Goal: Task Accomplishment & Management: Complete application form

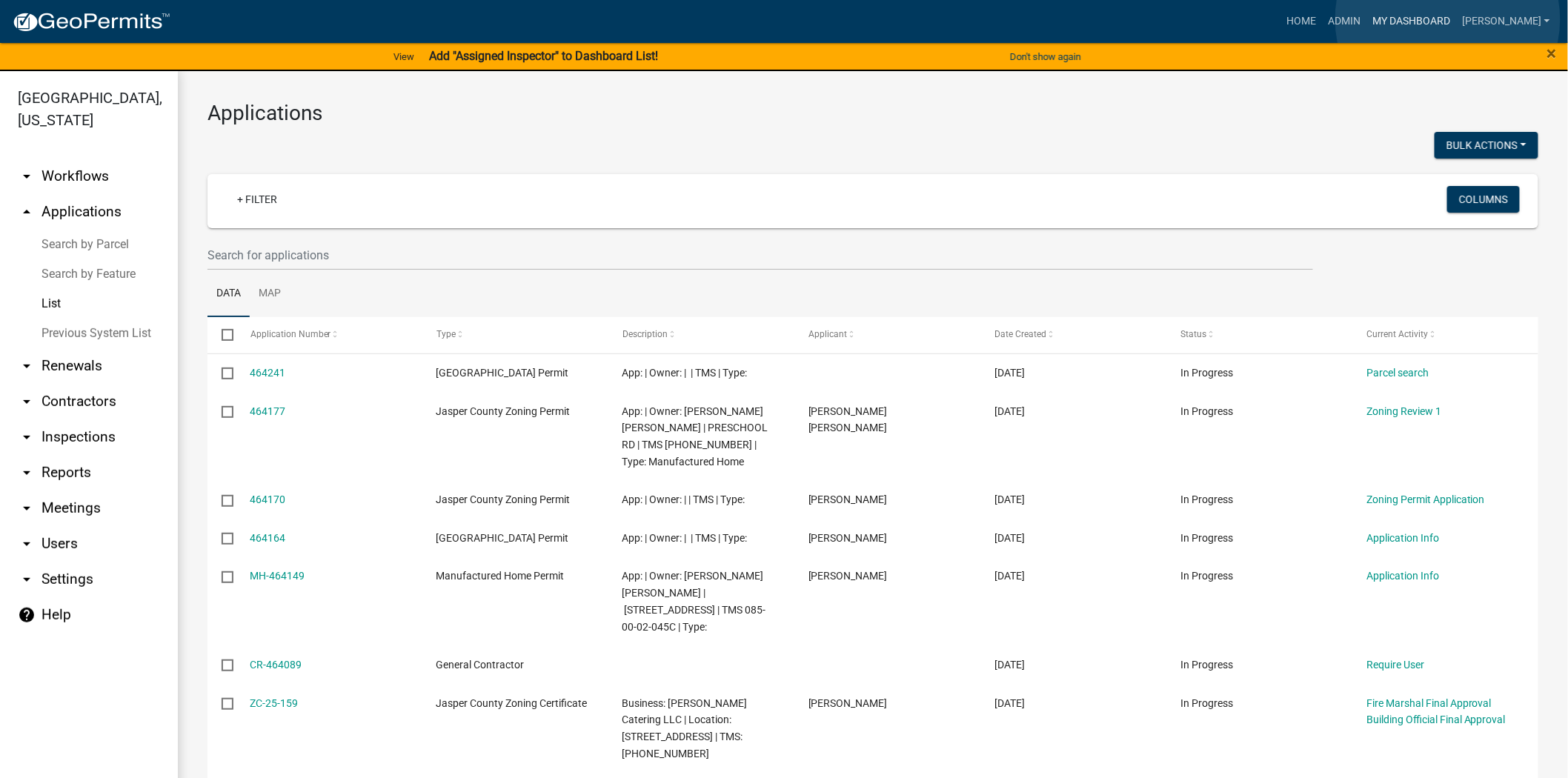
click at [1448, 19] on link "My Dashboard" at bounding box center [1411, 21] width 90 height 28
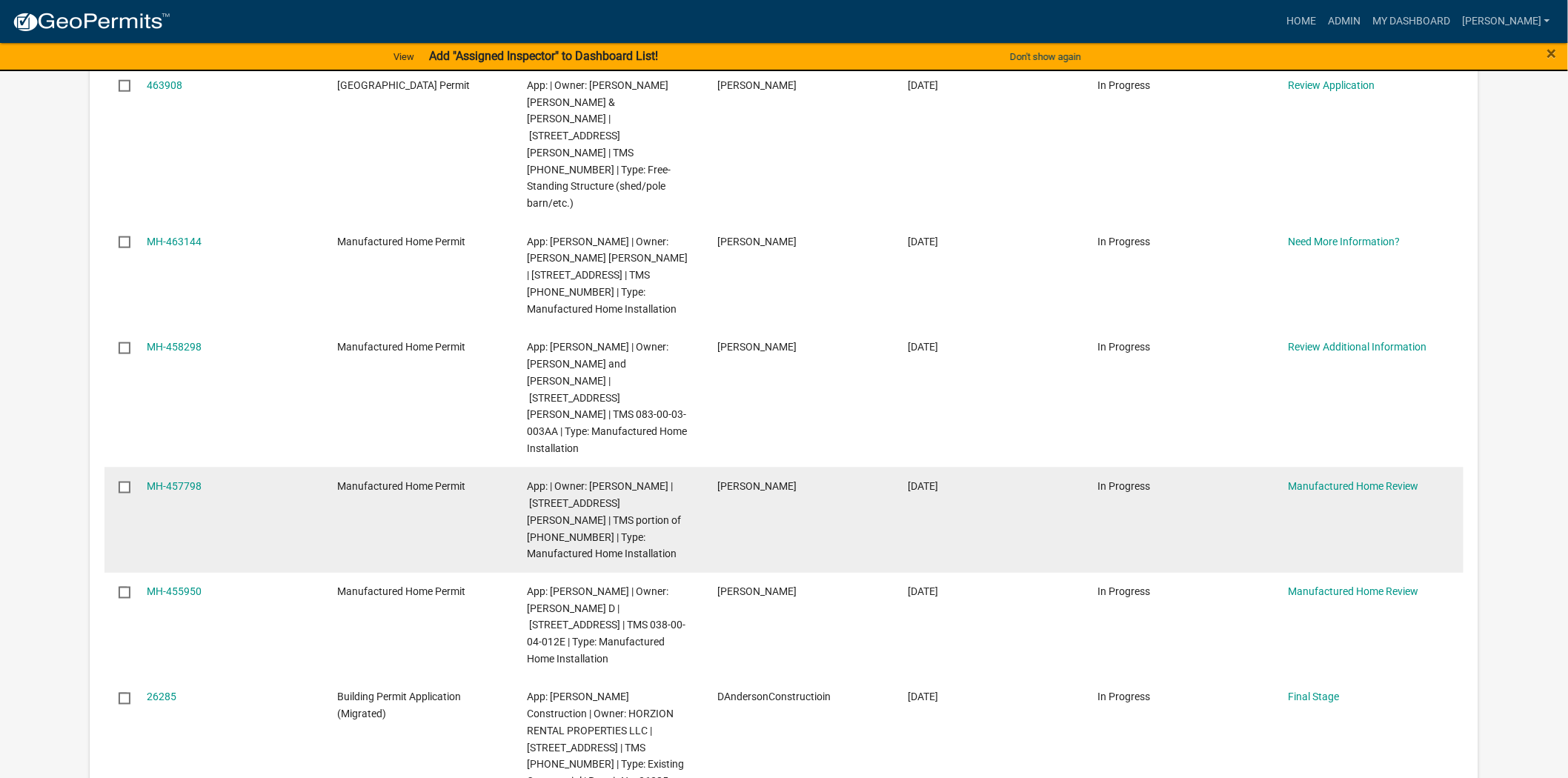
scroll to position [576, 0]
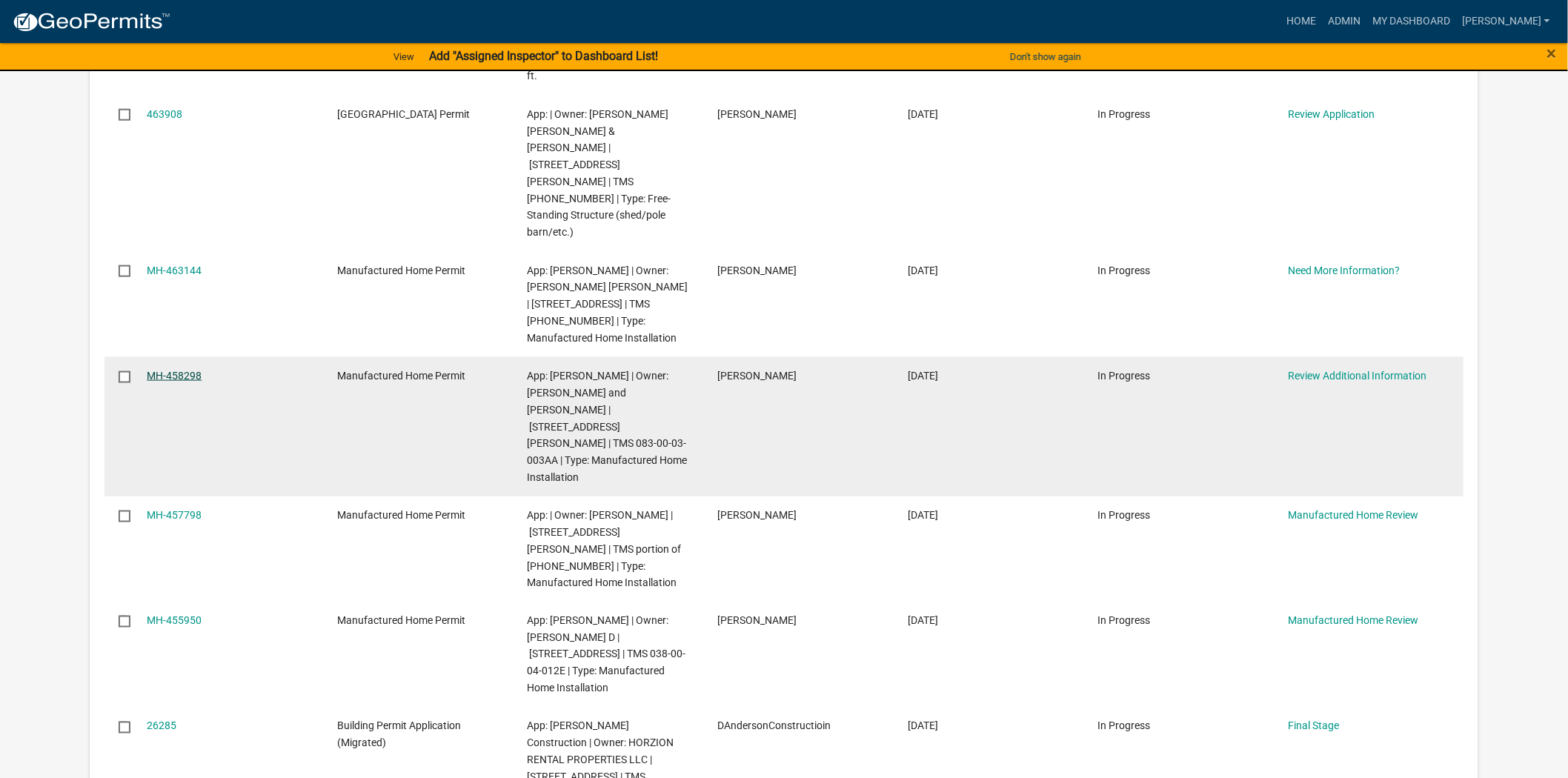
click at [162, 370] on link "MH-458298" at bounding box center [174, 376] width 55 height 12
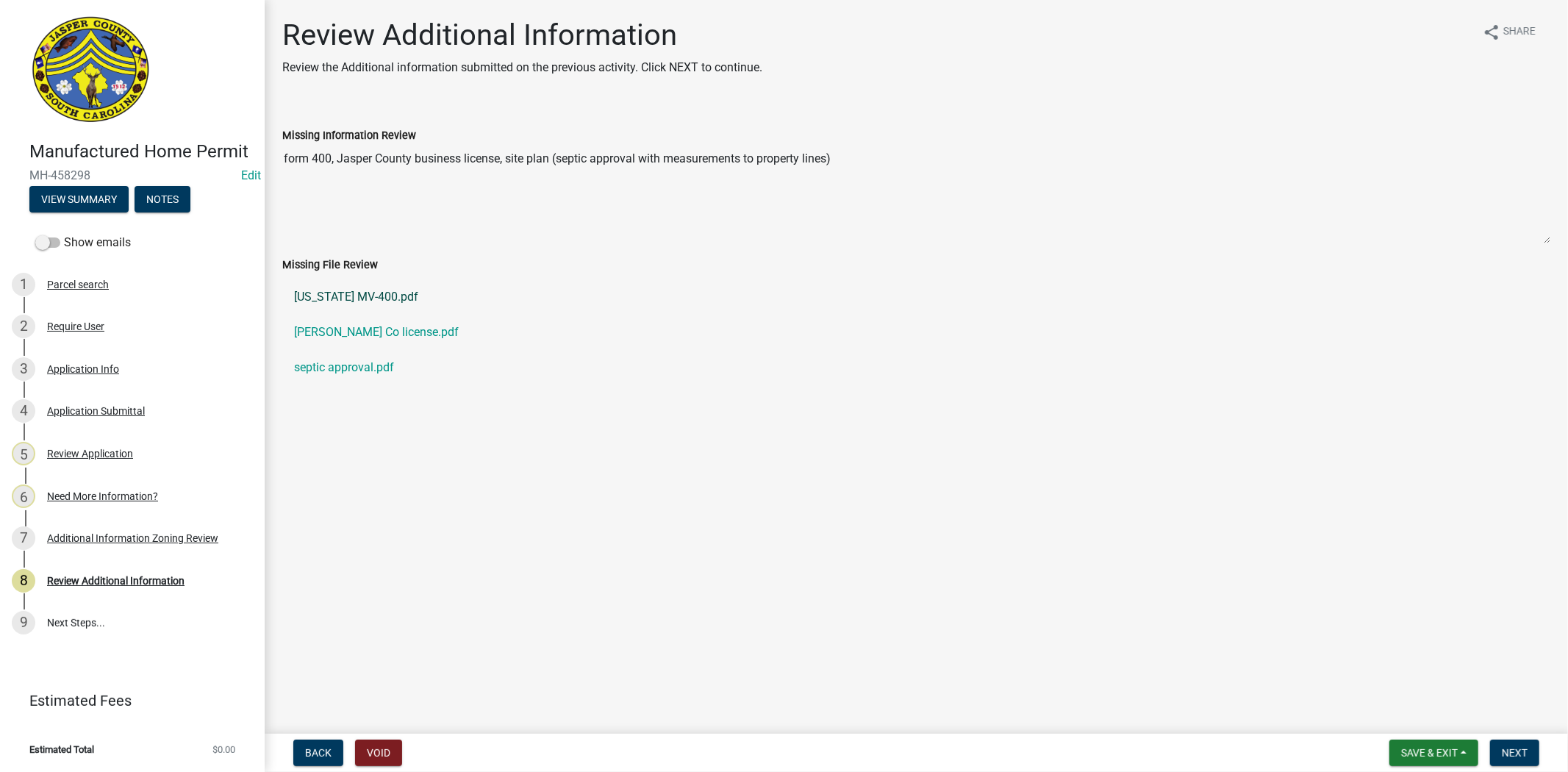
click at [408, 298] on link "[US_STATE] MV-400.pdf" at bounding box center [916, 297] width 1268 height 35
click at [363, 339] on link "[PERSON_NAME] Co license.pdf" at bounding box center [916, 333] width 1268 height 35
click at [328, 372] on link "septic approval.pdf" at bounding box center [916, 368] width 1268 height 35
click at [50, 350] on link "3 Application Info" at bounding box center [132, 369] width 265 height 43
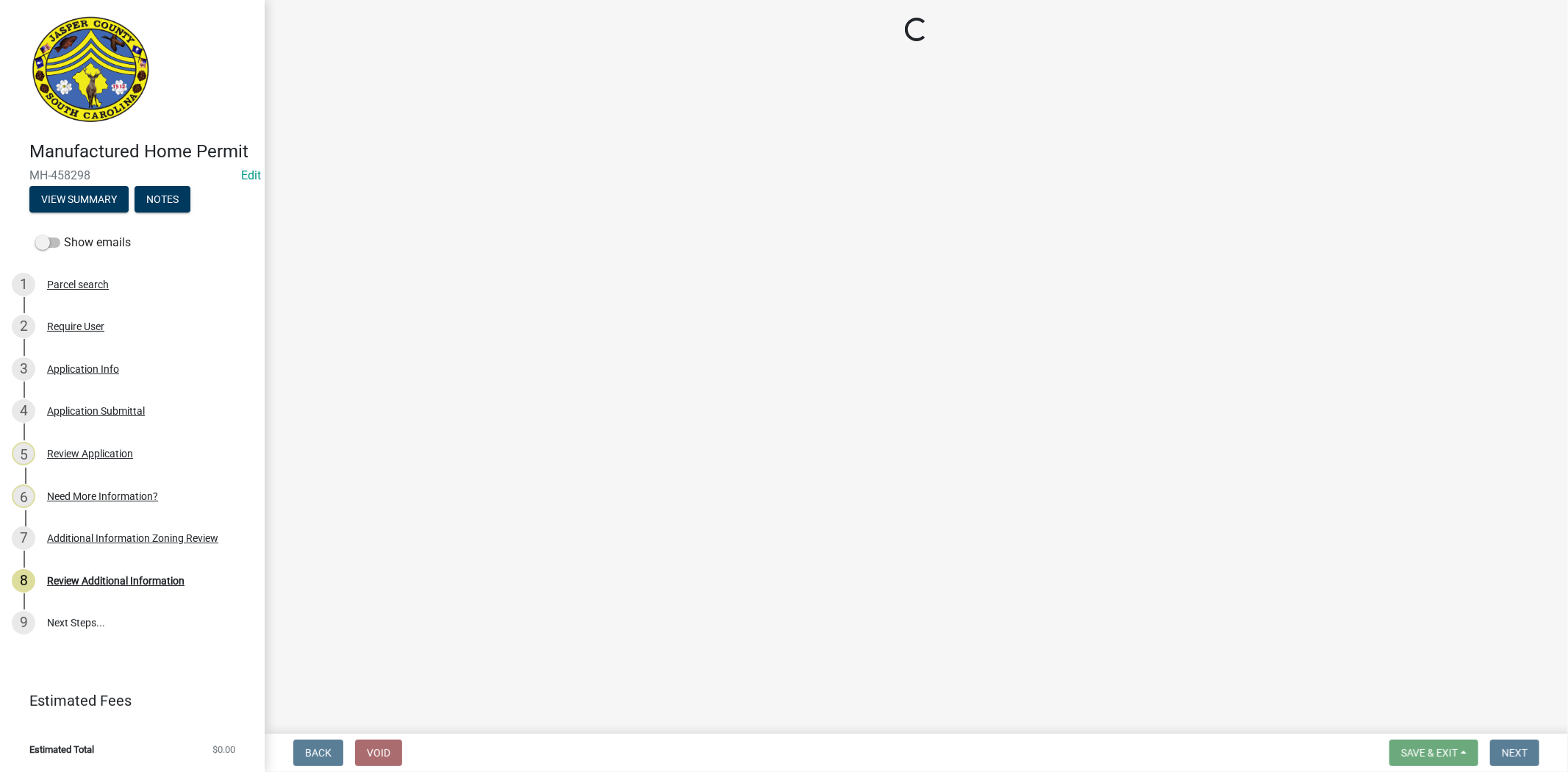
select select "00748aa1-56c2-4786-b7ff-9b3cb1d8d455"
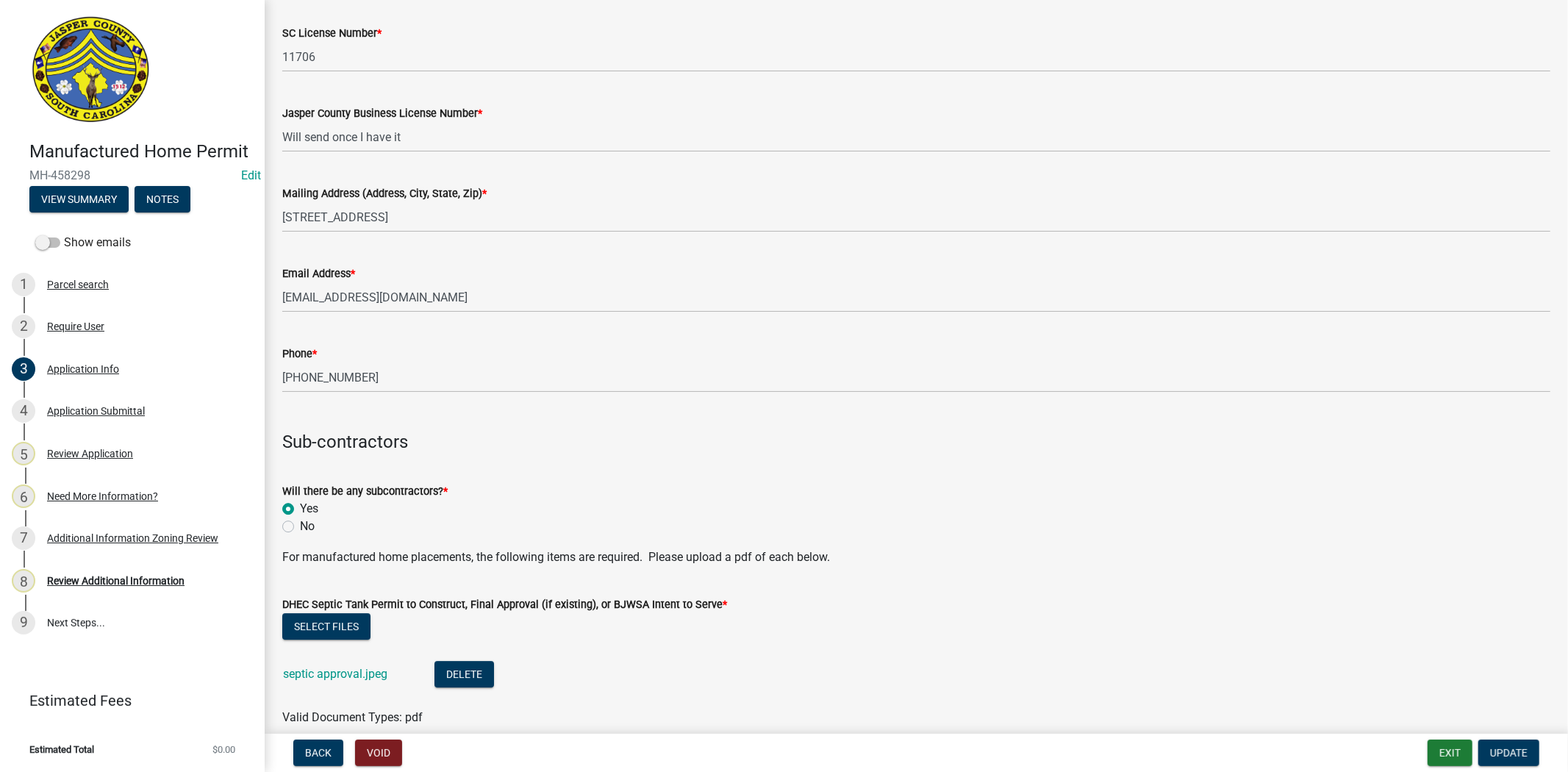
scroll to position [4003, 0]
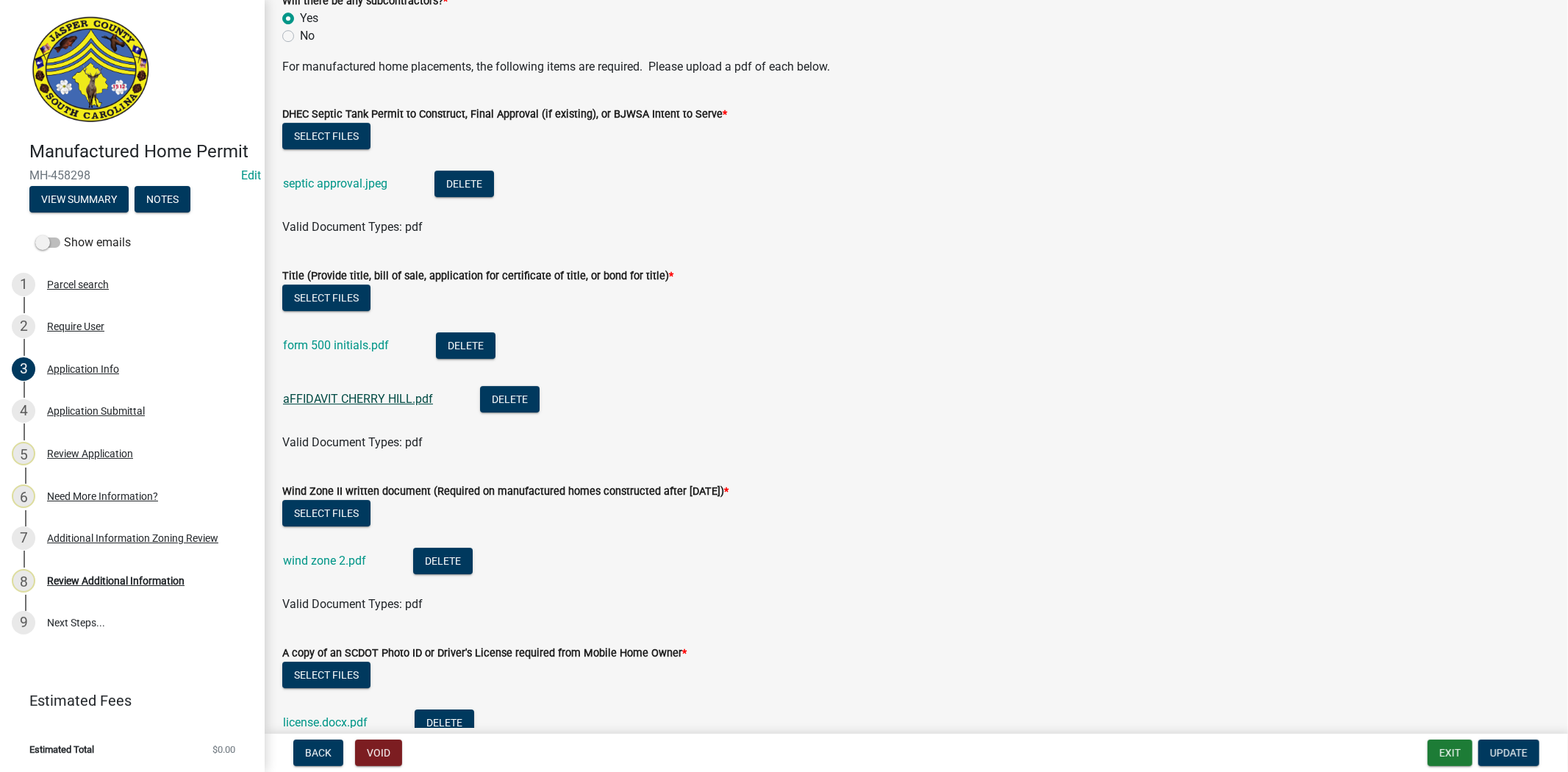
click at [328, 397] on link "aFFIDAVIT CHERRY HILL.pdf" at bounding box center [358, 398] width 150 height 14
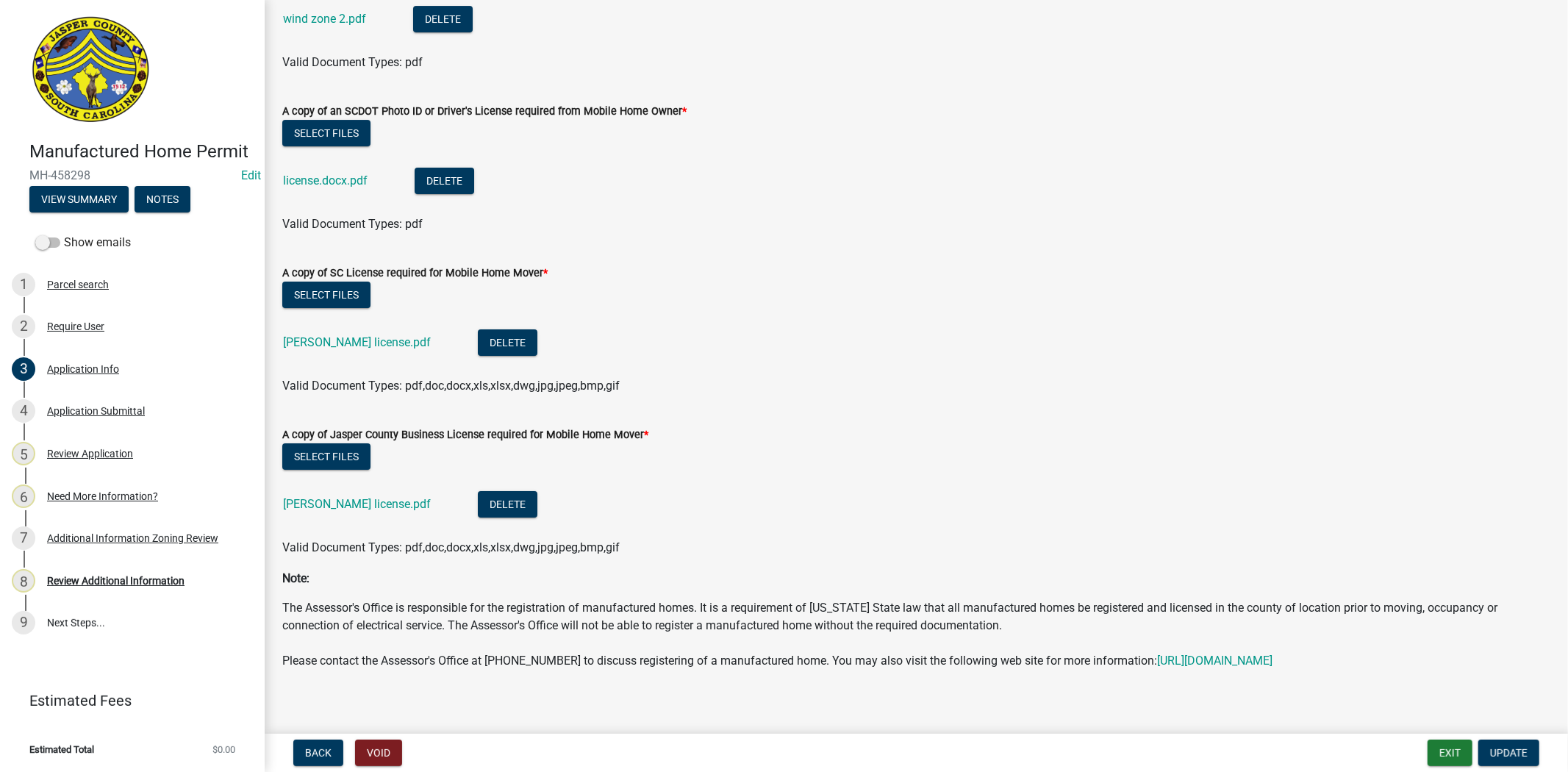
scroll to position [4572, 0]
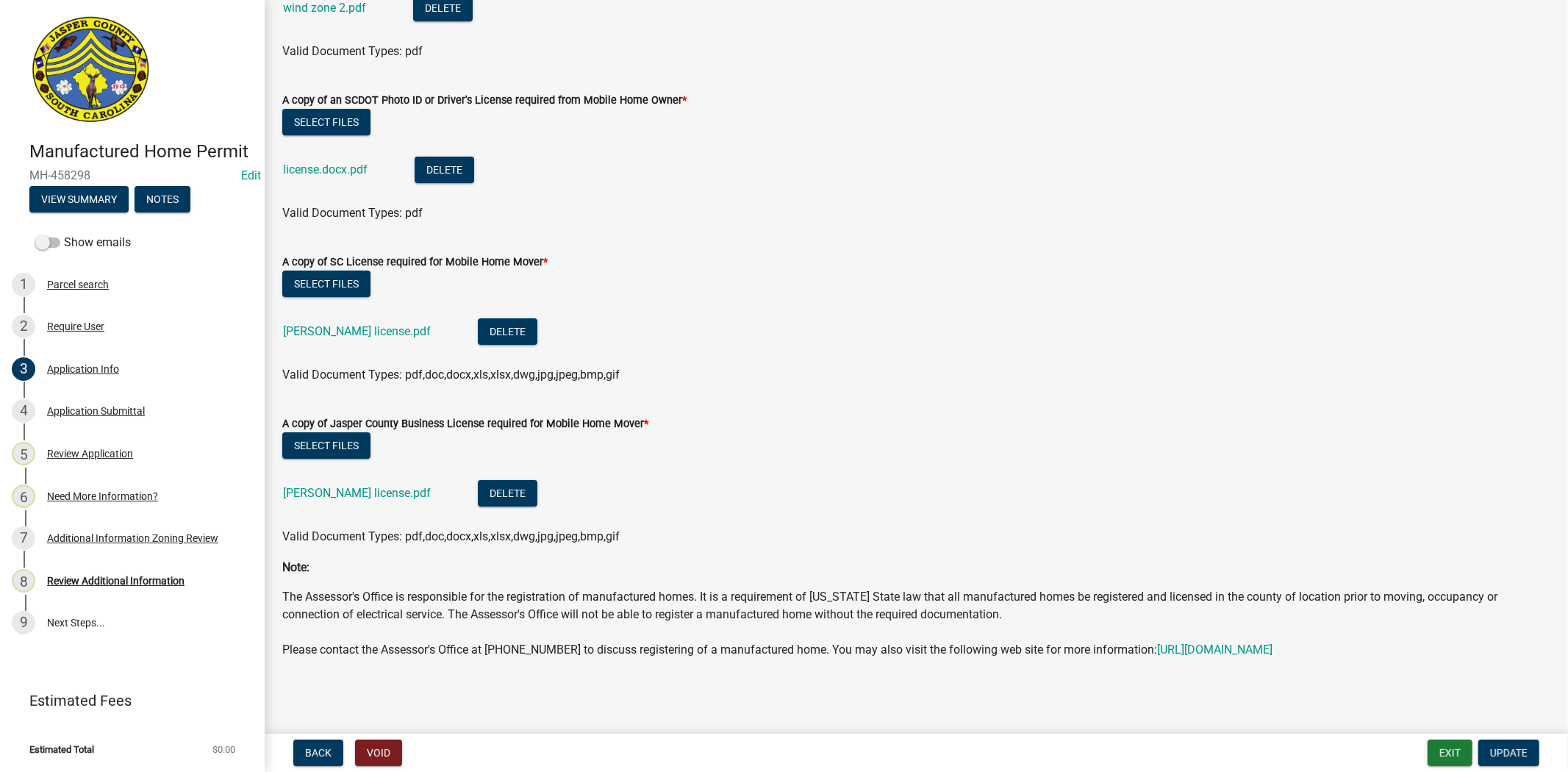
click at [395, 321] on div "[PERSON_NAME] license.pdf" at bounding box center [369, 333] width 171 height 30
click at [394, 324] on link "[PERSON_NAME] license.pdf" at bounding box center [357, 331] width 148 height 14
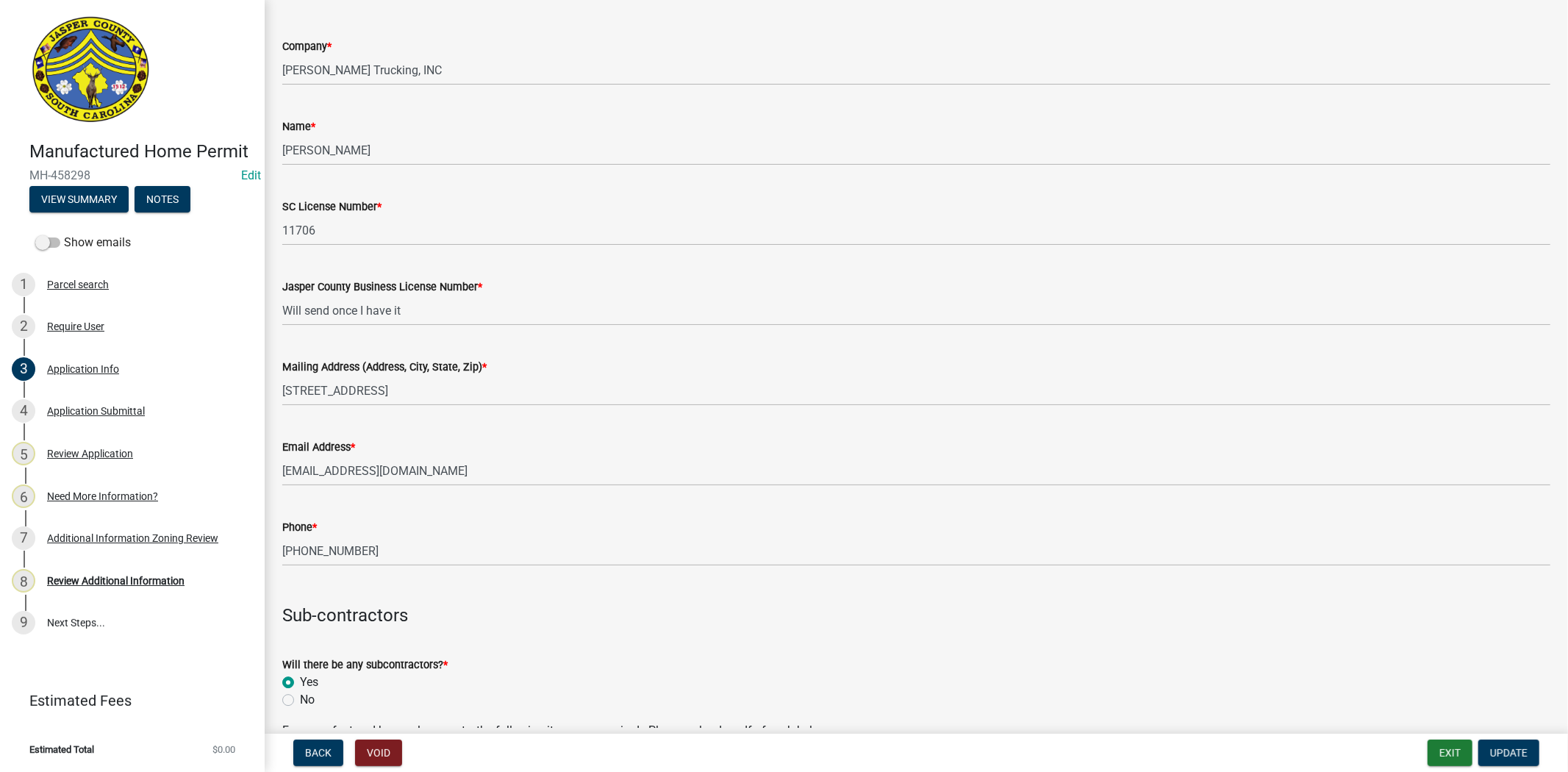
scroll to position [3184, 0]
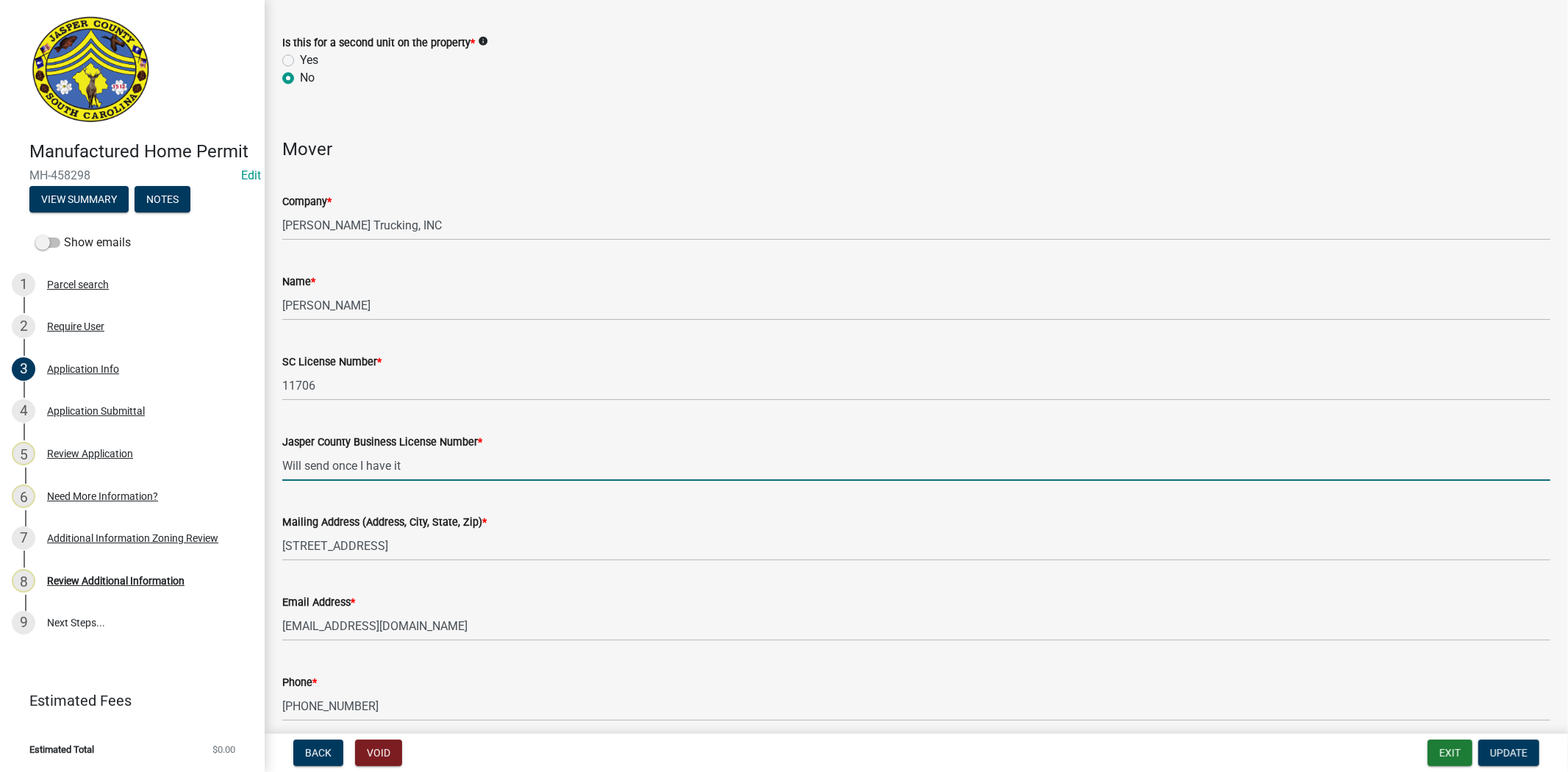
drag, startPoint x: 425, startPoint y: 472, endPoint x: 260, endPoint y: 443, distance: 167.5
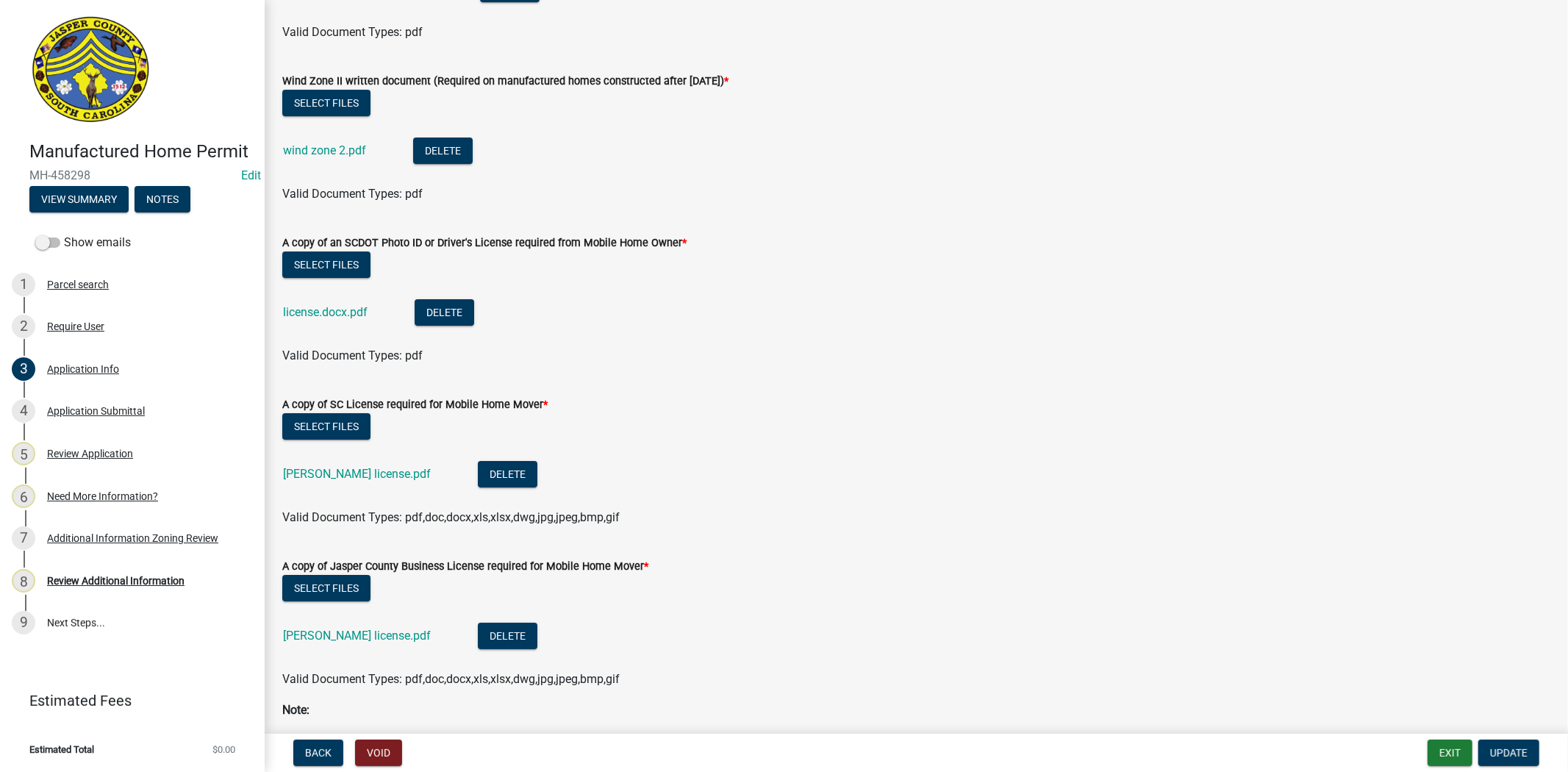
scroll to position [4572, 0]
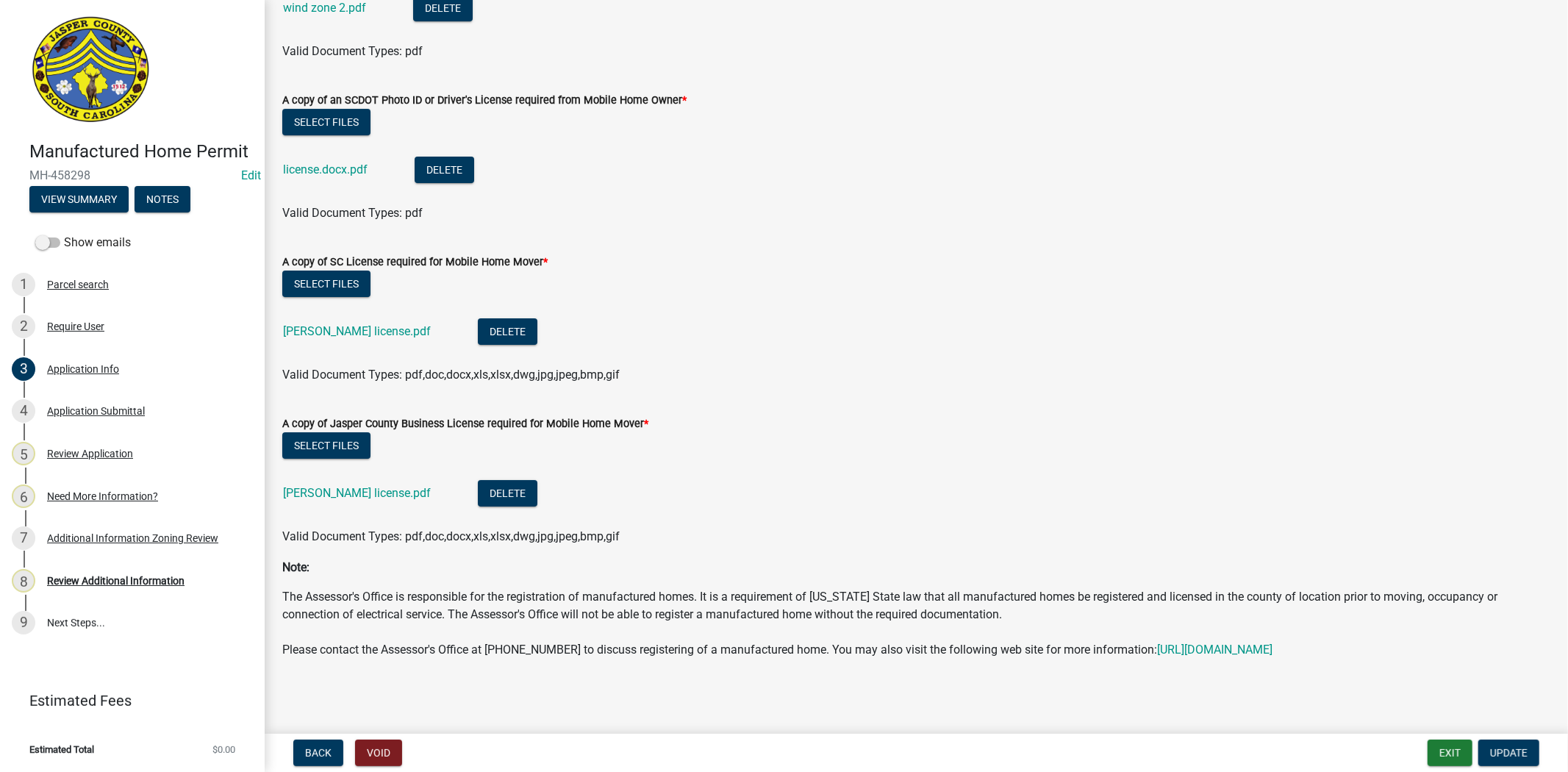
type input "8330"
click at [323, 433] on button "Select files" at bounding box center [326, 446] width 88 height 27
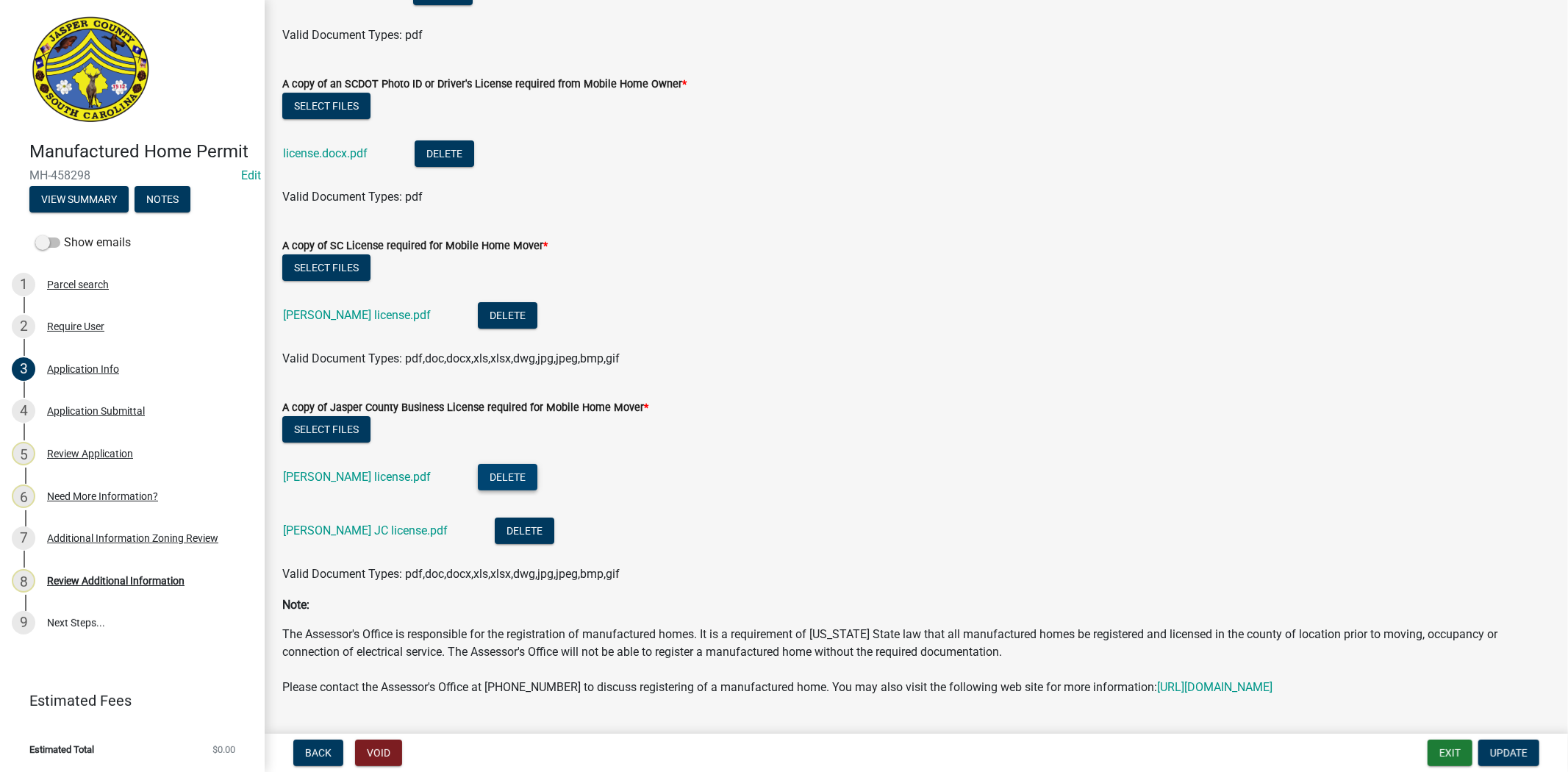
click at [507, 475] on button "Delete" at bounding box center [507, 477] width 60 height 27
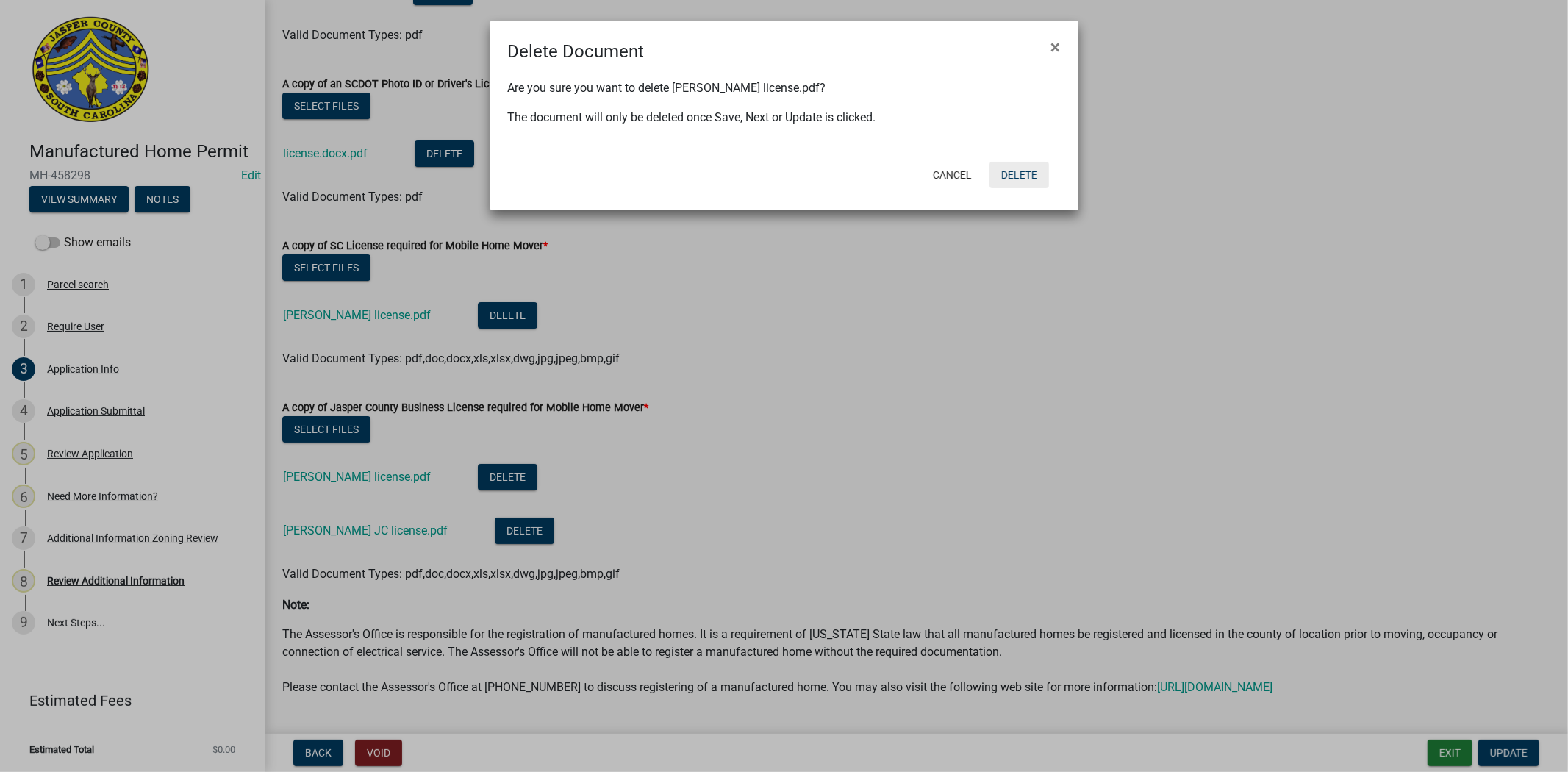
click at [1019, 171] on button "Delete" at bounding box center [1019, 176] width 60 height 27
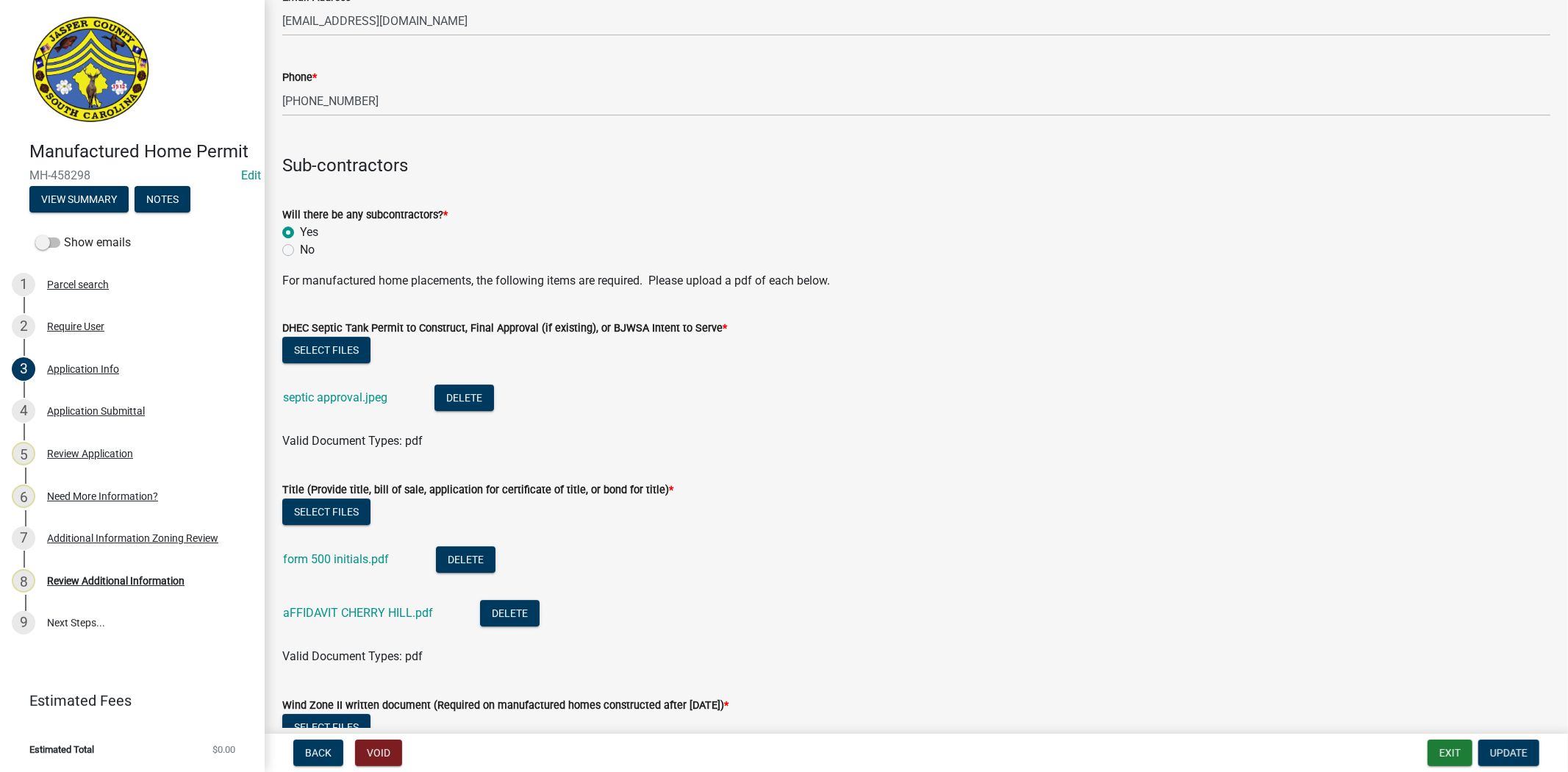
scroll to position [3919, 0]
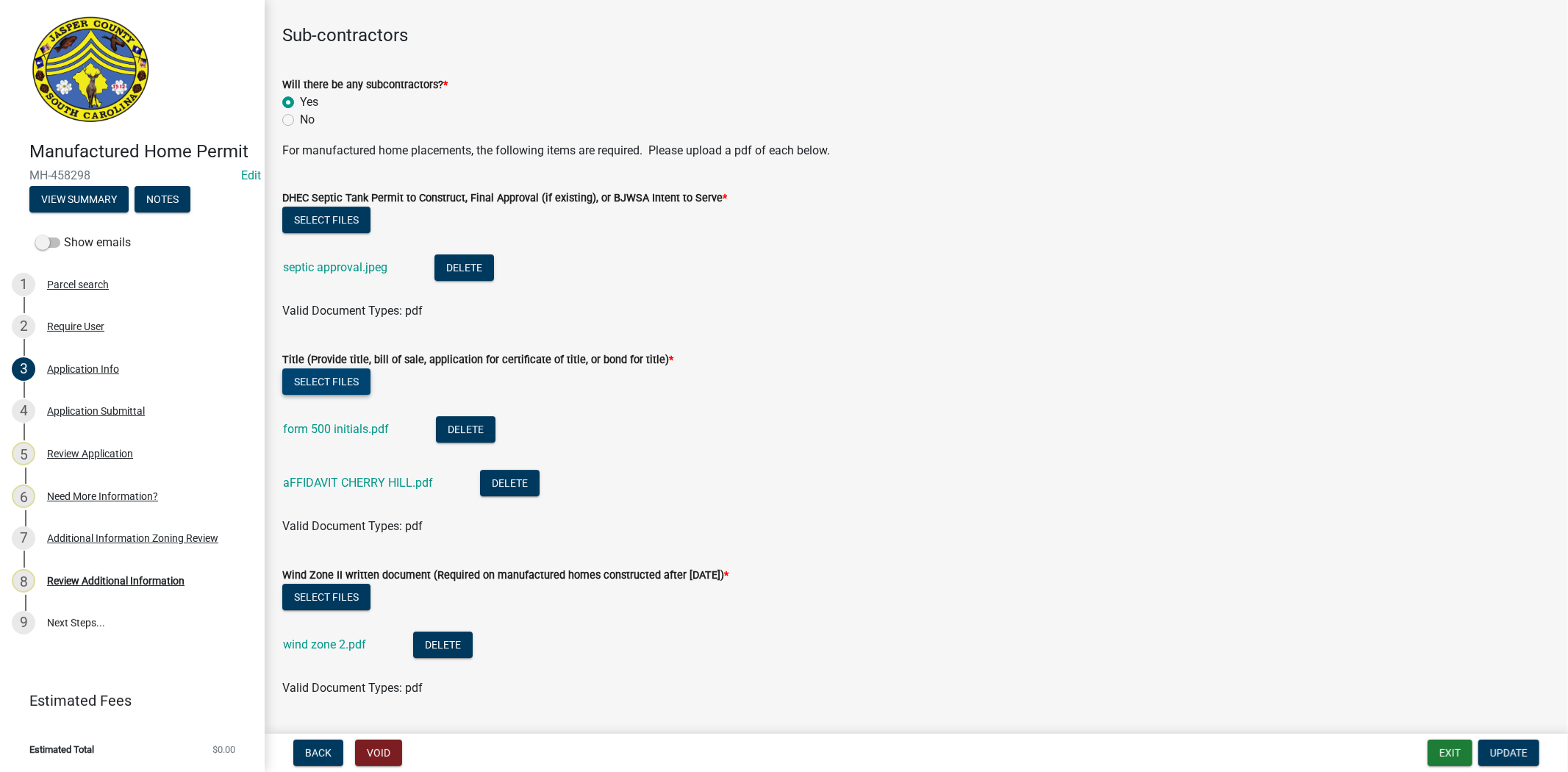
click at [327, 380] on button "Select files" at bounding box center [326, 381] width 88 height 27
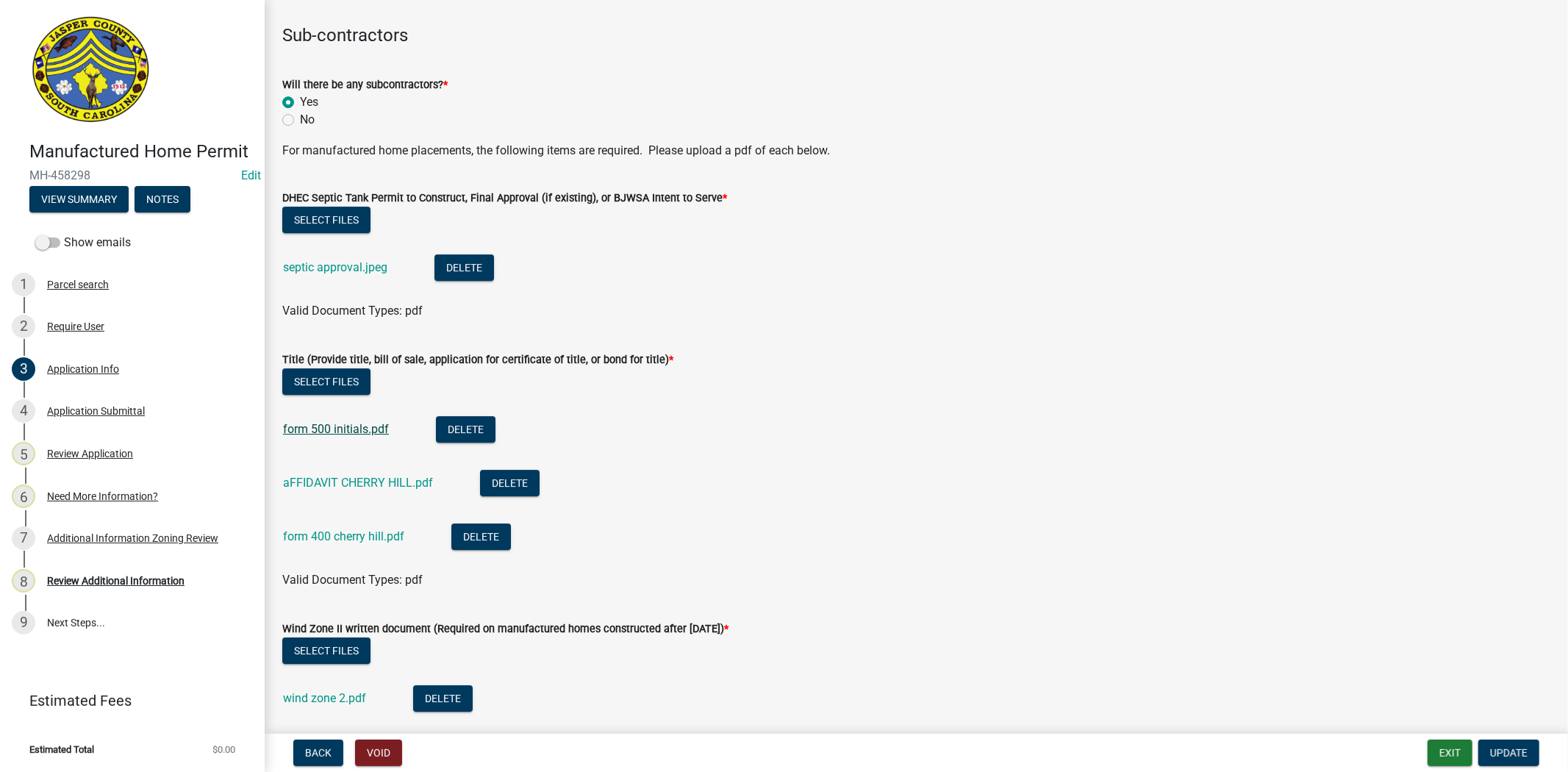
click at [312, 431] on link "form 500 initials.pdf" at bounding box center [336, 428] width 106 height 14
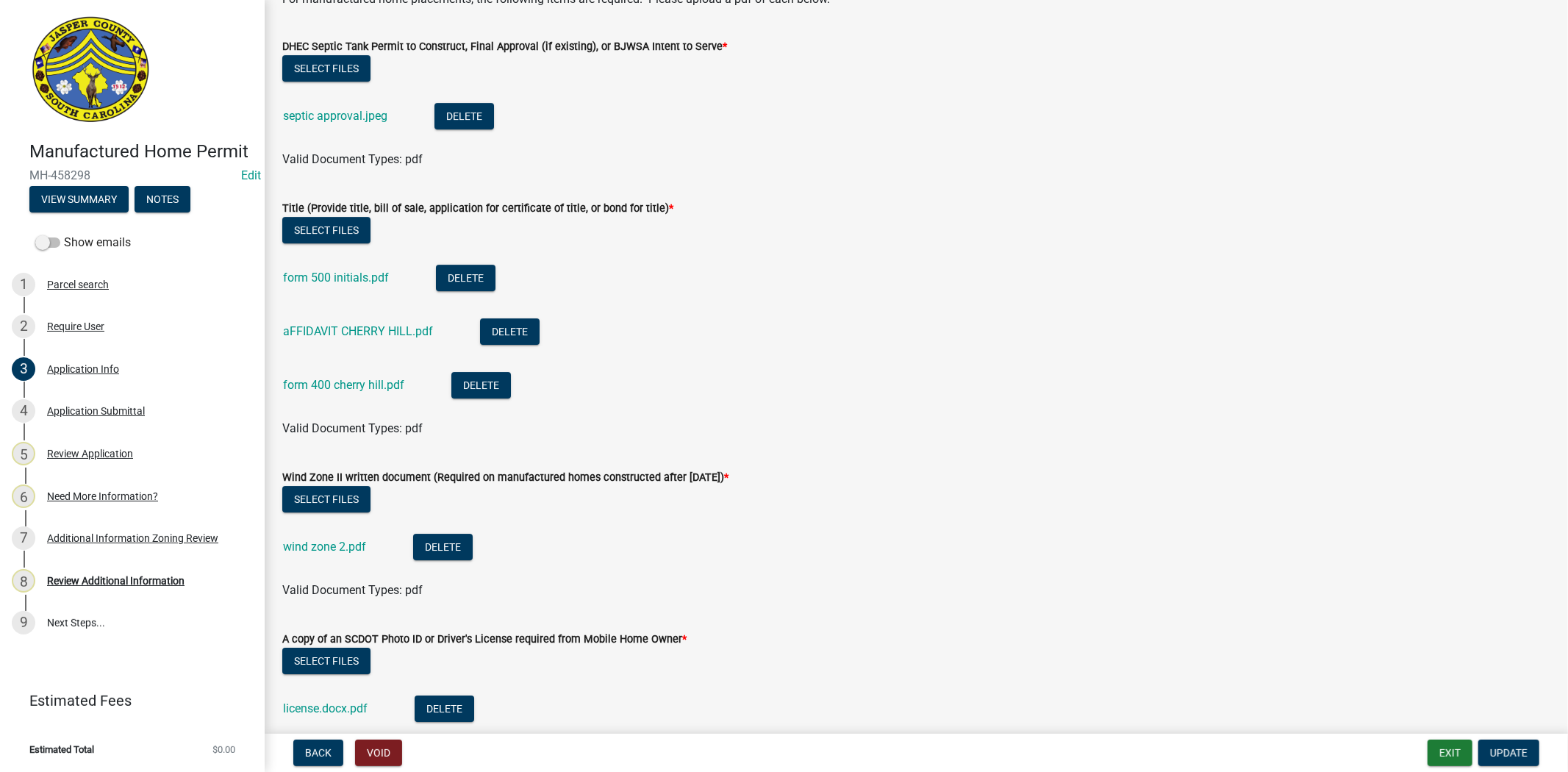
scroll to position [4082, 0]
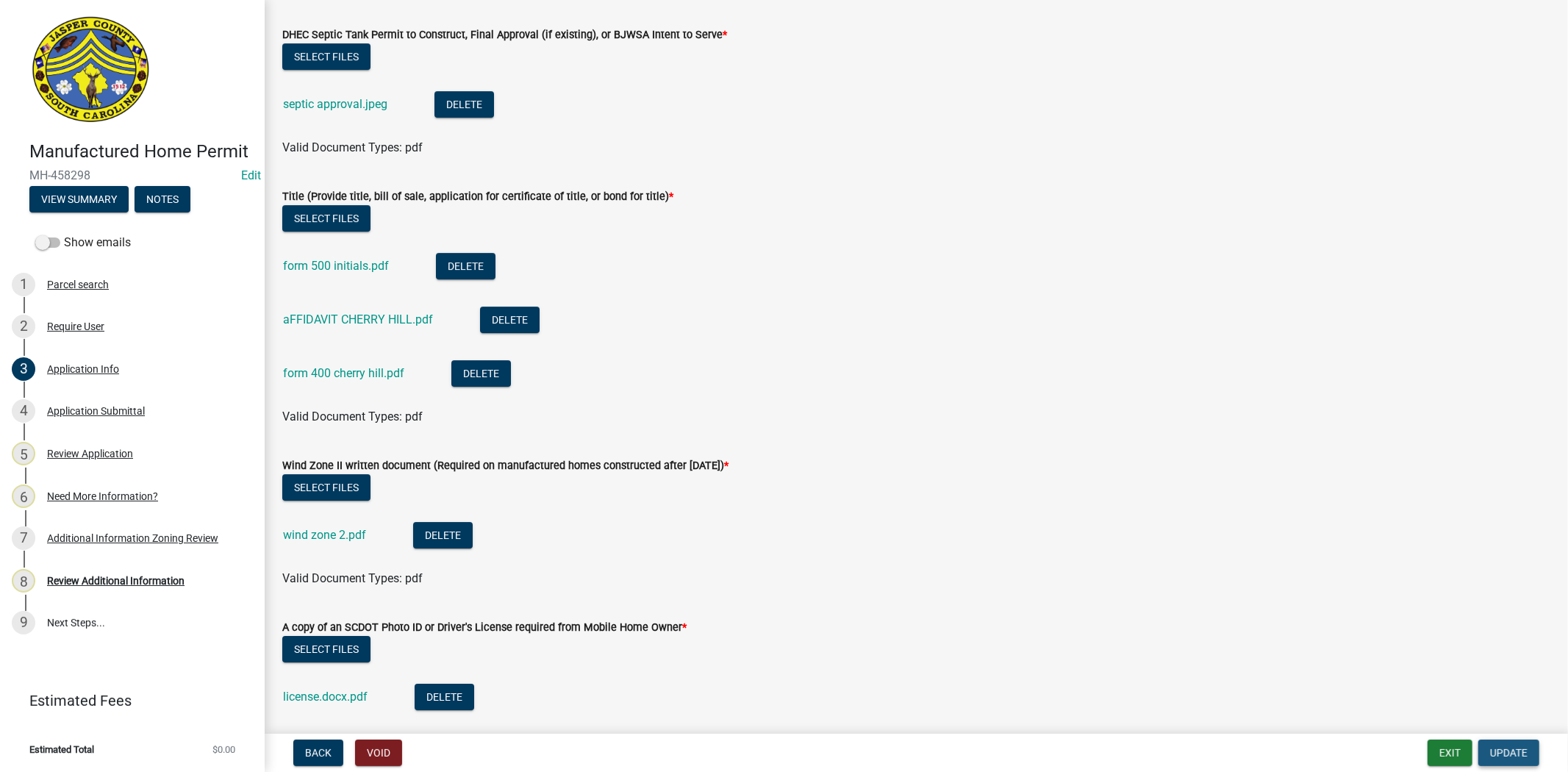
click at [1510, 747] on span "Update" at bounding box center [1508, 753] width 38 height 12
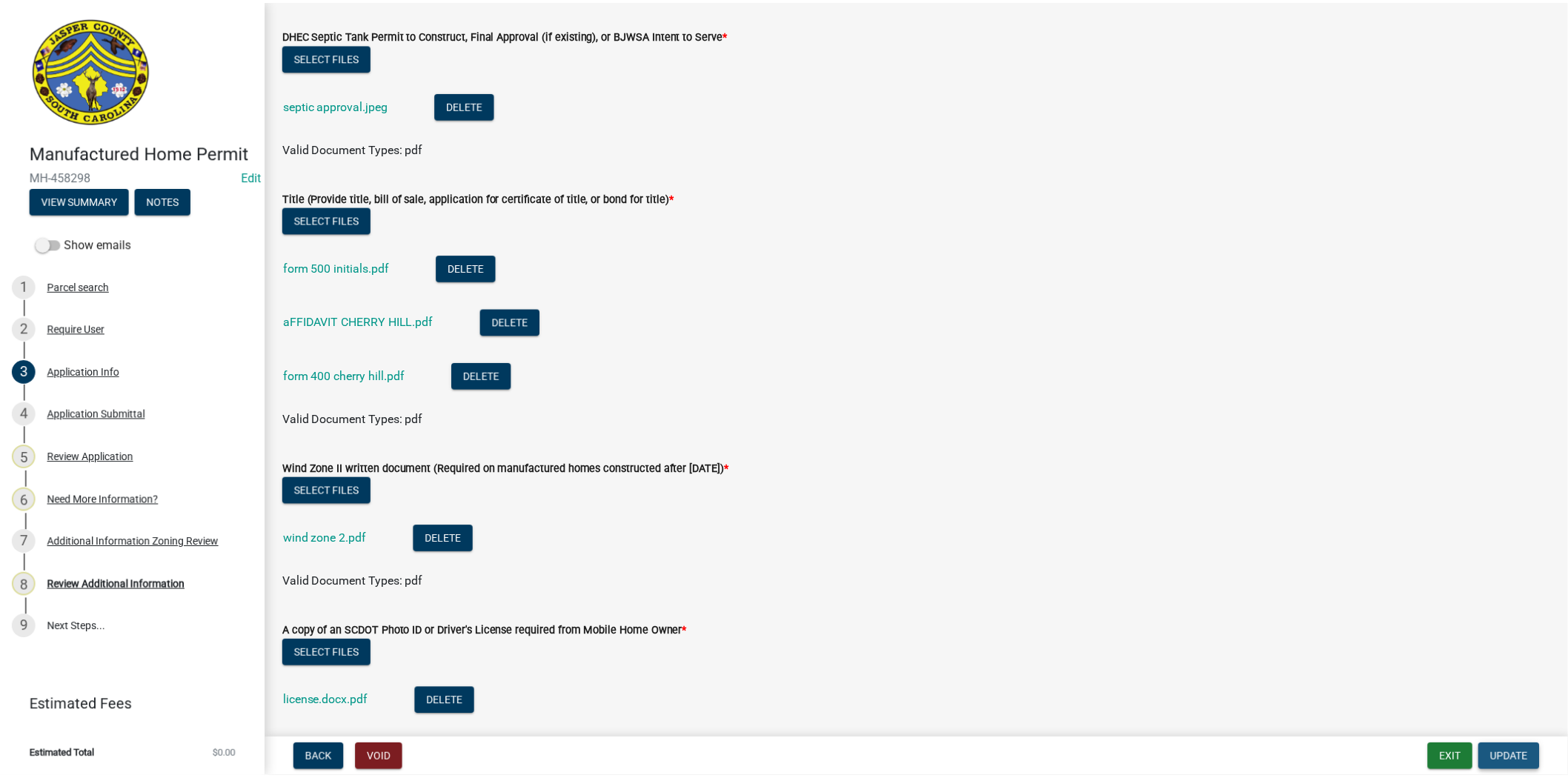
scroll to position [0, 0]
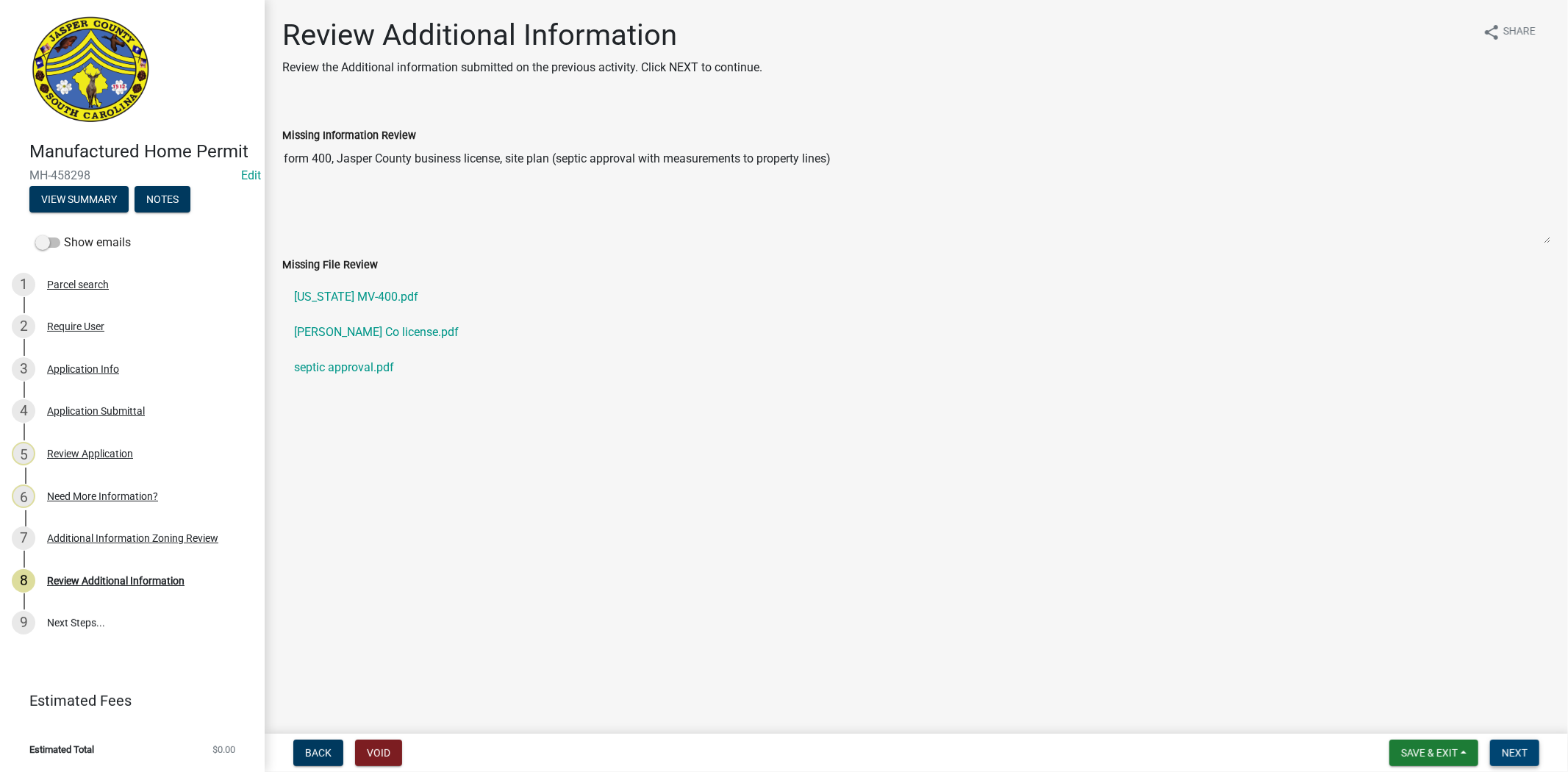
click at [1503, 754] on span "Next" at bounding box center [1514, 753] width 26 height 12
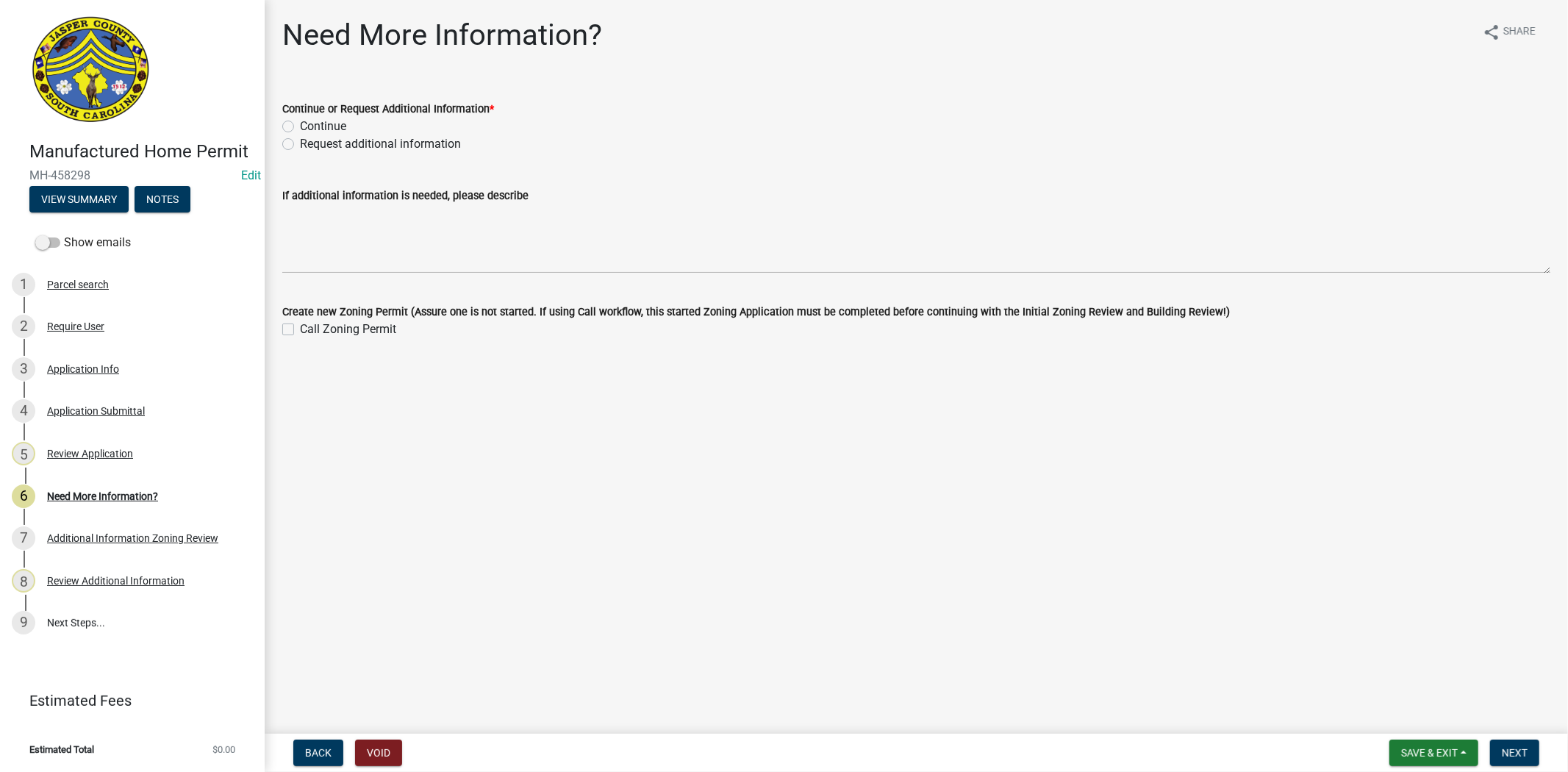
click at [286, 136] on div "Request additional information" at bounding box center [916, 144] width 1268 height 18
click at [300, 143] on label "Request additional information" at bounding box center [380, 144] width 161 height 18
click at [300, 143] on input "Request additional information" at bounding box center [304, 139] width 9 height 9
radio input "true"
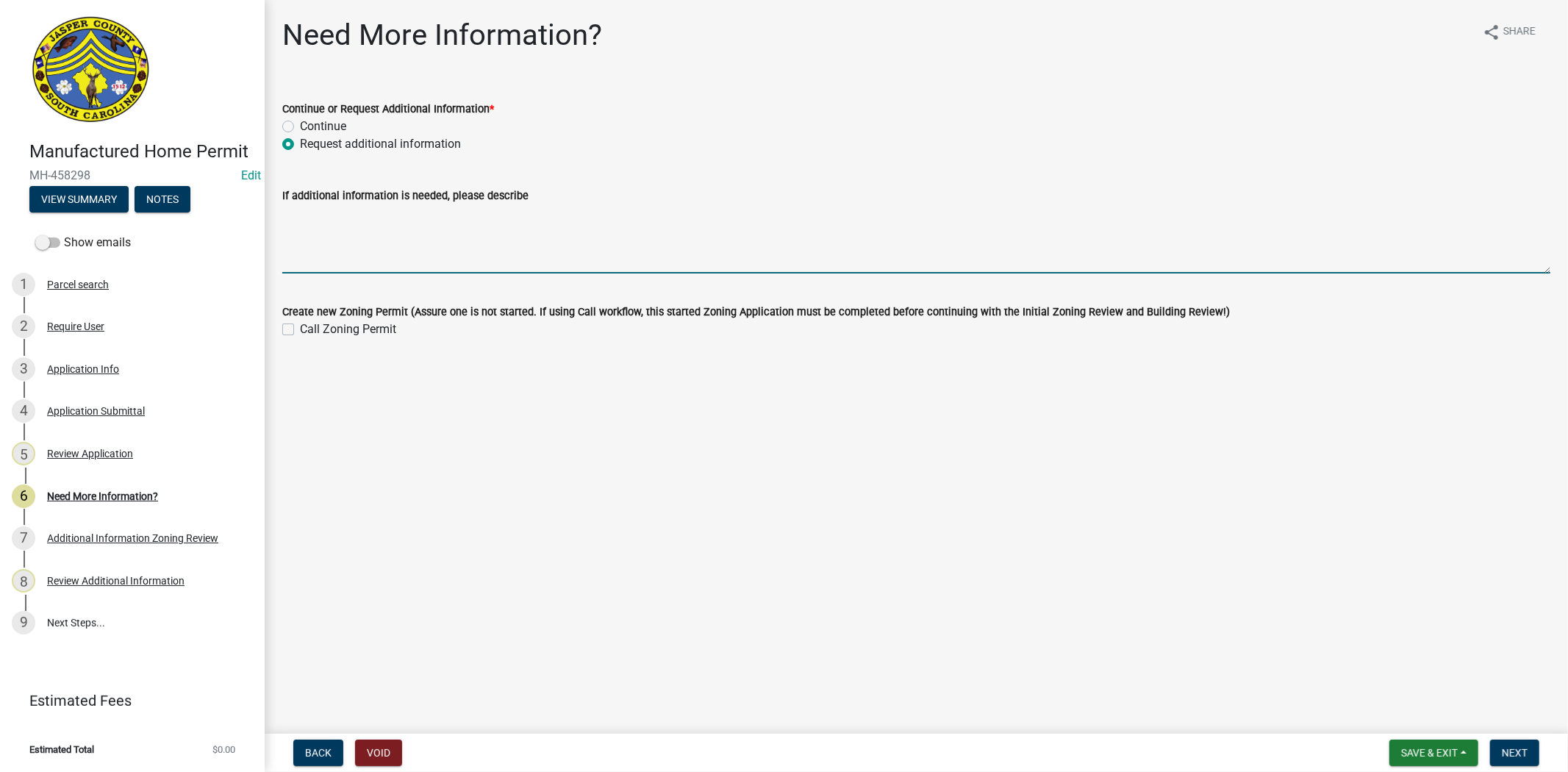
click at [315, 232] on textarea "If additional information is needed, please describe" at bounding box center [916, 239] width 1268 height 69
click at [470, 211] on textarea "please provide moving permit for olwe need" at bounding box center [916, 239] width 1268 height 69
click at [535, 214] on textarea "please provide moving permit for olwe need" at bounding box center [916, 239] width 1268 height 69
type textarea "please provide moving permit for old home please provide site plan with measure…"
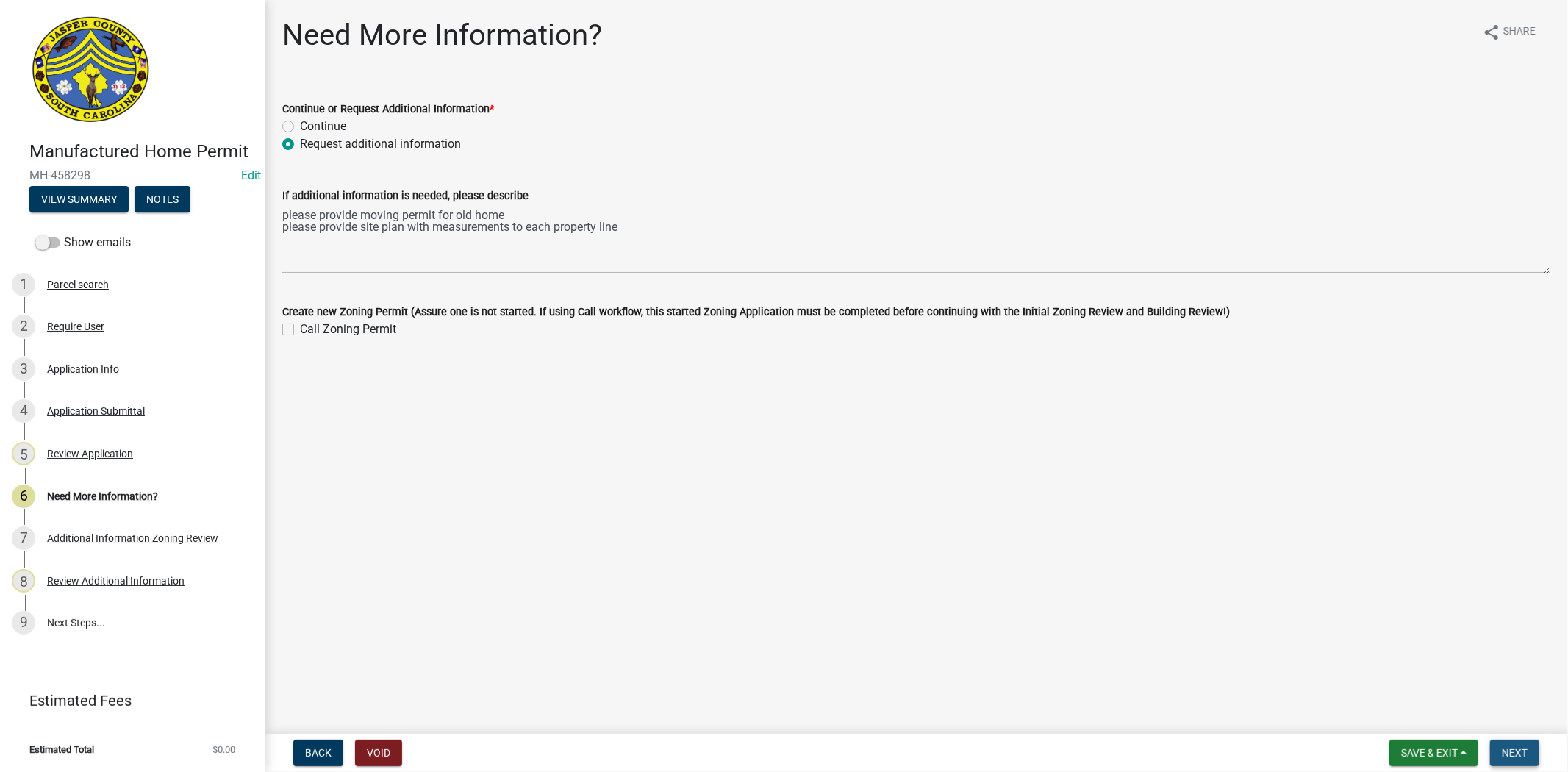
click at [1522, 748] on span "Next" at bounding box center [1514, 753] width 26 height 12
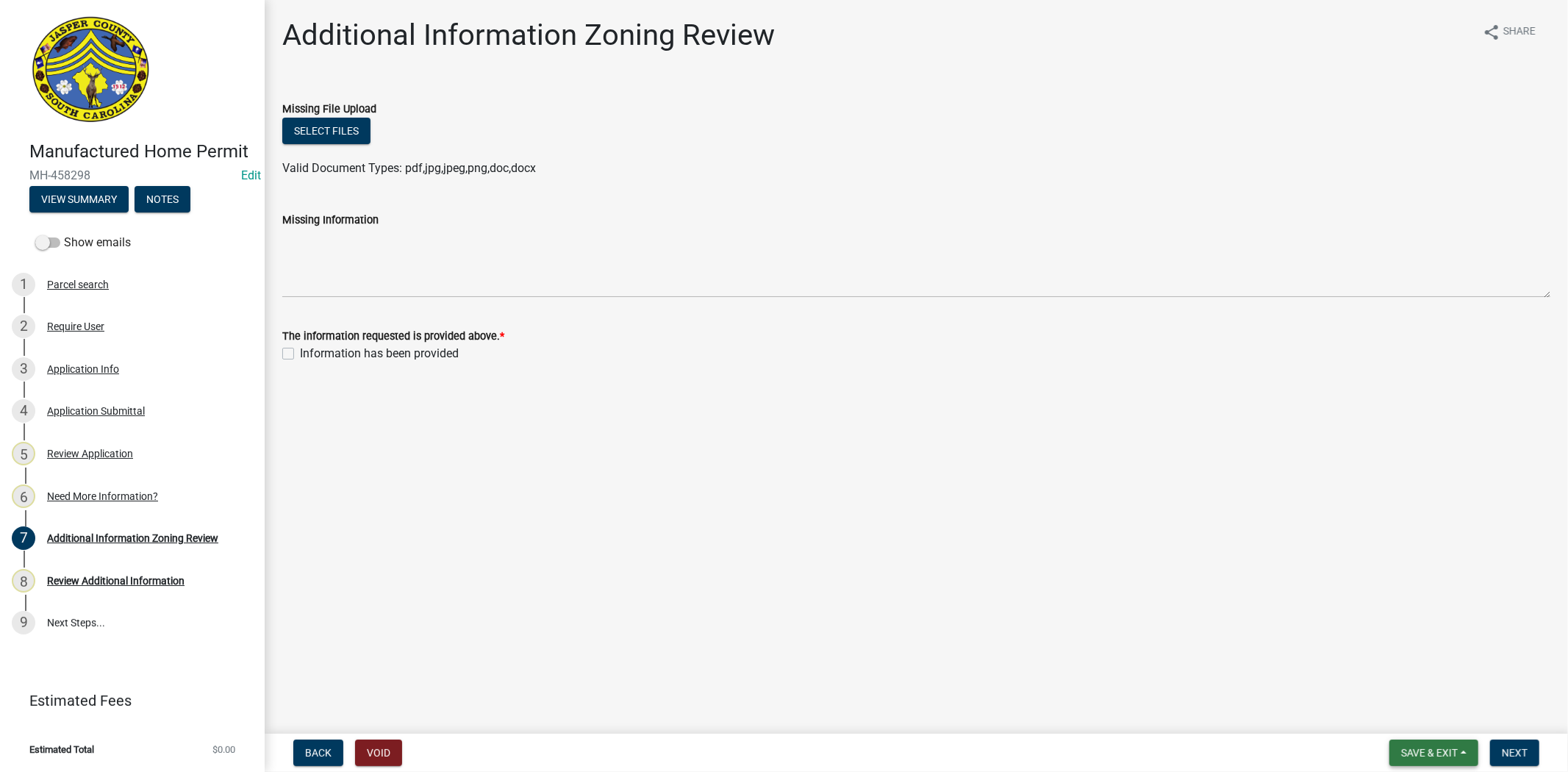
click at [1408, 747] on span "Save & Exit" at bounding box center [1429, 753] width 56 height 12
drag, startPoint x: 1399, startPoint y: 715, endPoint x: 1400, endPoint y: 702, distance: 13.0
click at [1400, 702] on button "Save & Exit" at bounding box center [1419, 715] width 118 height 35
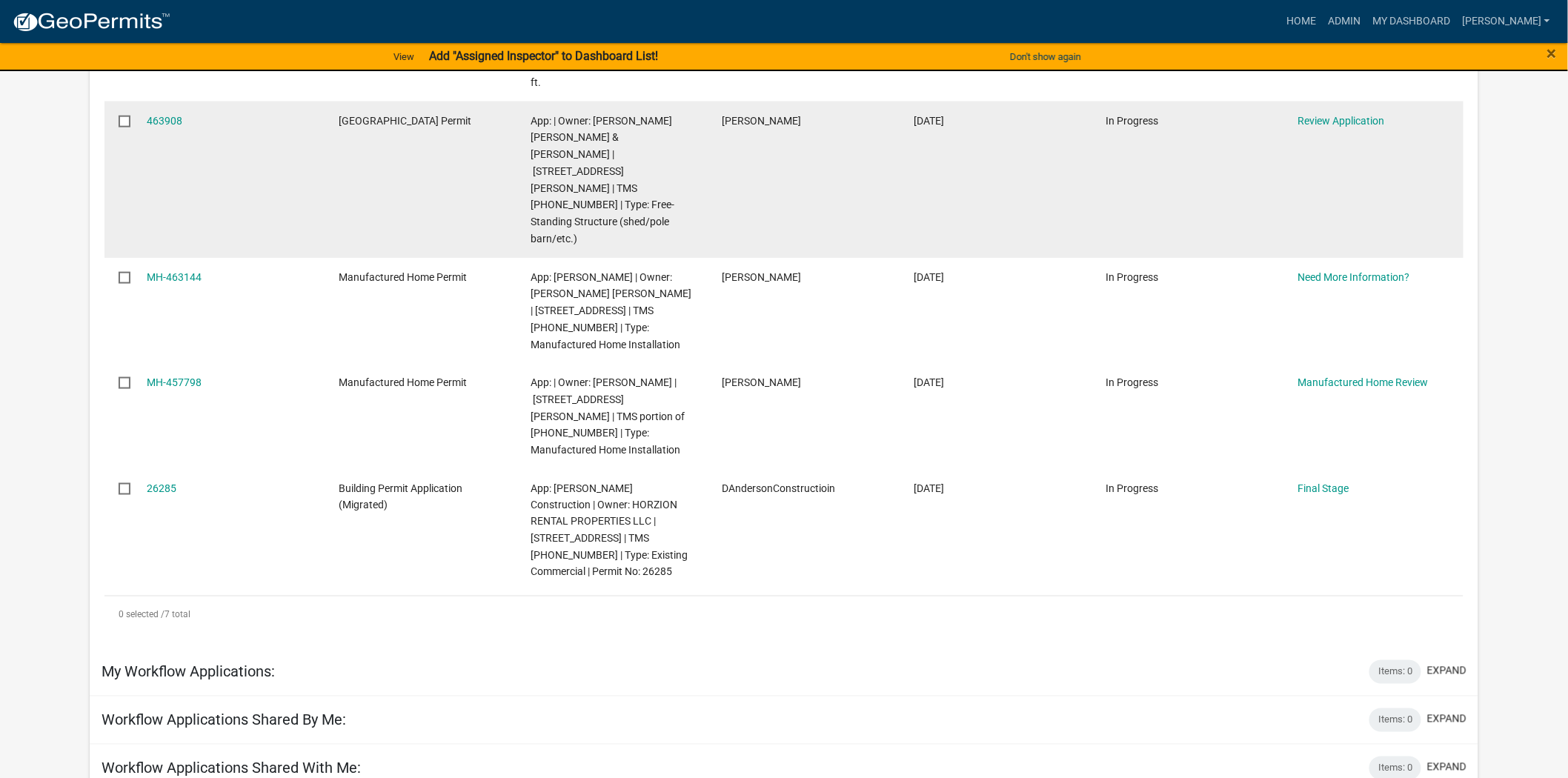
scroll to position [494, 0]
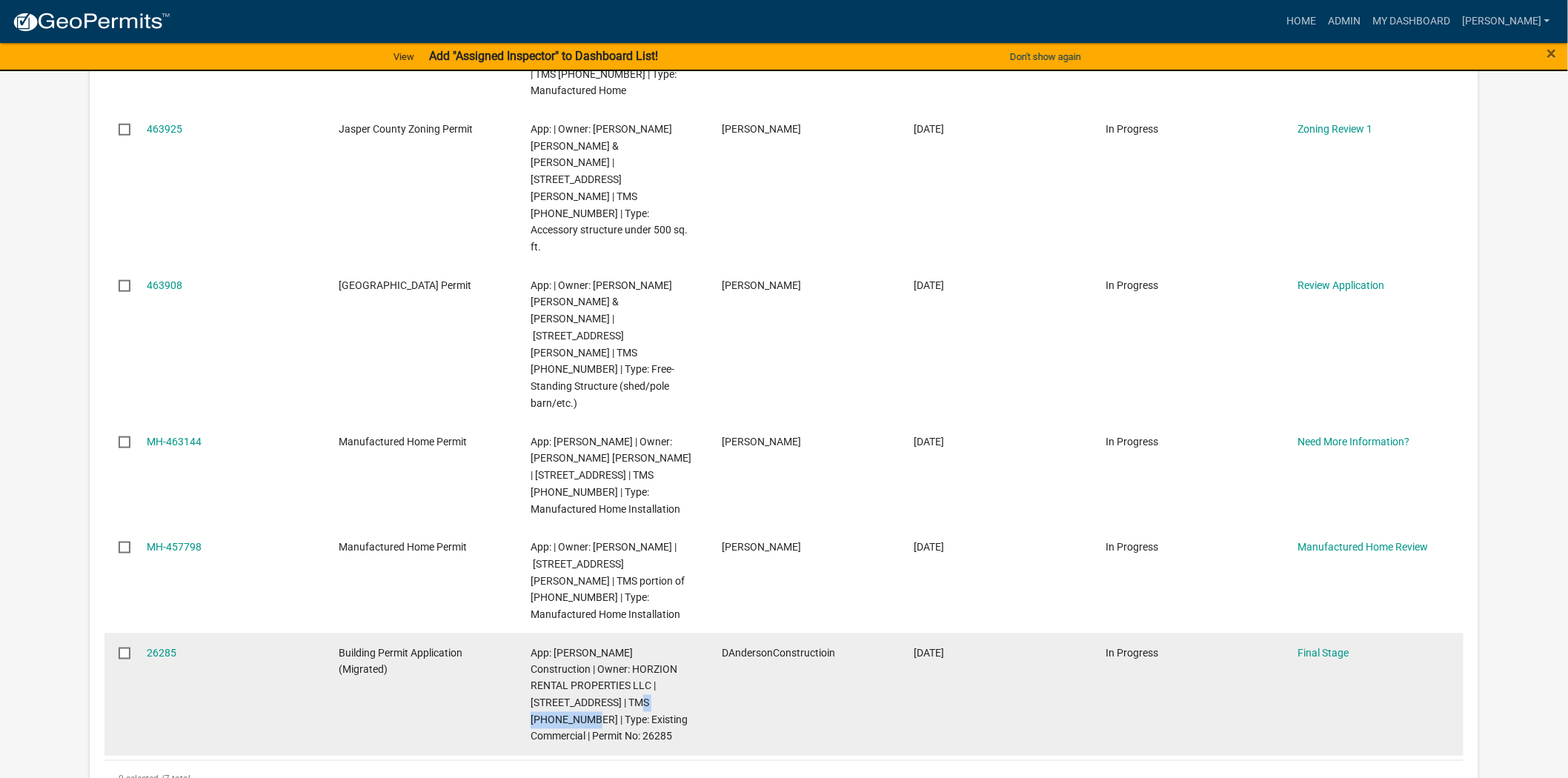
drag, startPoint x: 583, startPoint y: 582, endPoint x: 650, endPoint y: 586, distance: 67.1
click at [650, 647] on span "App: [PERSON_NAME] Construction | Owner: HORZION RENTAL PROPERTIES LLC | [STREE…" at bounding box center [610, 695] width 157 height 97
copy span "[PHONE_NUMBER]"
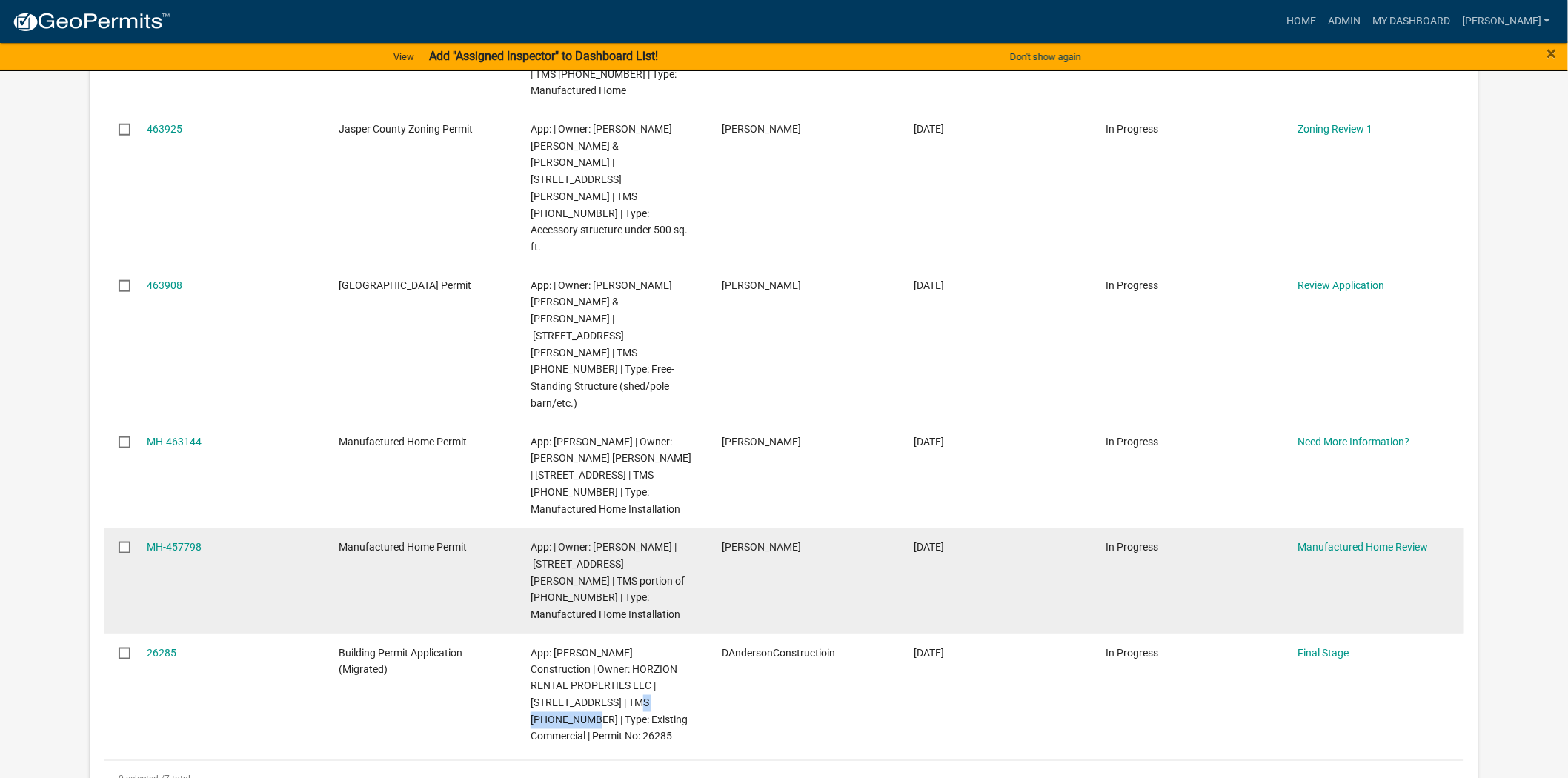
drag, startPoint x: 157, startPoint y: 527, endPoint x: 148, endPoint y: 509, distance: 20.1
click at [157, 647] on link "26285" at bounding box center [161, 653] width 30 height 12
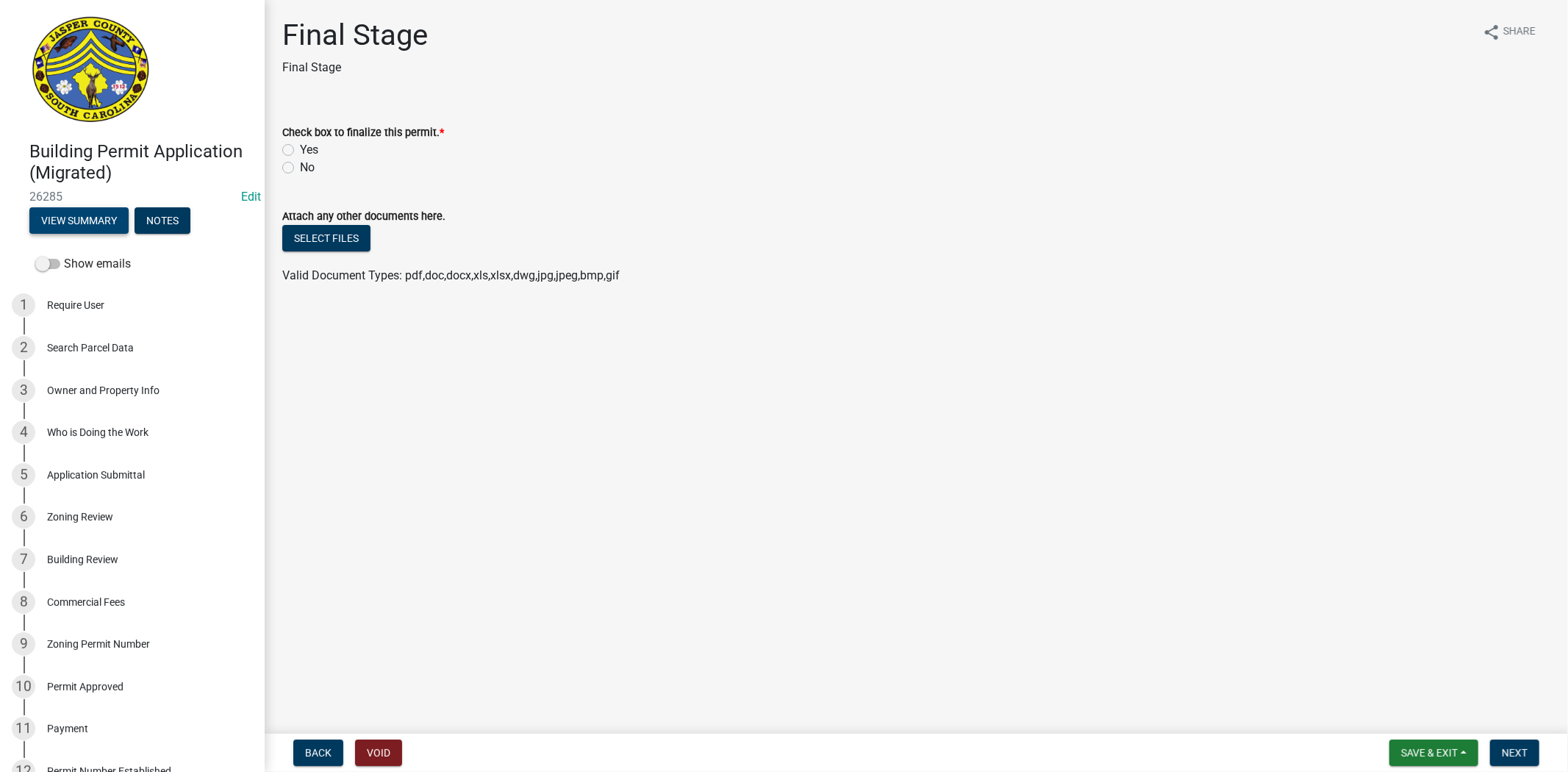
click at [92, 221] on button "View Summary" at bounding box center [79, 221] width 99 height 27
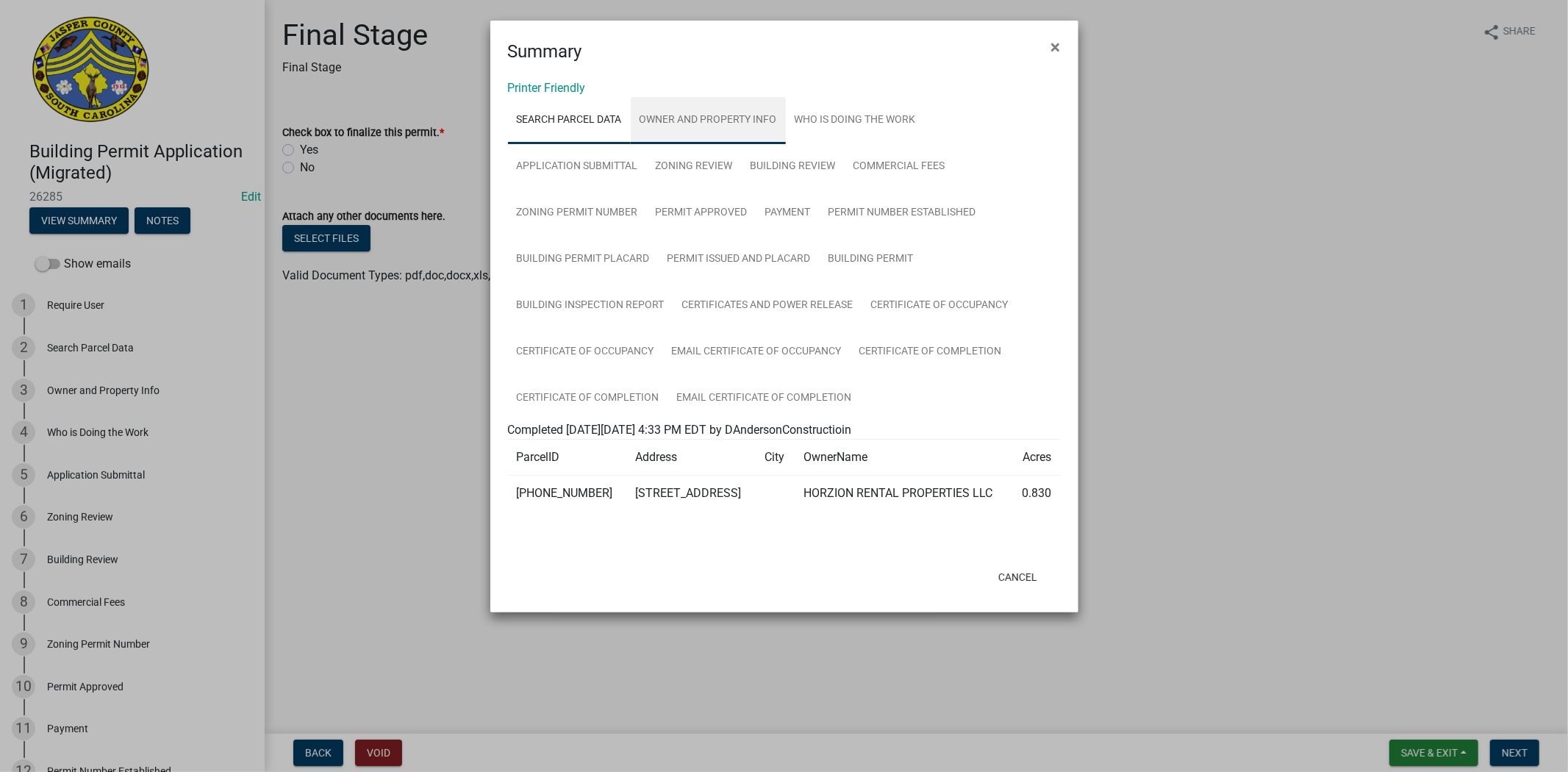
click at [735, 134] on link "Owner and Property Info" at bounding box center [708, 121] width 155 height 47
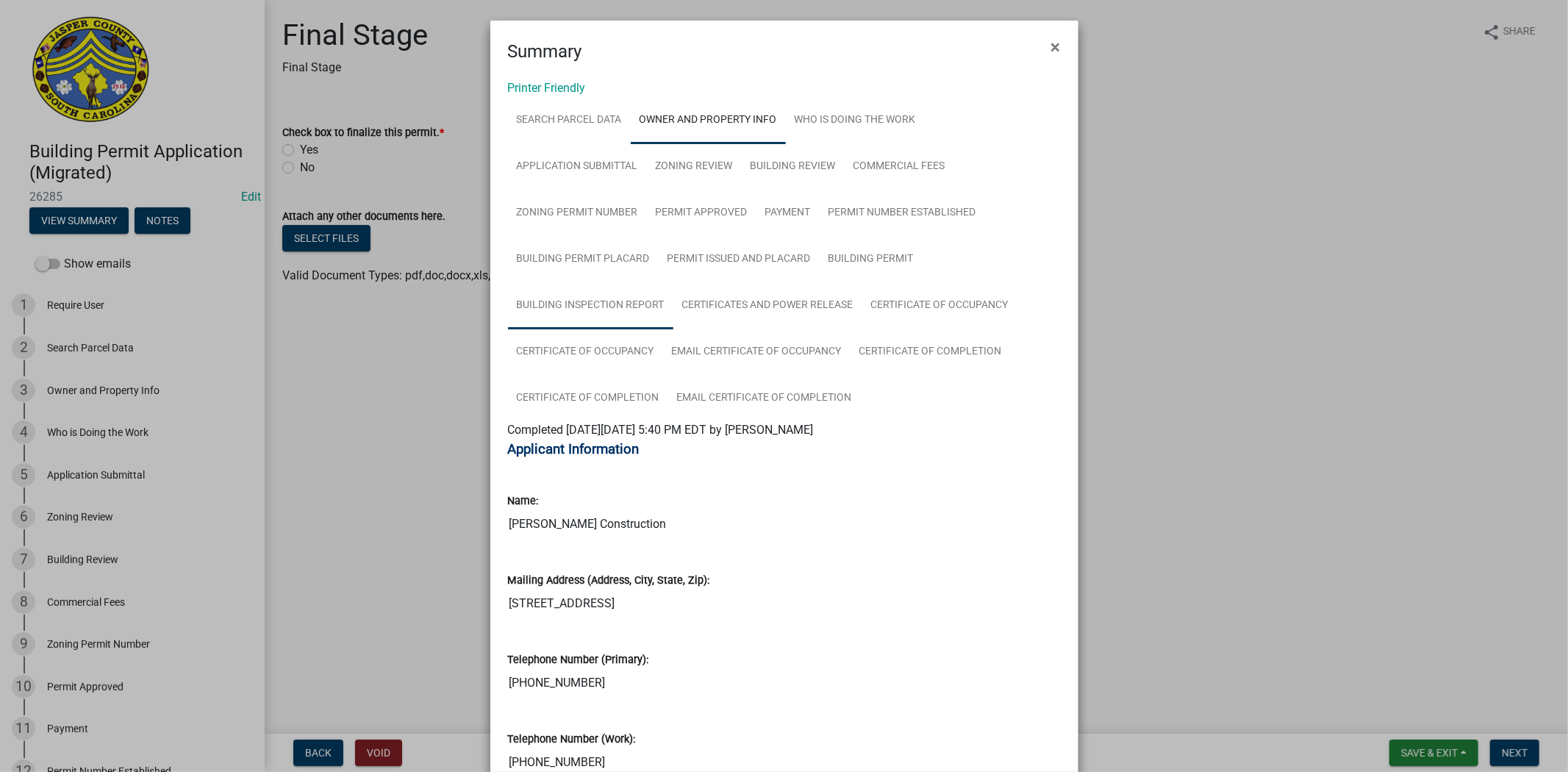
drag, startPoint x: 637, startPoint y: 303, endPoint x: 654, endPoint y: 303, distance: 17.0
click at [636, 303] on link "Building Inspection Report" at bounding box center [590, 306] width 165 height 47
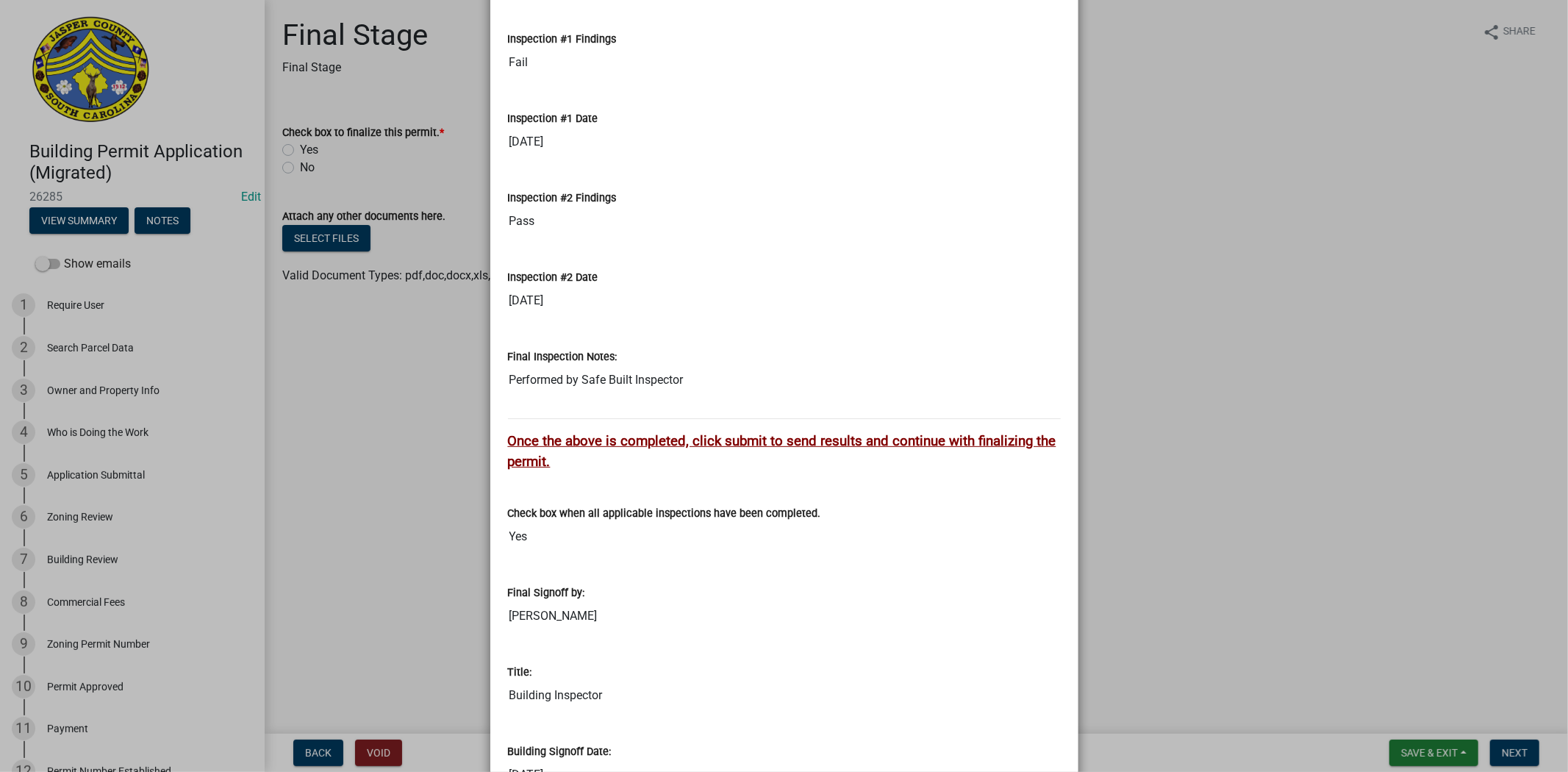
scroll to position [5212, 0]
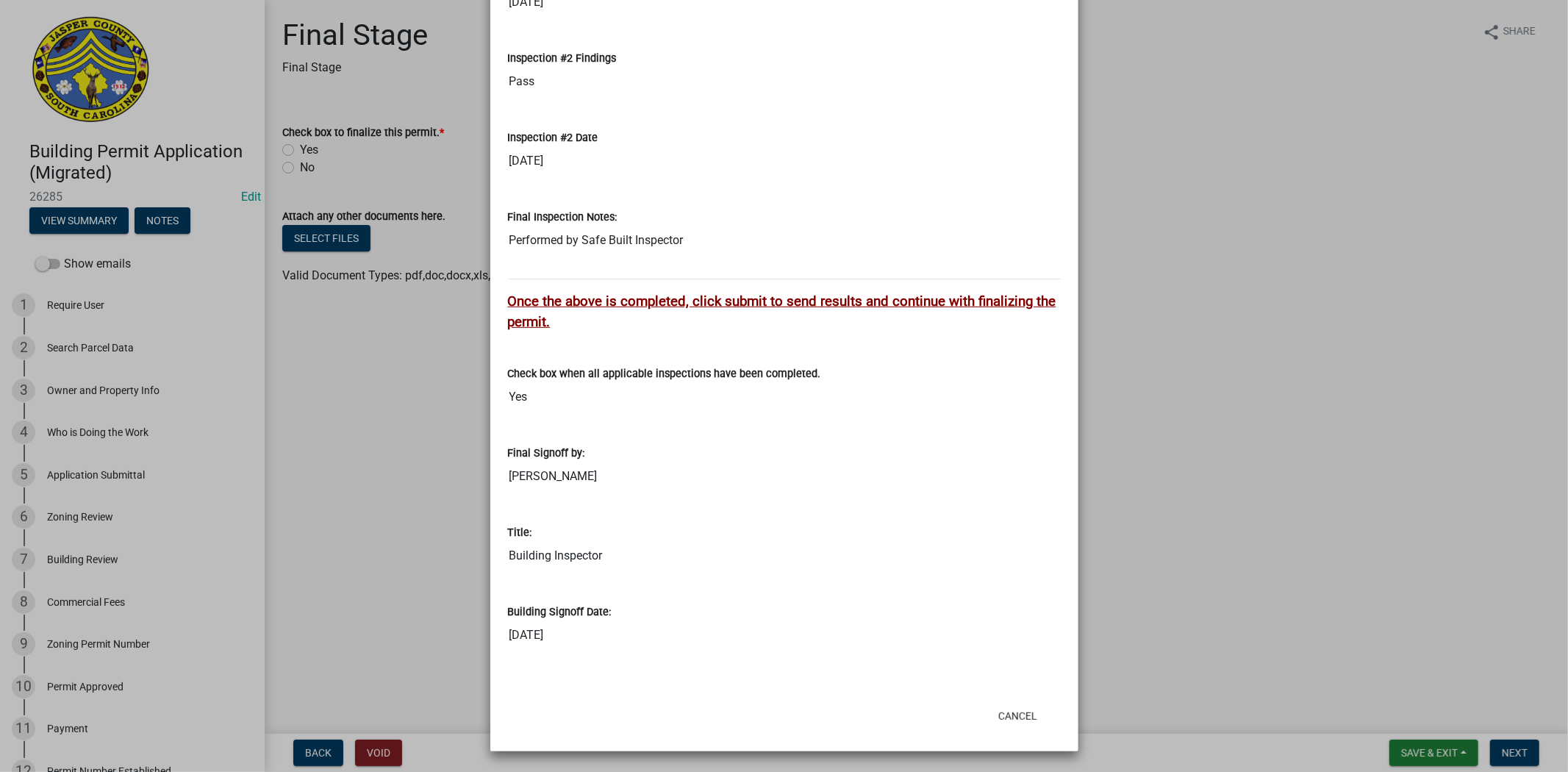
click at [1091, 451] on ngb-modal-window "Summary × Printer Friendly Search Parcel Data Owner and Property Info Who is Do…" at bounding box center [784, 386] width 1568 height 772
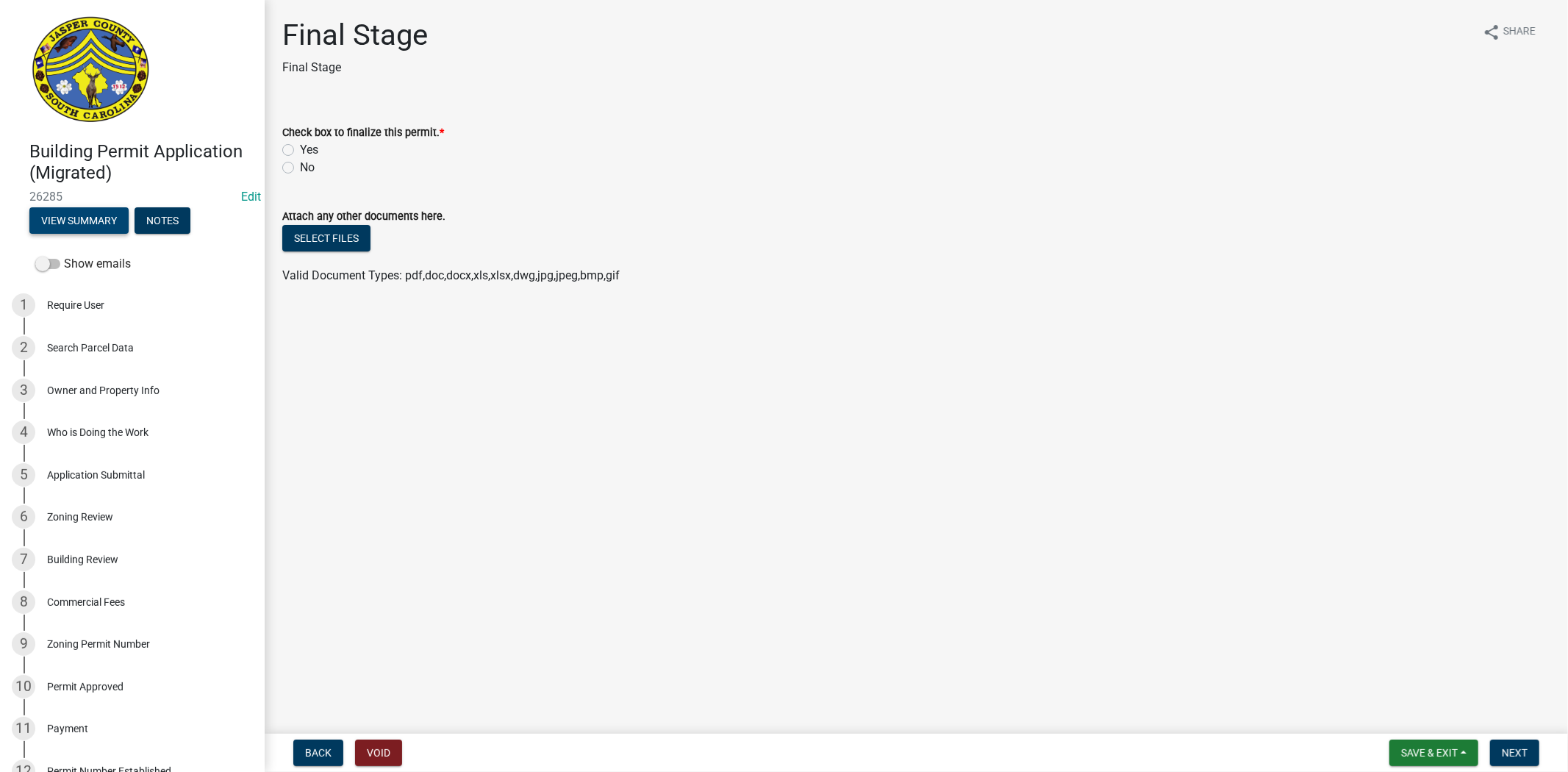
click at [74, 222] on button "View Summary" at bounding box center [79, 221] width 99 height 27
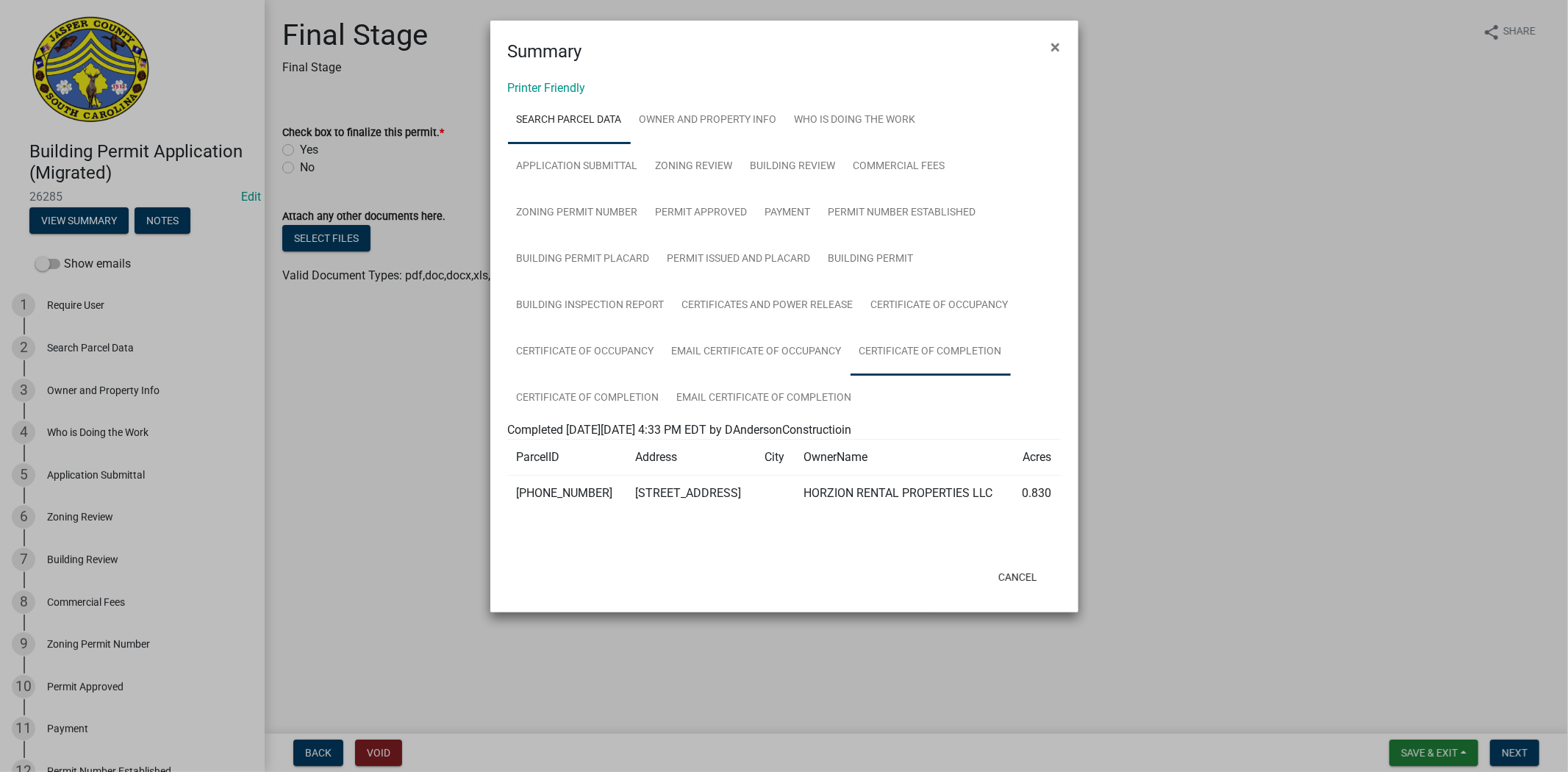
click at [959, 359] on link "Certificate of Completion" at bounding box center [931, 352] width 160 height 47
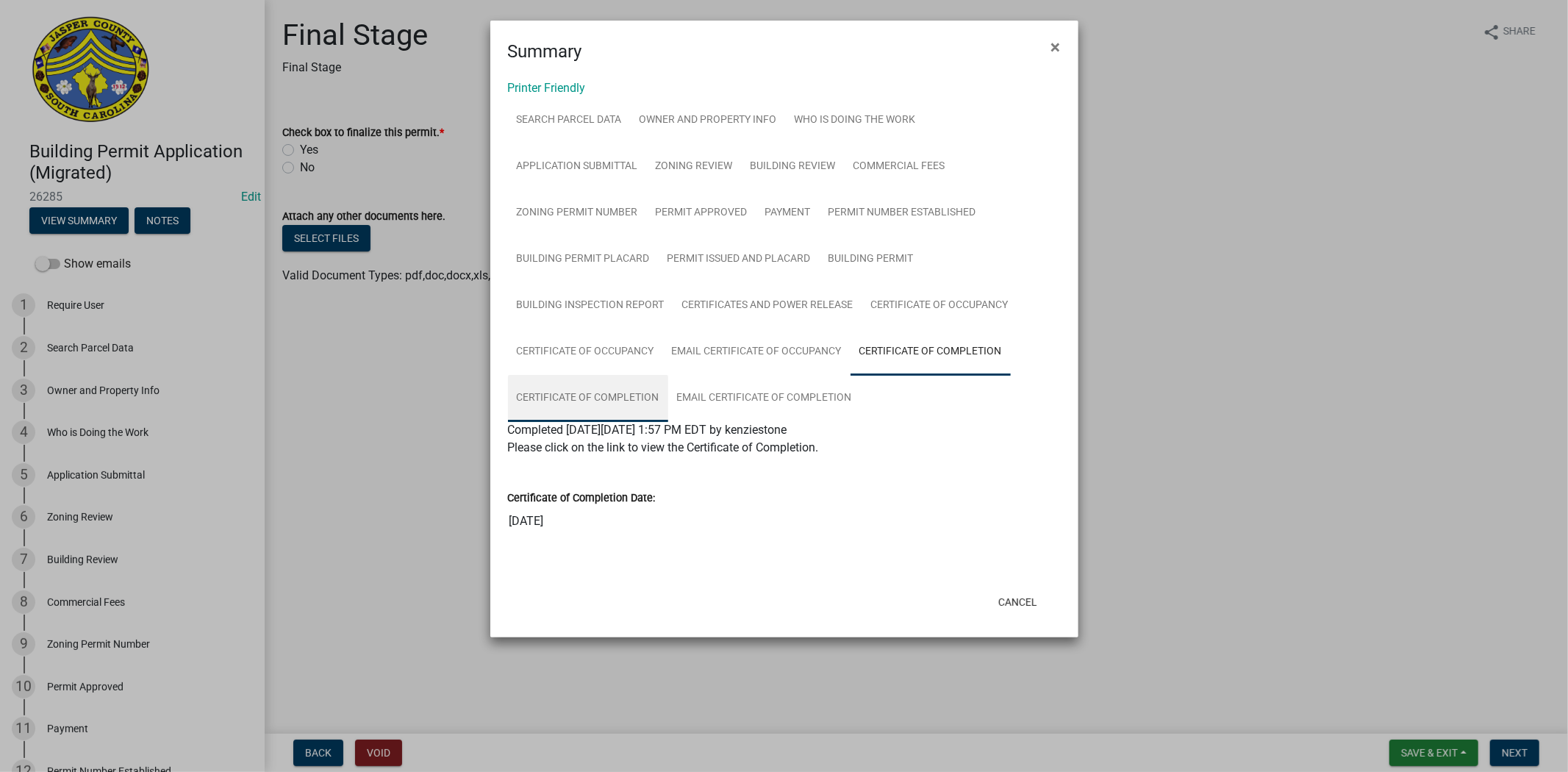
click at [638, 399] on link "Certificate of Completion" at bounding box center [588, 398] width 160 height 47
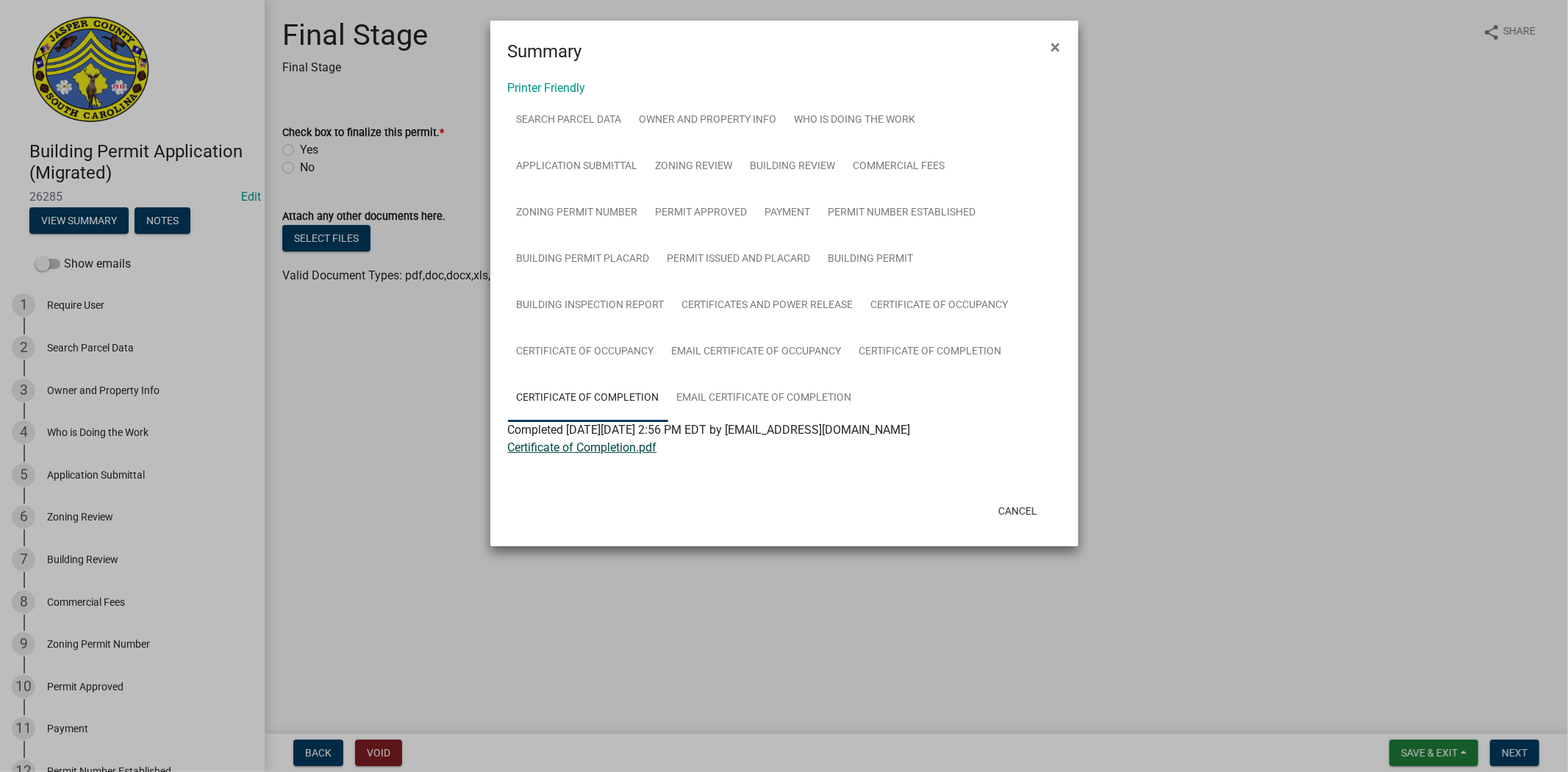
click at [583, 449] on link "Certificate of Completion.pdf" at bounding box center [583, 447] width 149 height 14
click at [638, 386] on link "Certificate of Completion" at bounding box center [588, 398] width 160 height 47
click at [751, 402] on link "Email Certificate of Completion" at bounding box center [764, 398] width 192 height 47
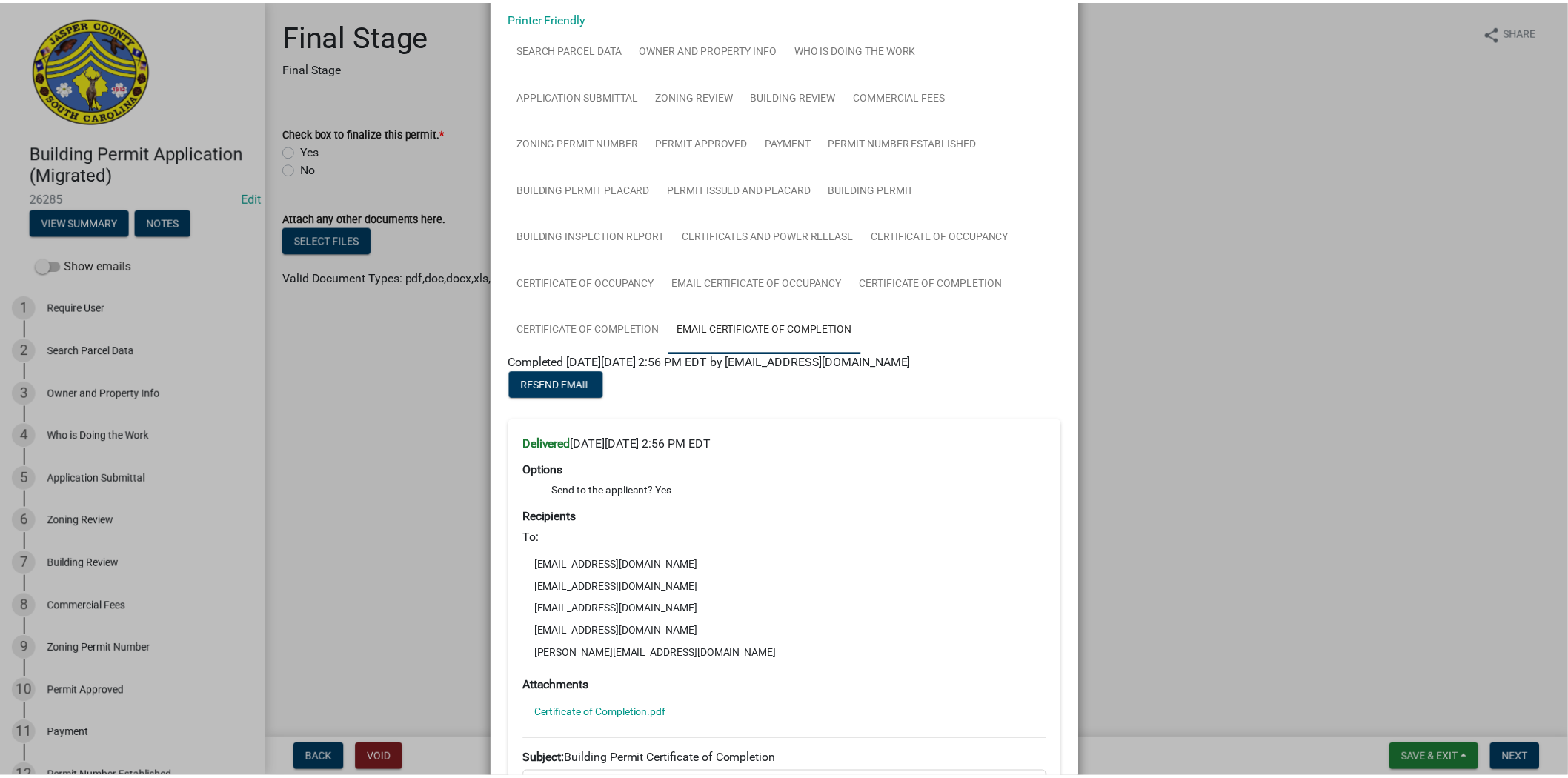
scroll to position [0, 0]
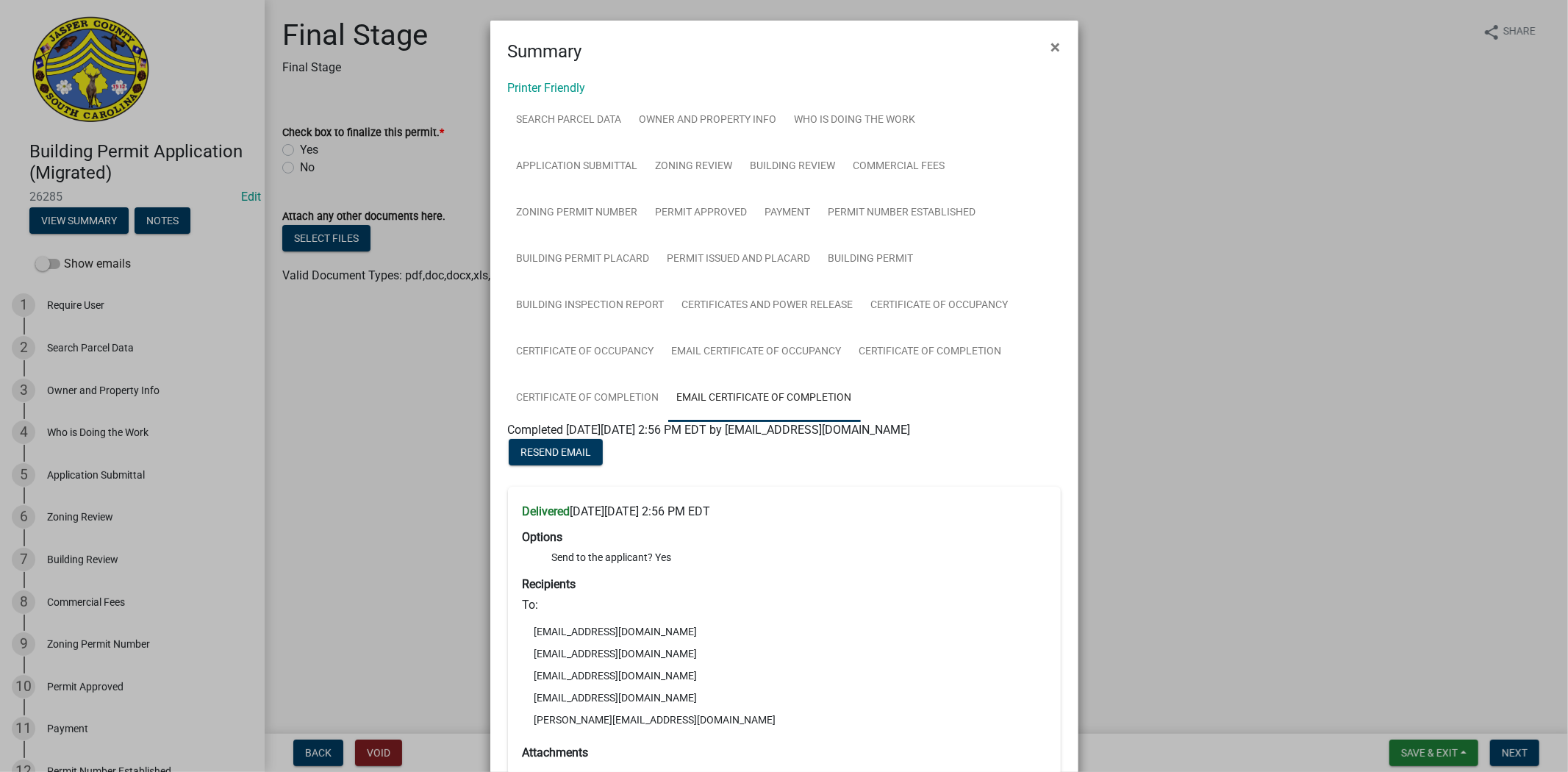
click at [1247, 240] on ngb-modal-window "Summary × Printer Friendly Search Parcel Data Owner and Property Info Who is Do…" at bounding box center [784, 386] width 1568 height 772
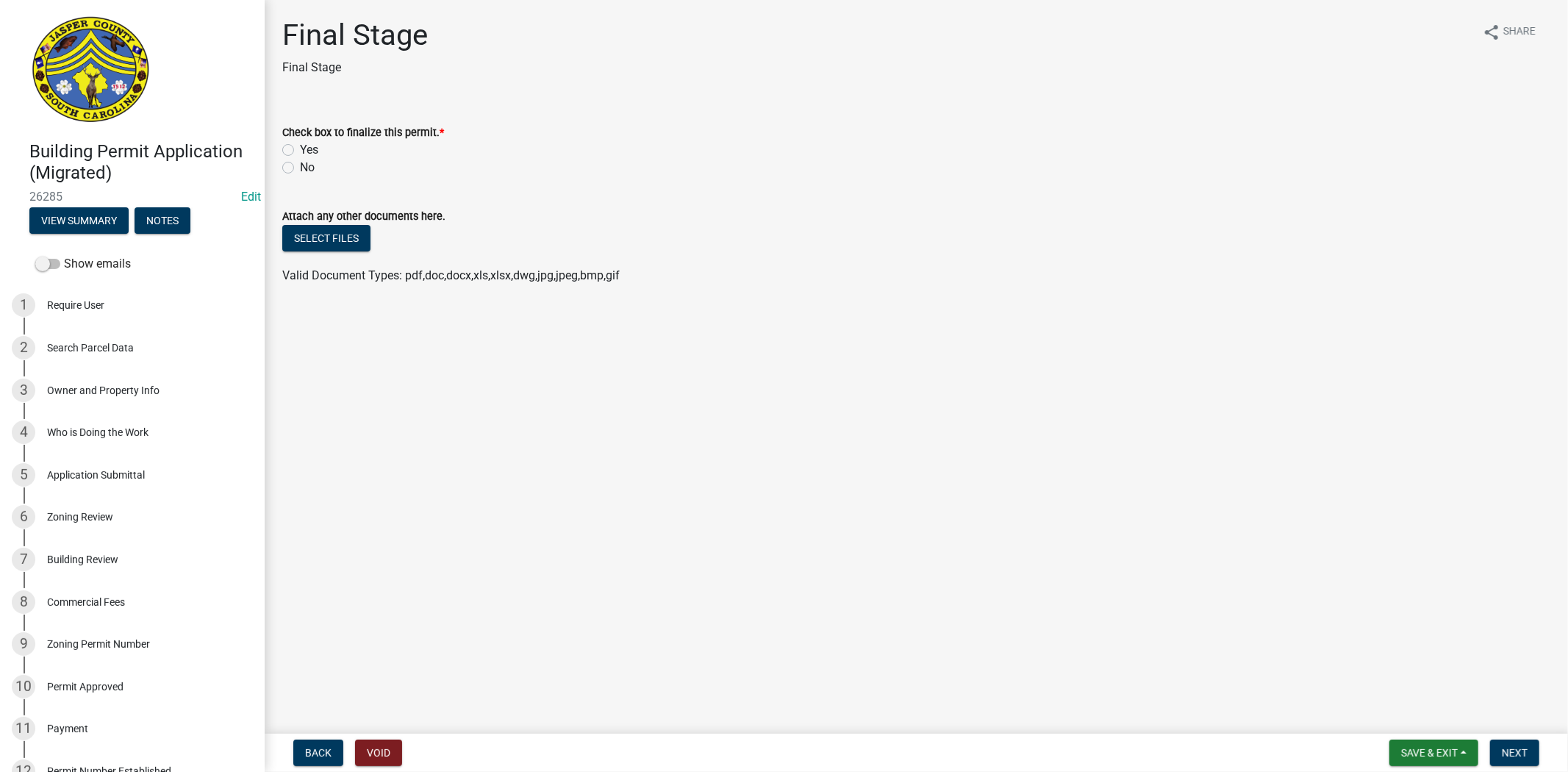
click at [300, 150] on label "Yes" at bounding box center [309, 150] width 18 height 18
click at [300, 150] on input "Yes" at bounding box center [304, 145] width 9 height 9
radio input "true"
click at [1517, 748] on span "Next" at bounding box center [1514, 753] width 26 height 12
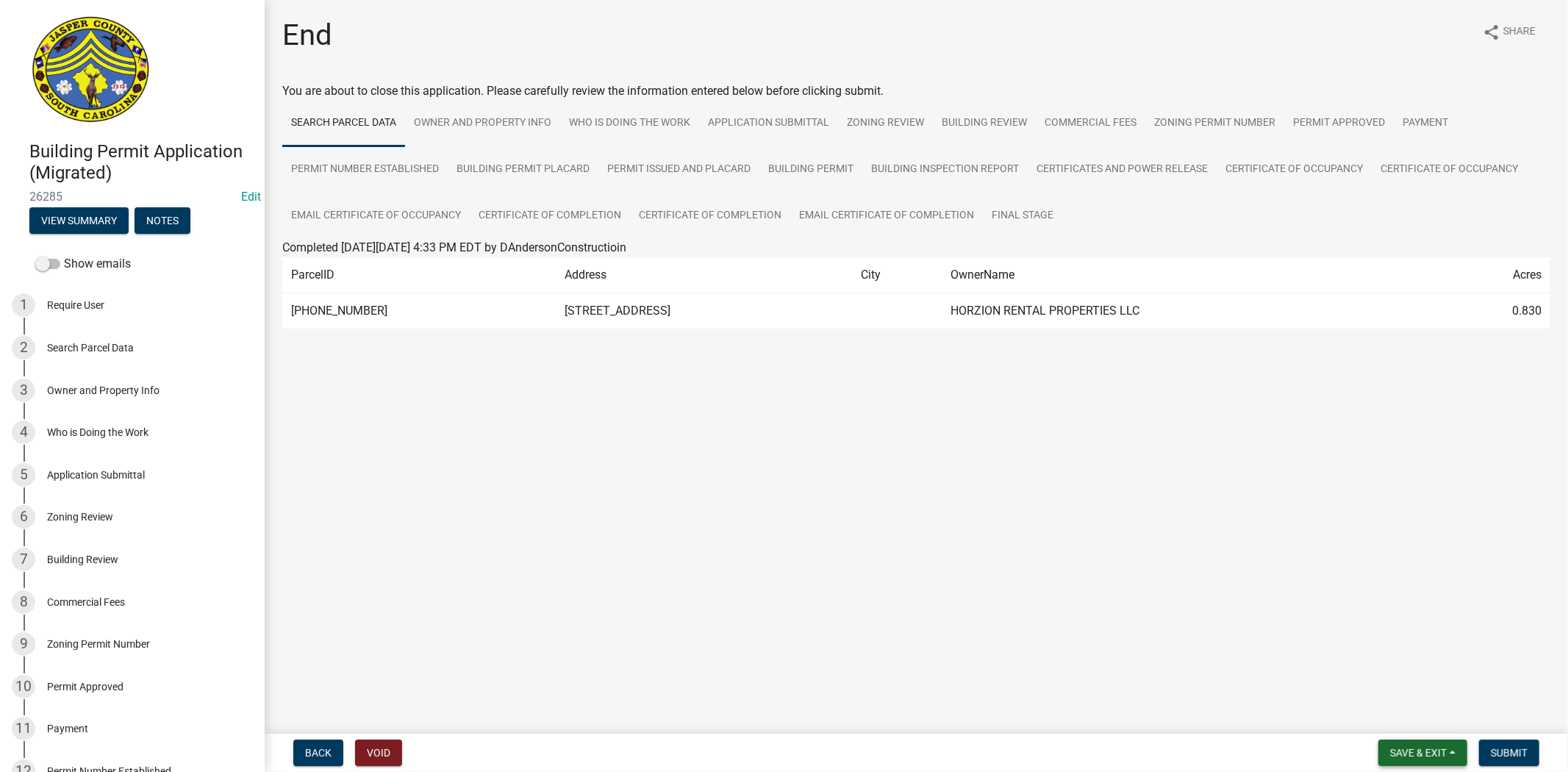
click at [1436, 747] on span "Save & Exit" at bounding box center [1418, 753] width 56 height 12
click at [1422, 722] on button "Save & Exit" at bounding box center [1408, 715] width 118 height 35
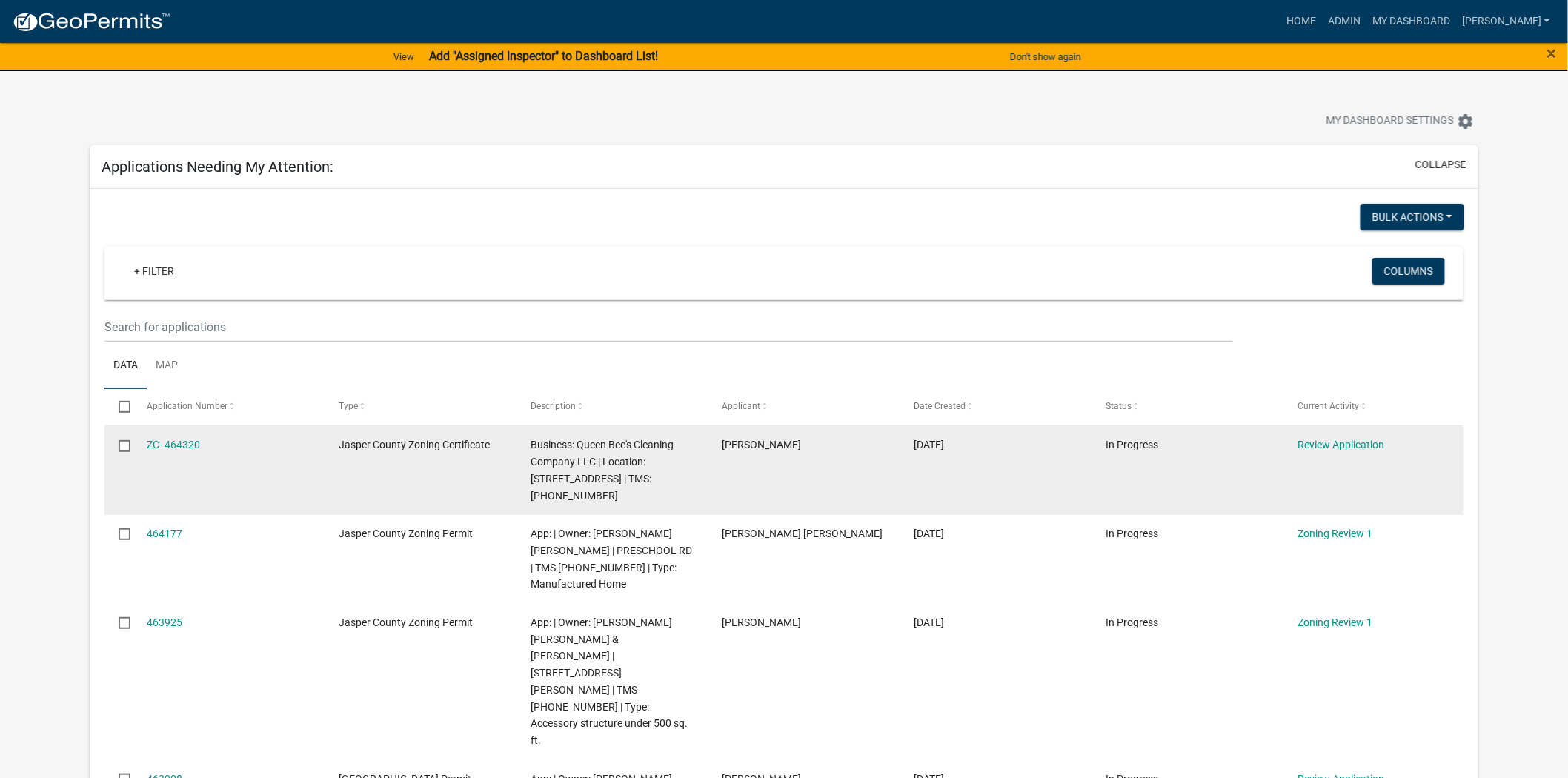
scroll to position [82, 0]
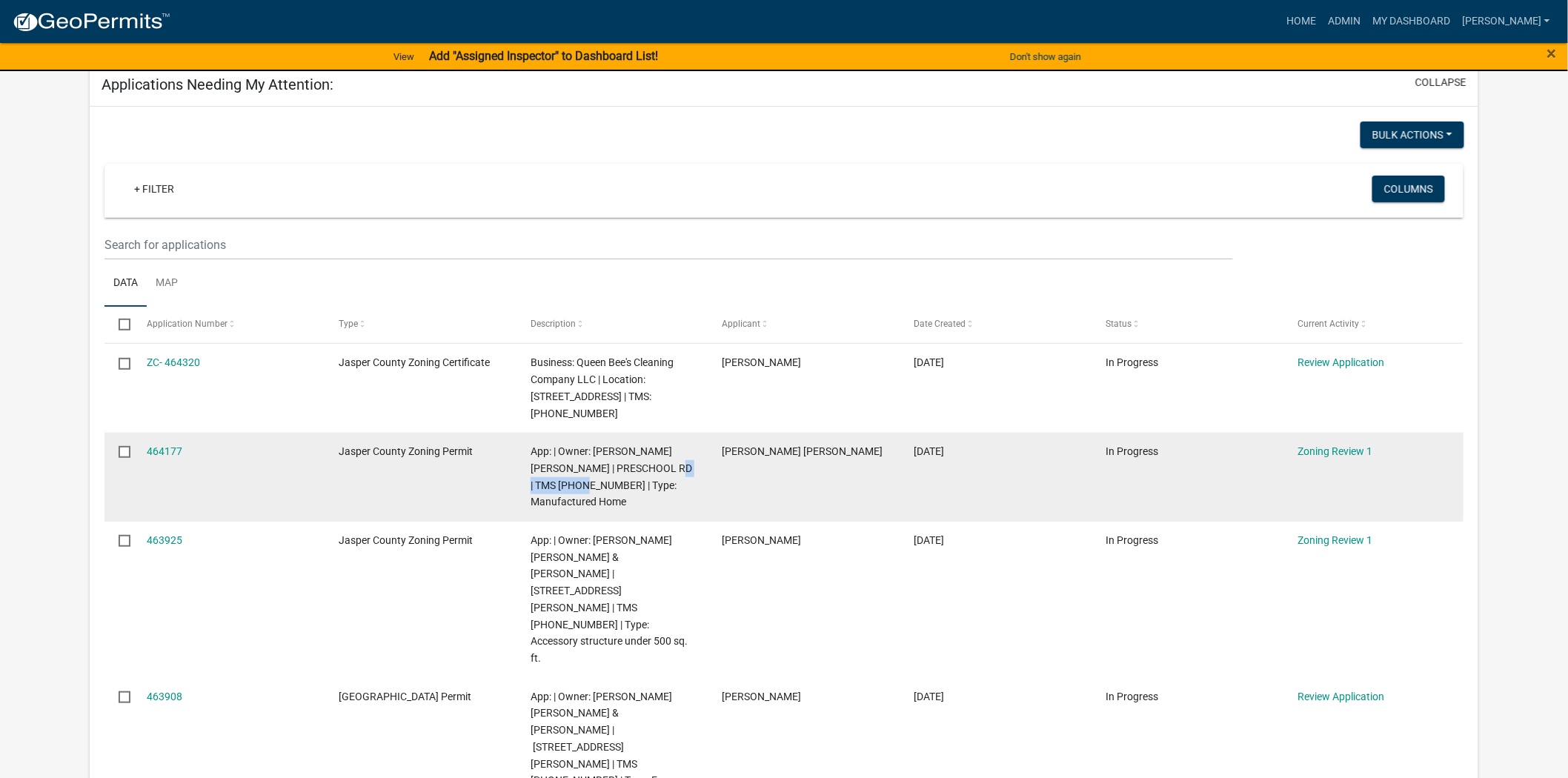
drag, startPoint x: 671, startPoint y: 466, endPoint x: 571, endPoint y: 490, distance: 102.8
click at [575, 492] on div "App: | Owner: [PERSON_NAME] [PERSON_NAME] | PRESCHOOL RD | TMS [PHONE_NUMBER] |…" at bounding box center [612, 477] width 163 height 68
copy span "[PHONE_NUMBER]"
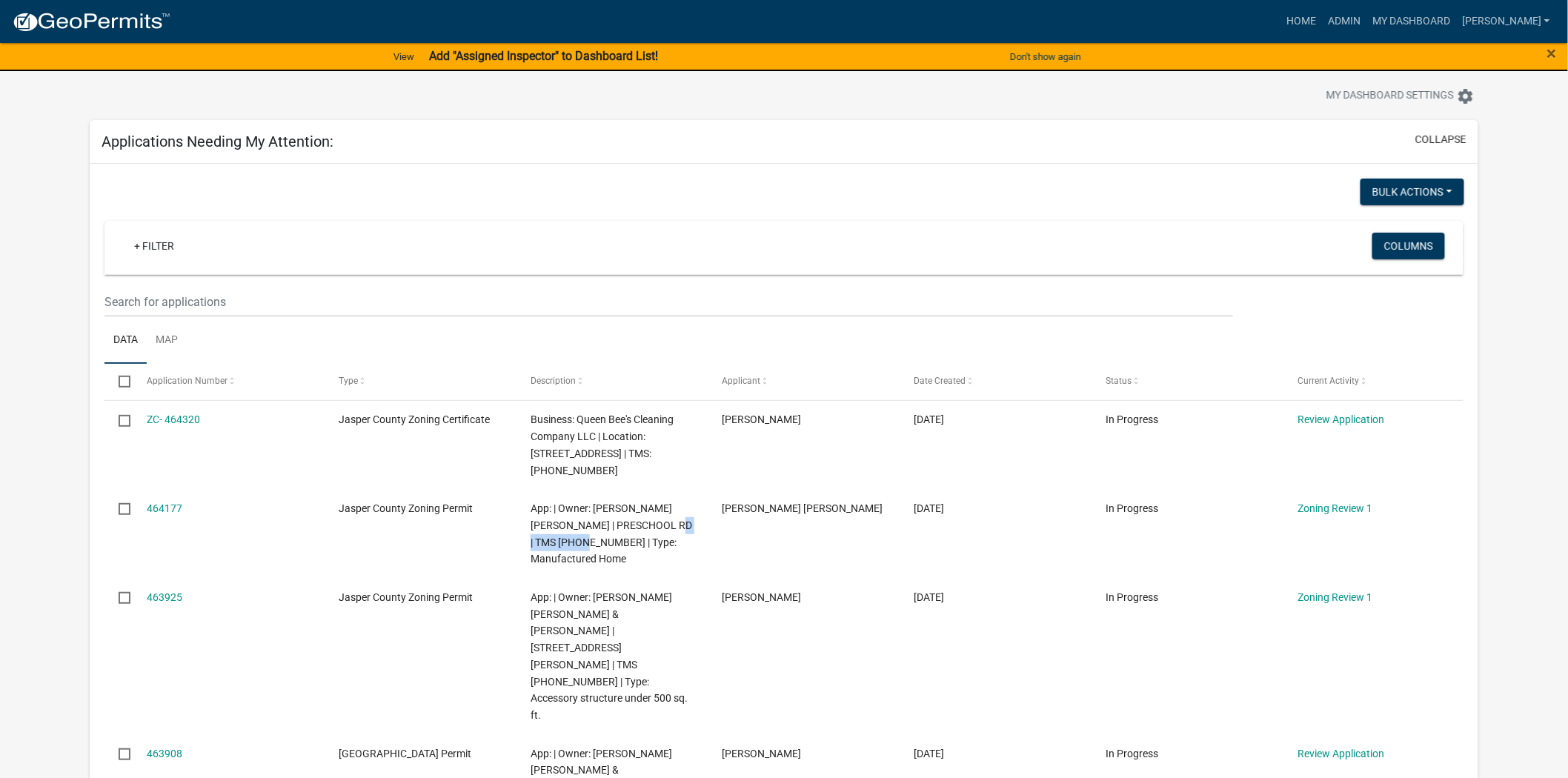
scroll to position [0, 0]
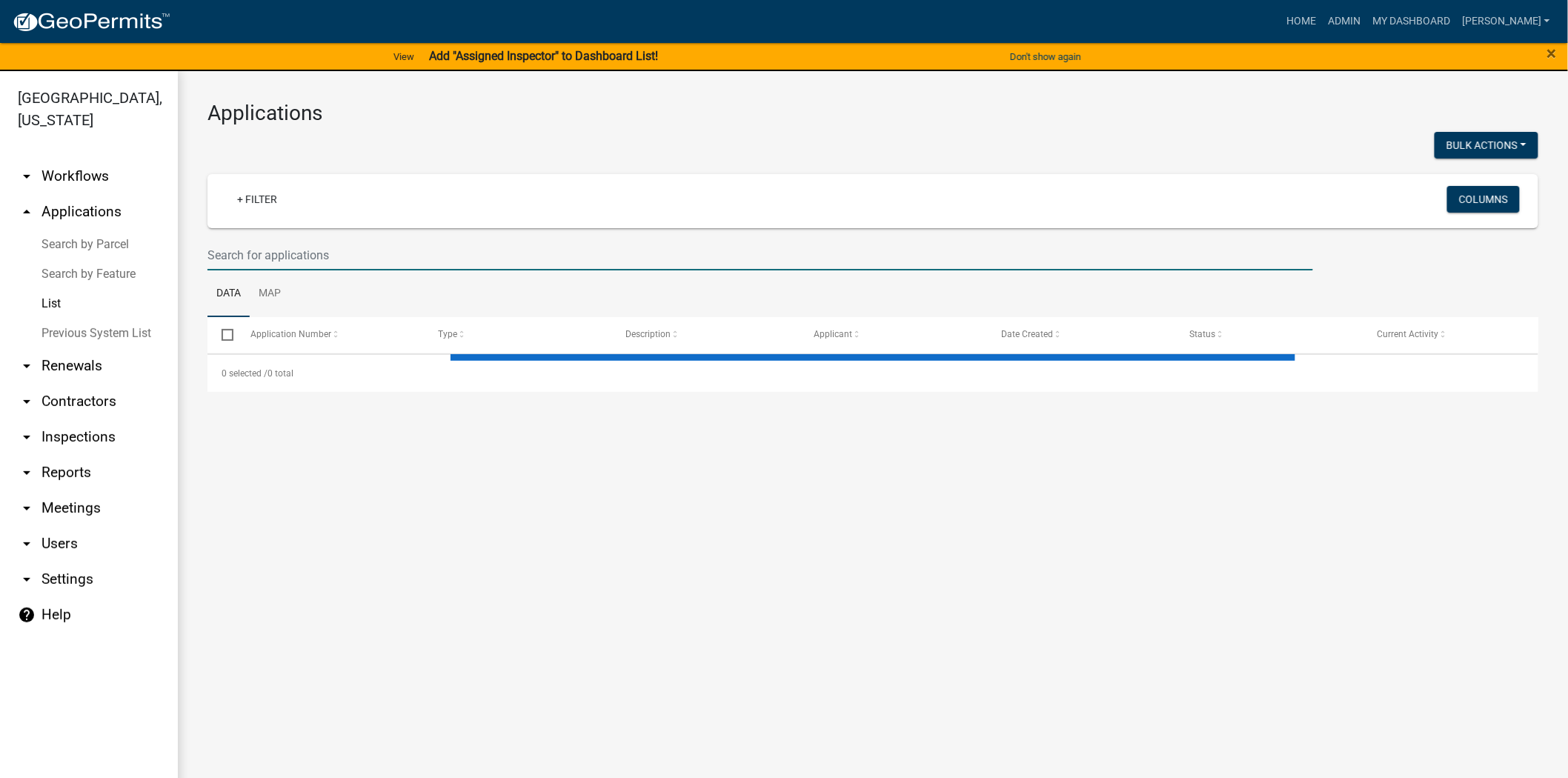
click at [264, 262] on input "text" at bounding box center [760, 256] width 1106 height 30
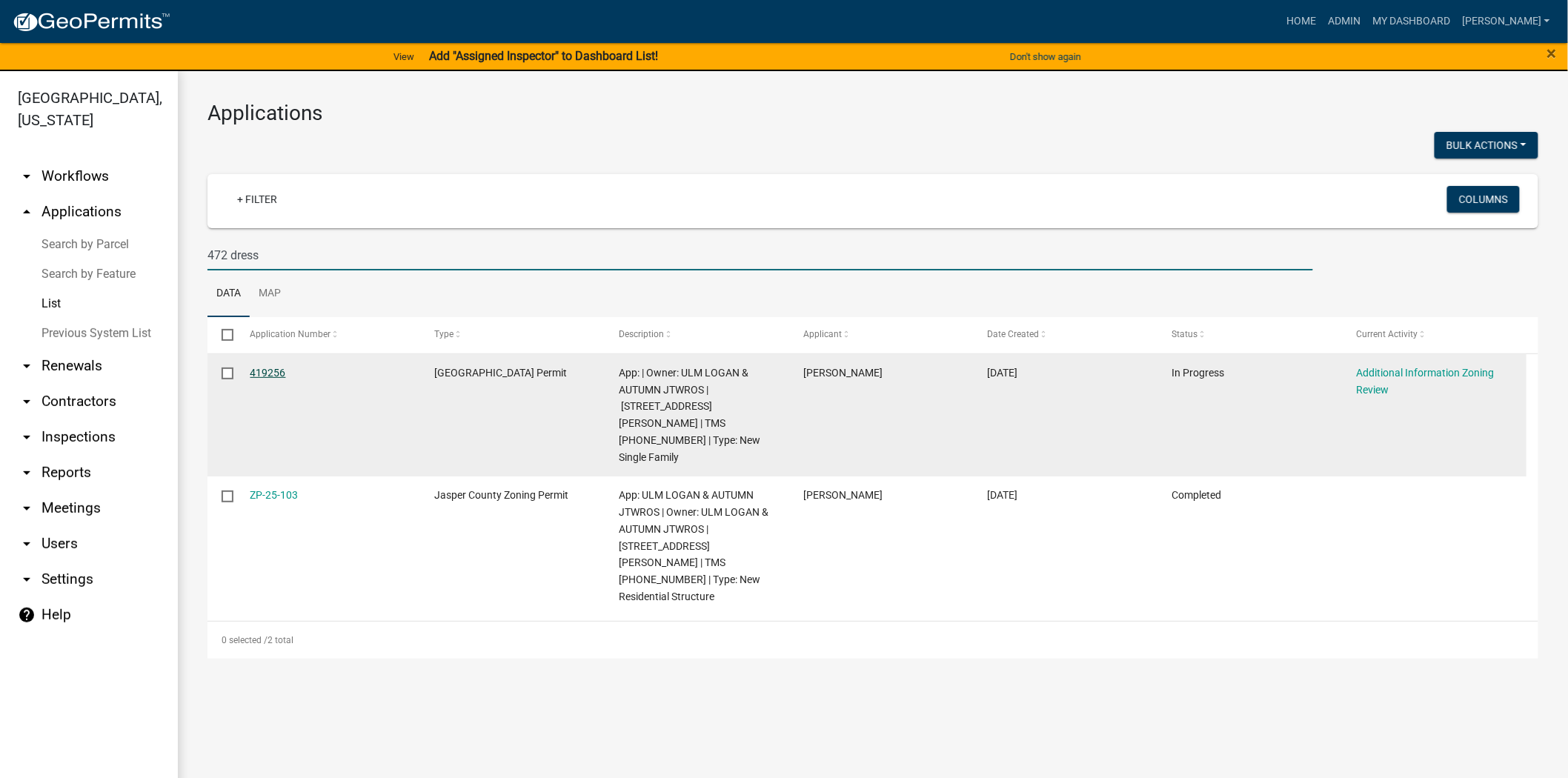
type input "472 dress"
drag, startPoint x: 273, startPoint y: 372, endPoint x: 341, endPoint y: 365, distance: 68.4
click at [273, 372] on link "419256" at bounding box center [268, 372] width 36 height 12
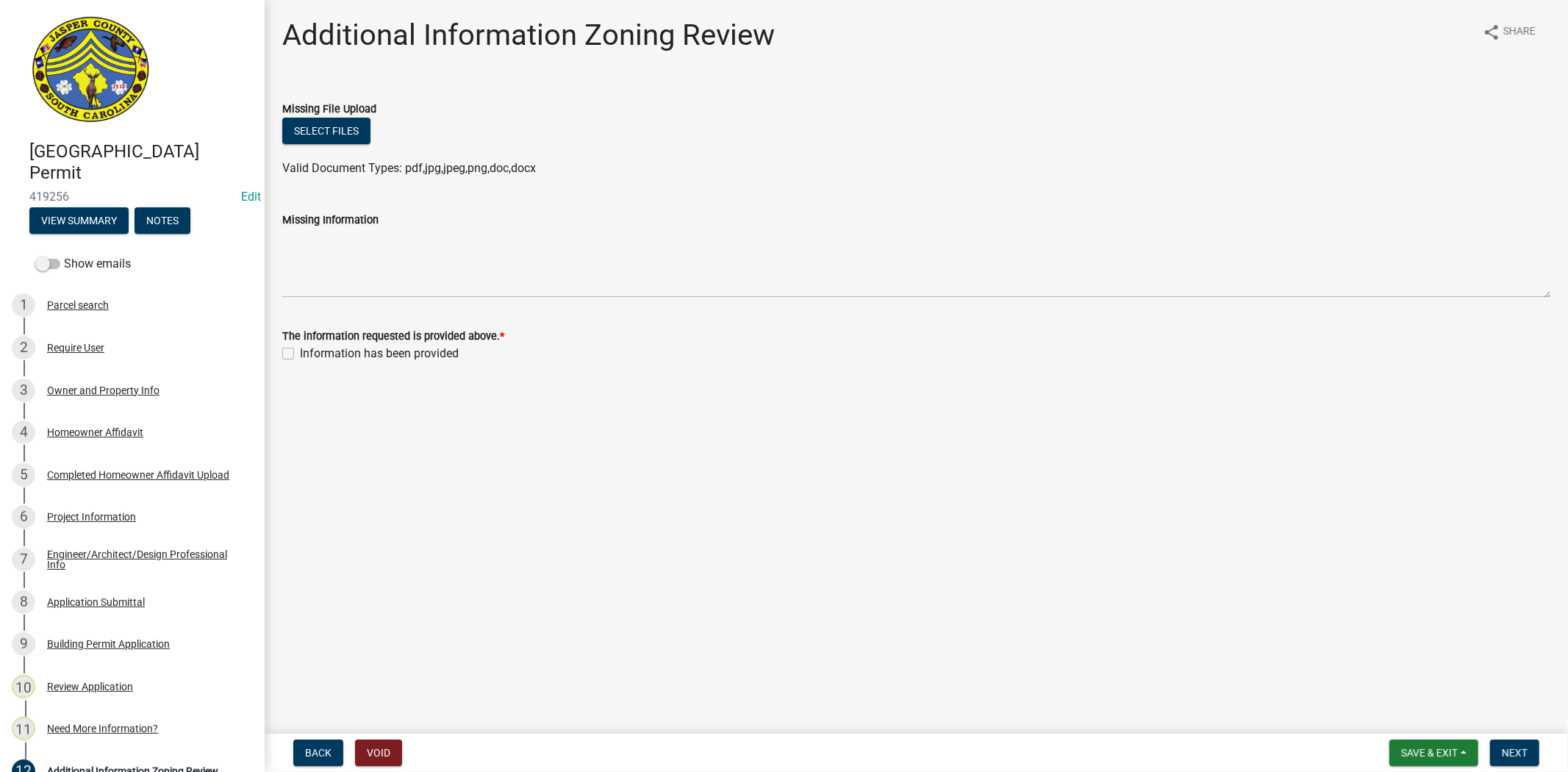
click at [133, 393] on div "Owner and Property Info" at bounding box center [103, 391] width 113 height 10
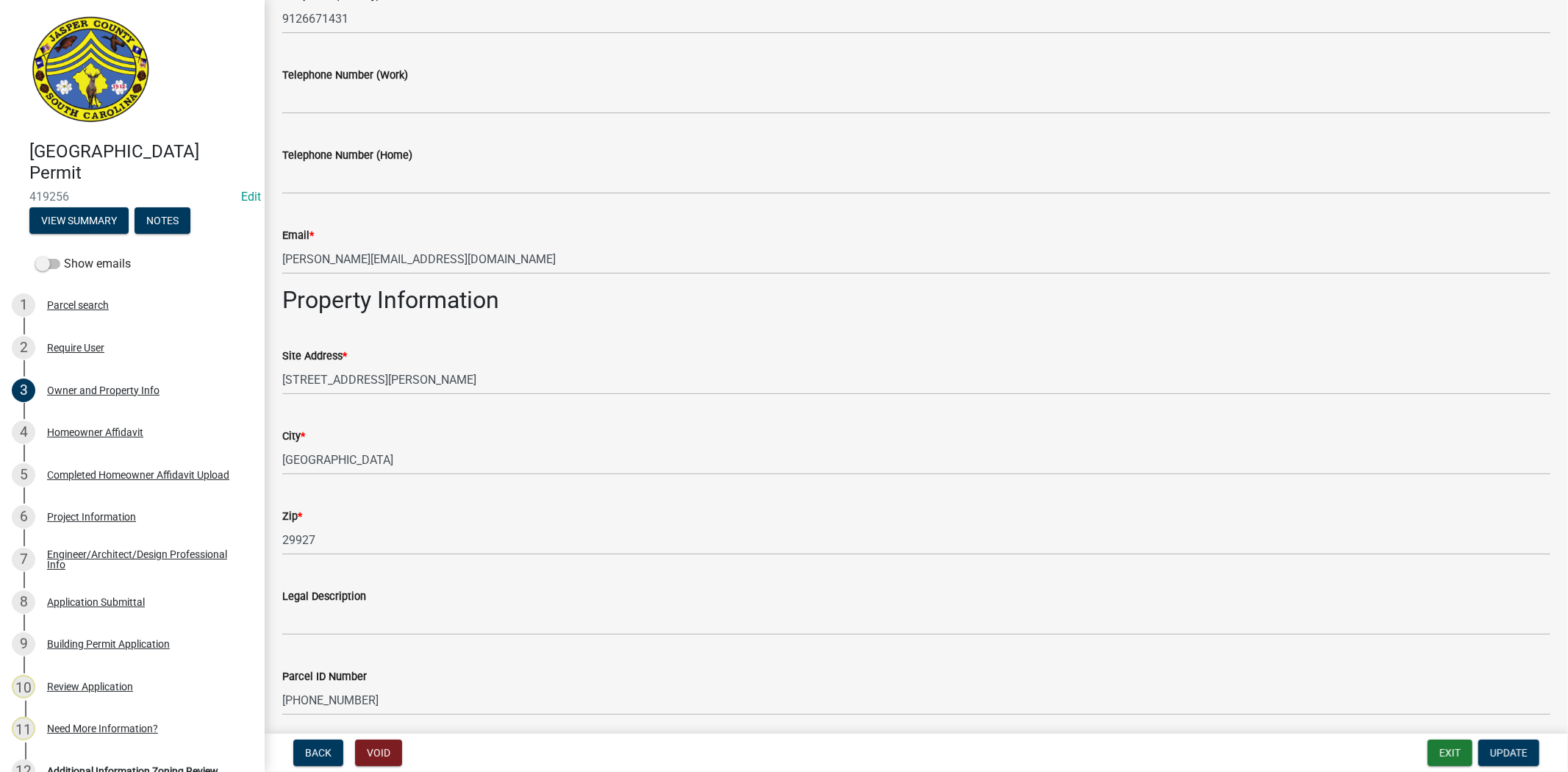
scroll to position [958, 0]
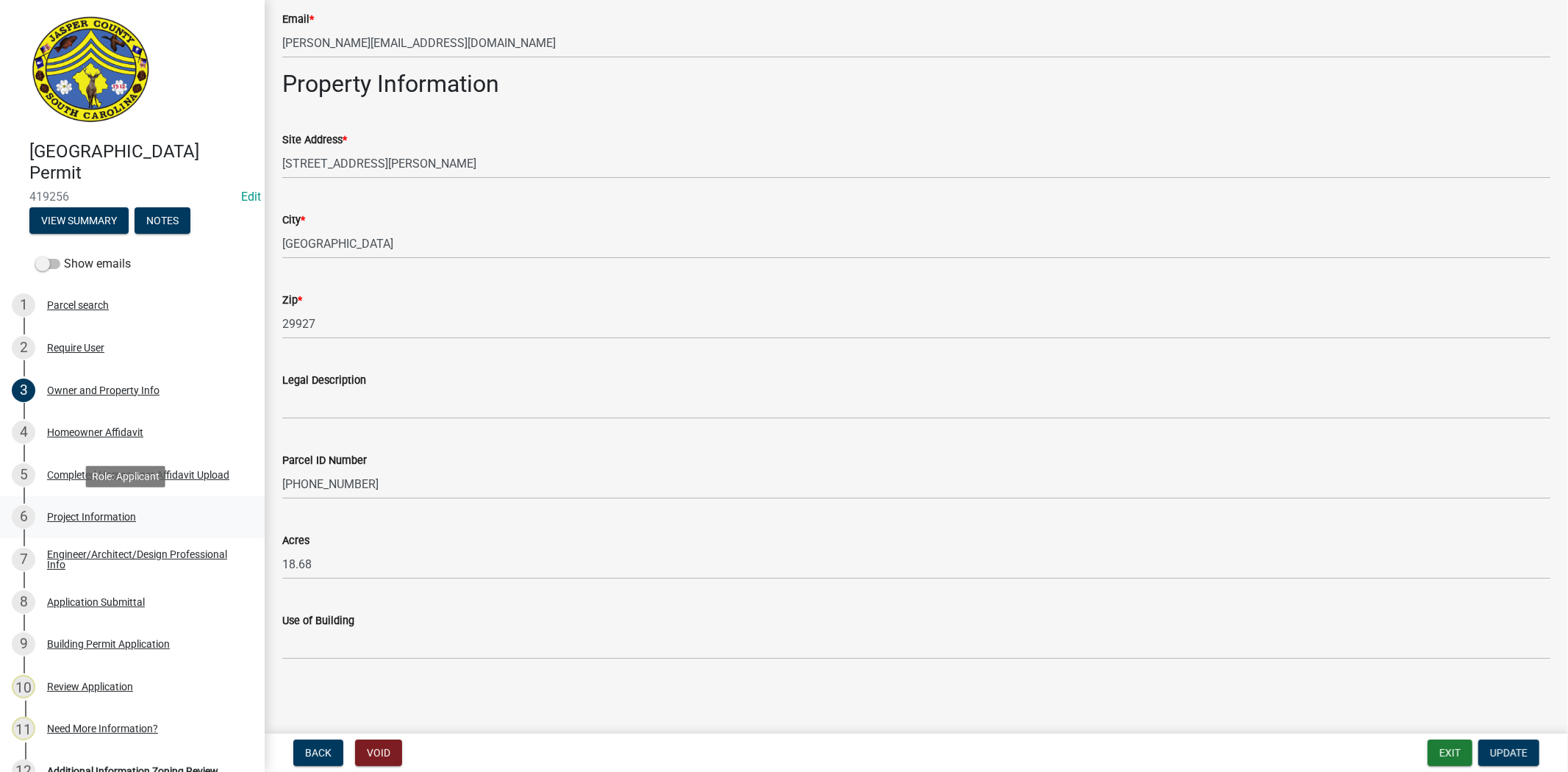
click at [99, 512] on div "Project Information" at bounding box center [92, 517] width 89 height 10
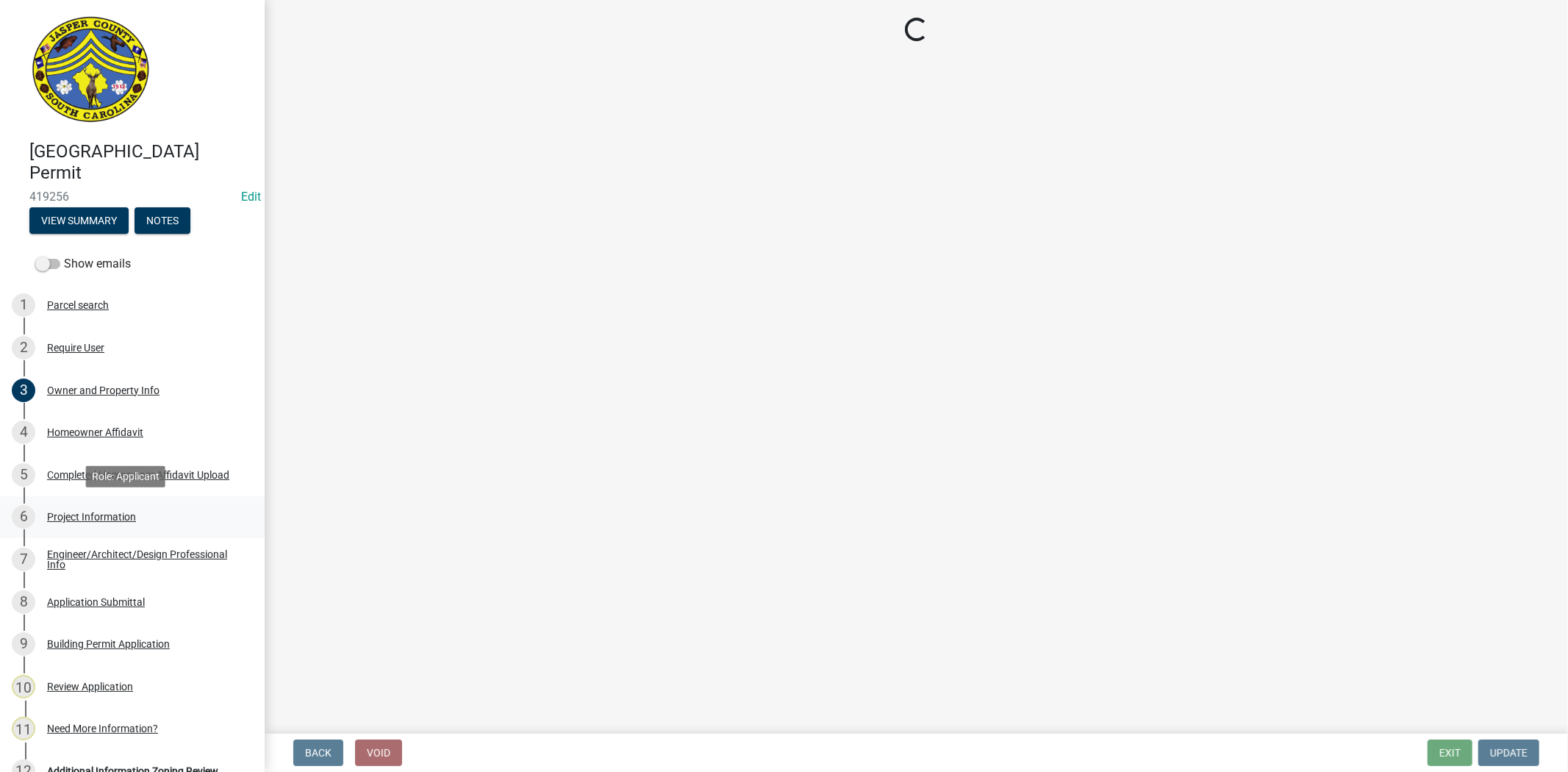
scroll to position [0, 0]
select select "42590599-3c97-479d-b3e9-fbeca9af4fb5"
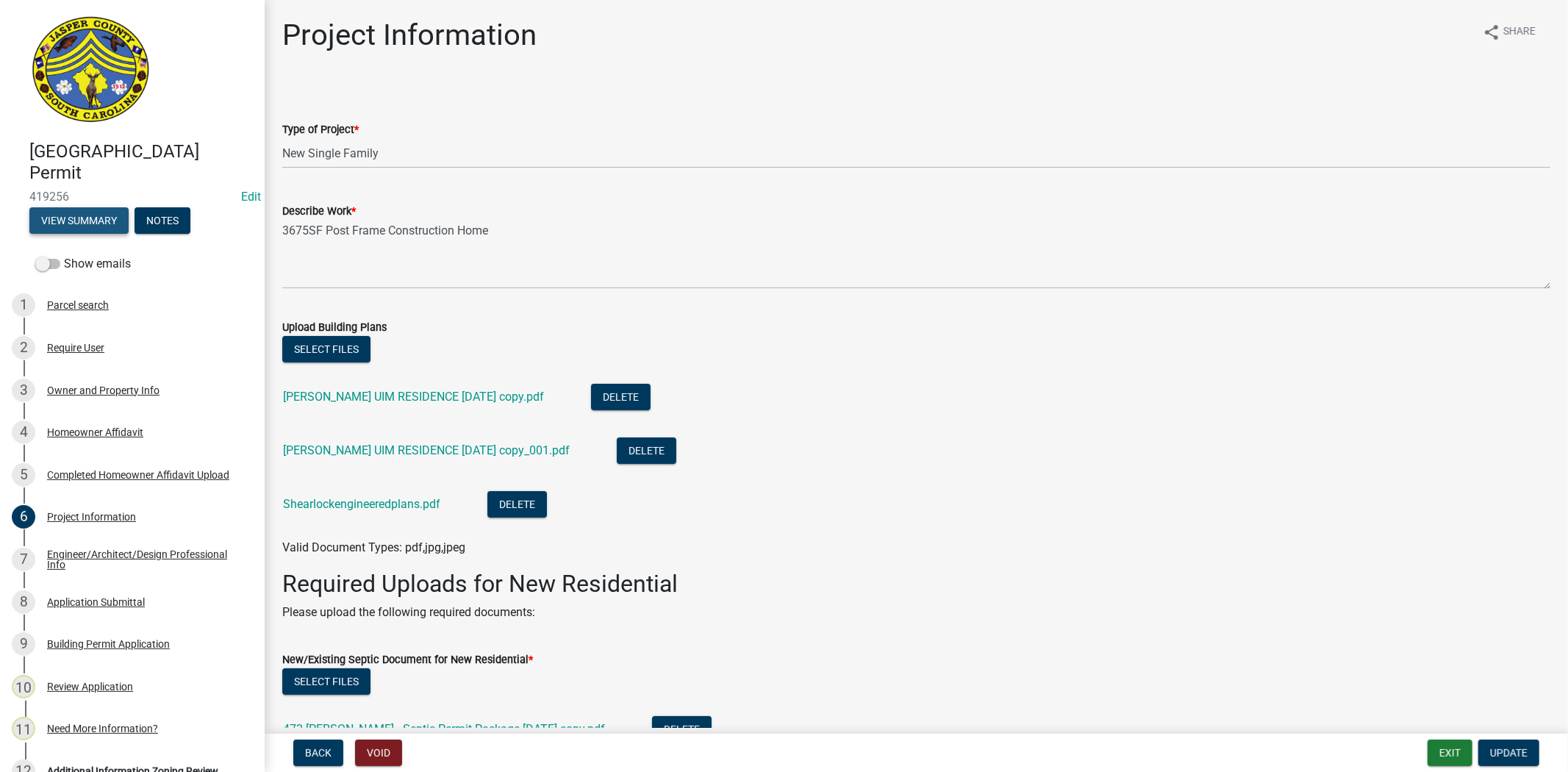
click at [74, 226] on button "View Summary" at bounding box center [79, 221] width 99 height 27
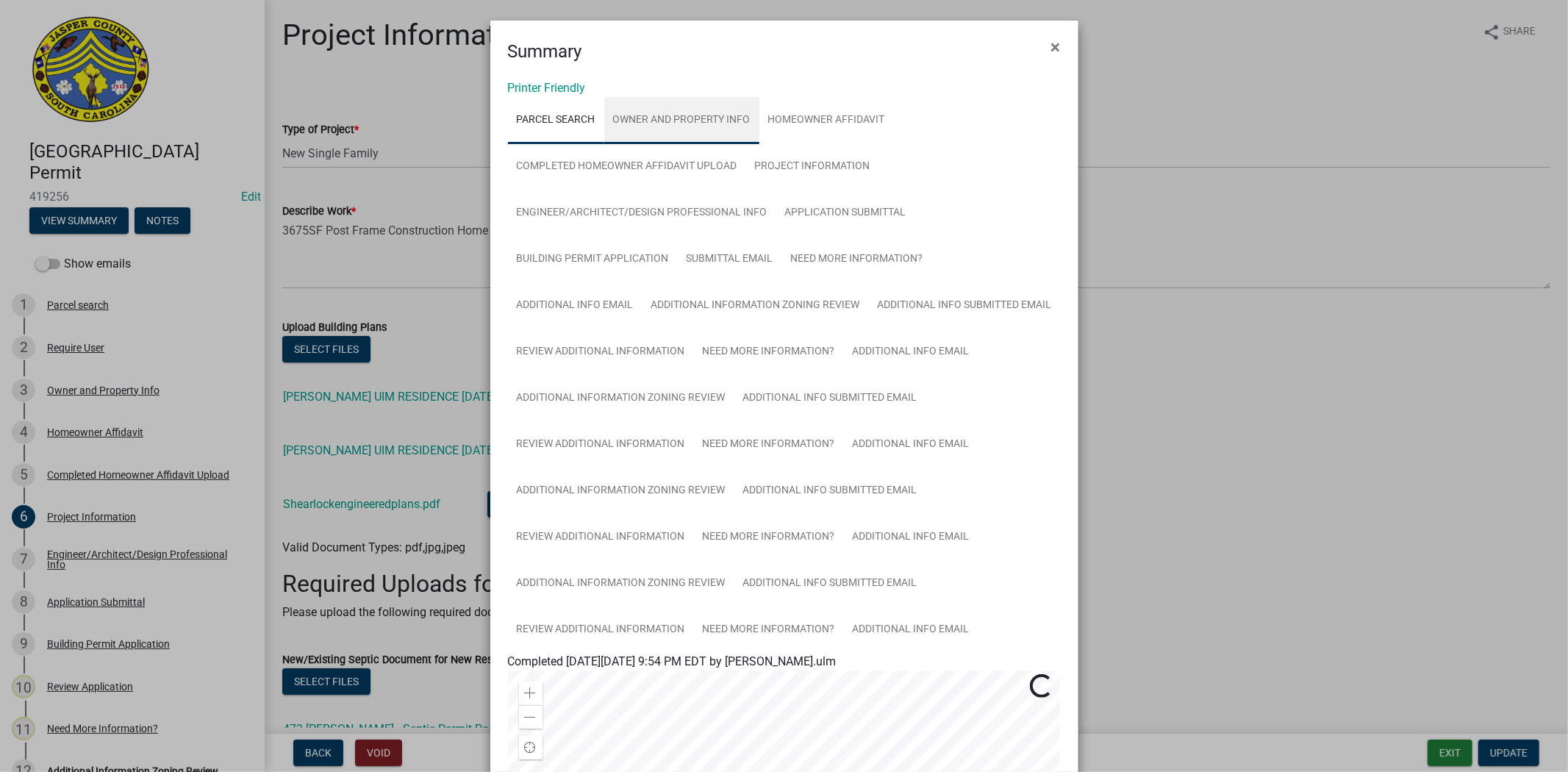
click at [626, 121] on link "Owner and Property Info" at bounding box center [681, 121] width 155 height 47
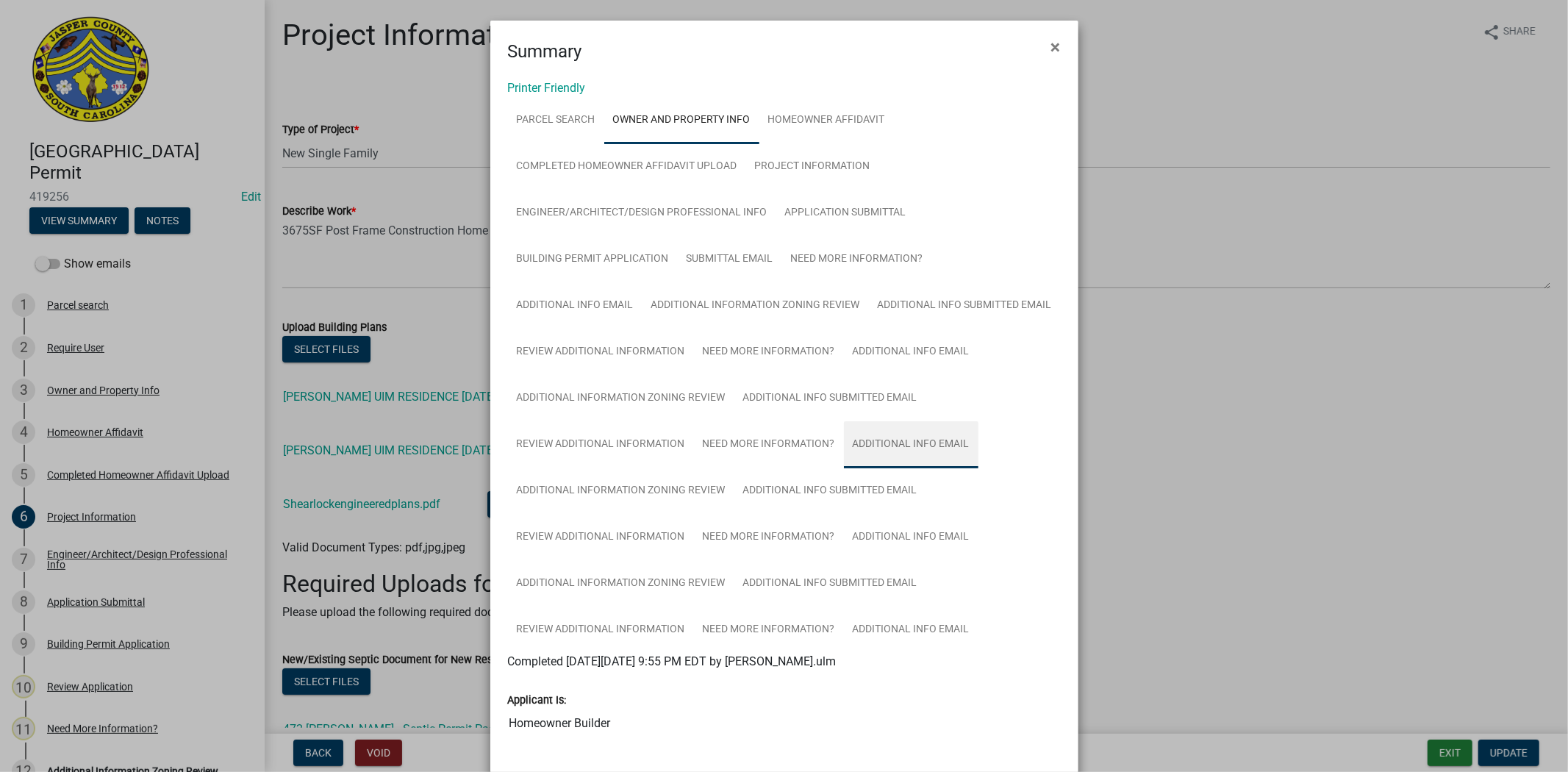
click at [892, 466] on link "Additional info email" at bounding box center [911, 445] width 134 height 47
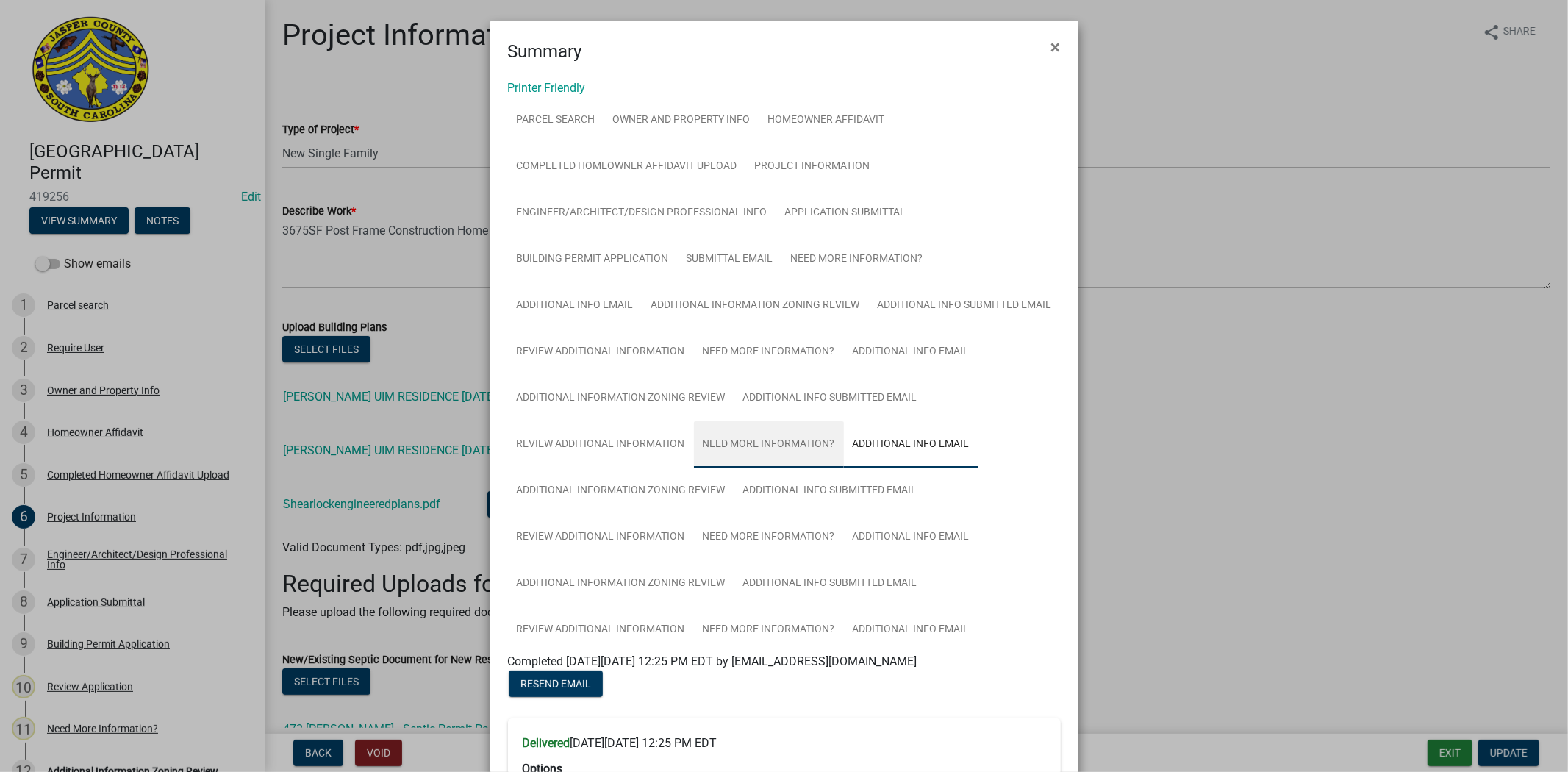
click at [790, 457] on link "Need More Information?" at bounding box center [768, 445] width 150 height 47
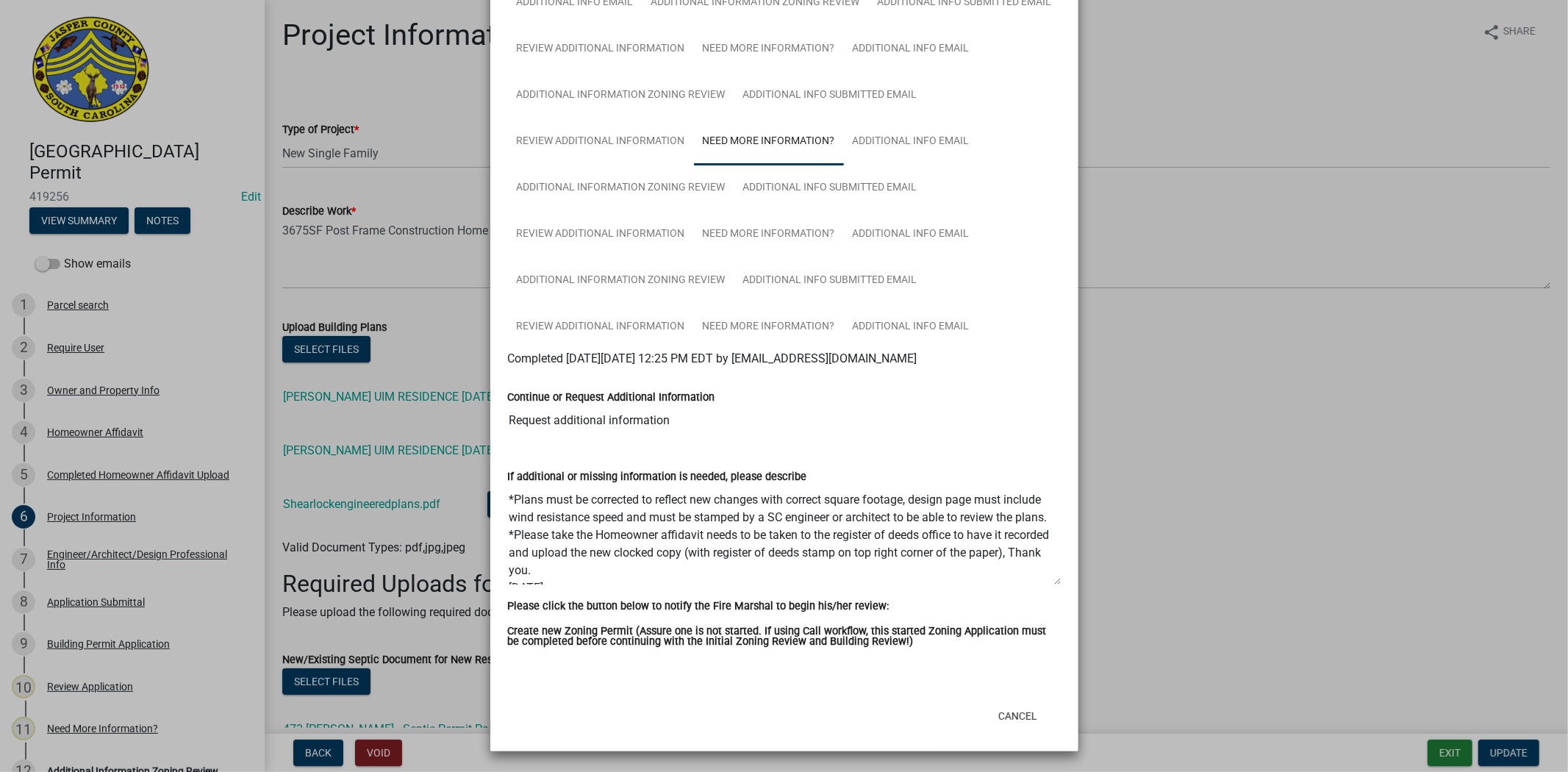
scroll to position [34, 0]
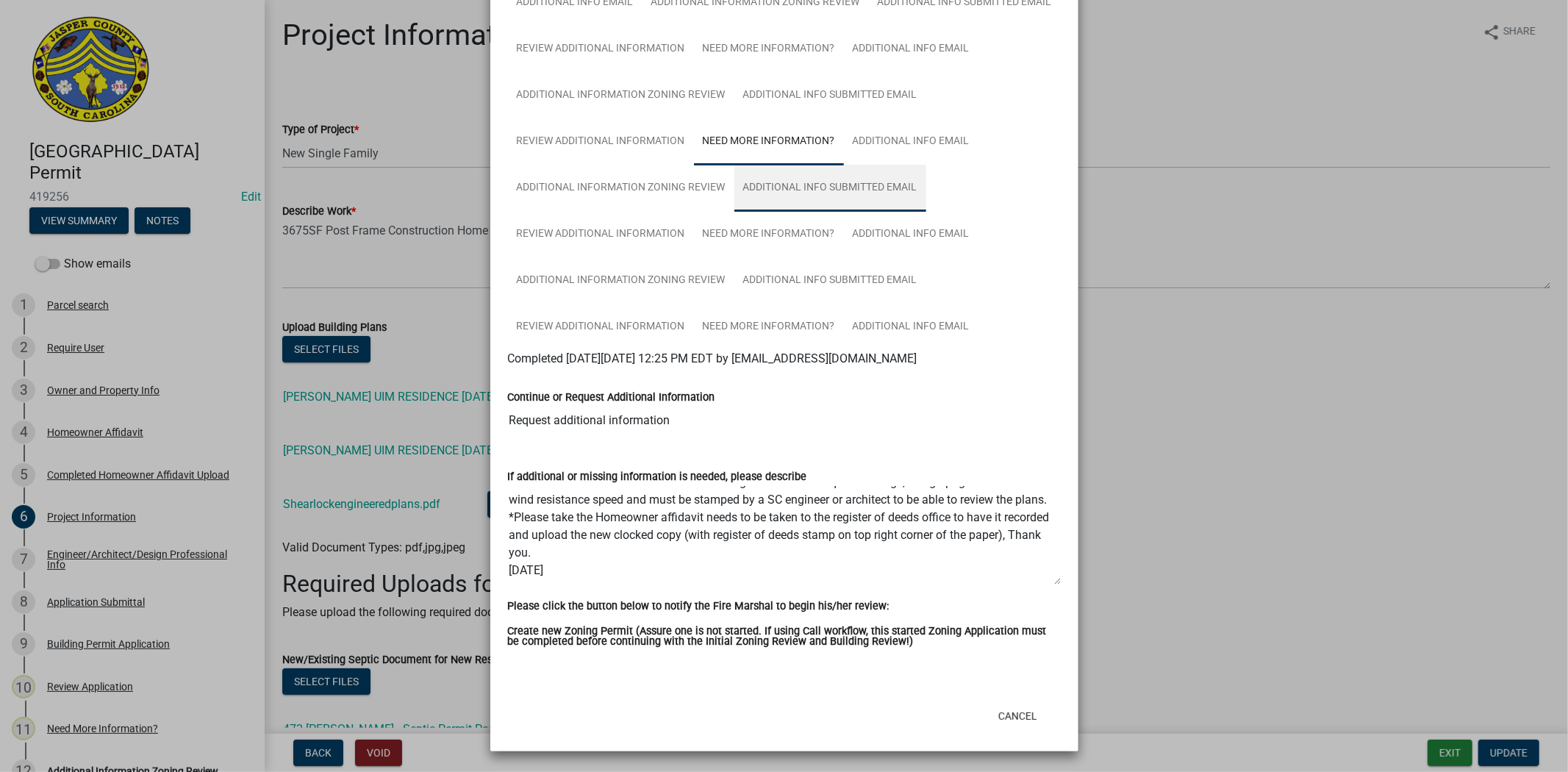
click at [816, 188] on link "Additional Info submitted Email" at bounding box center [830, 188] width 191 height 47
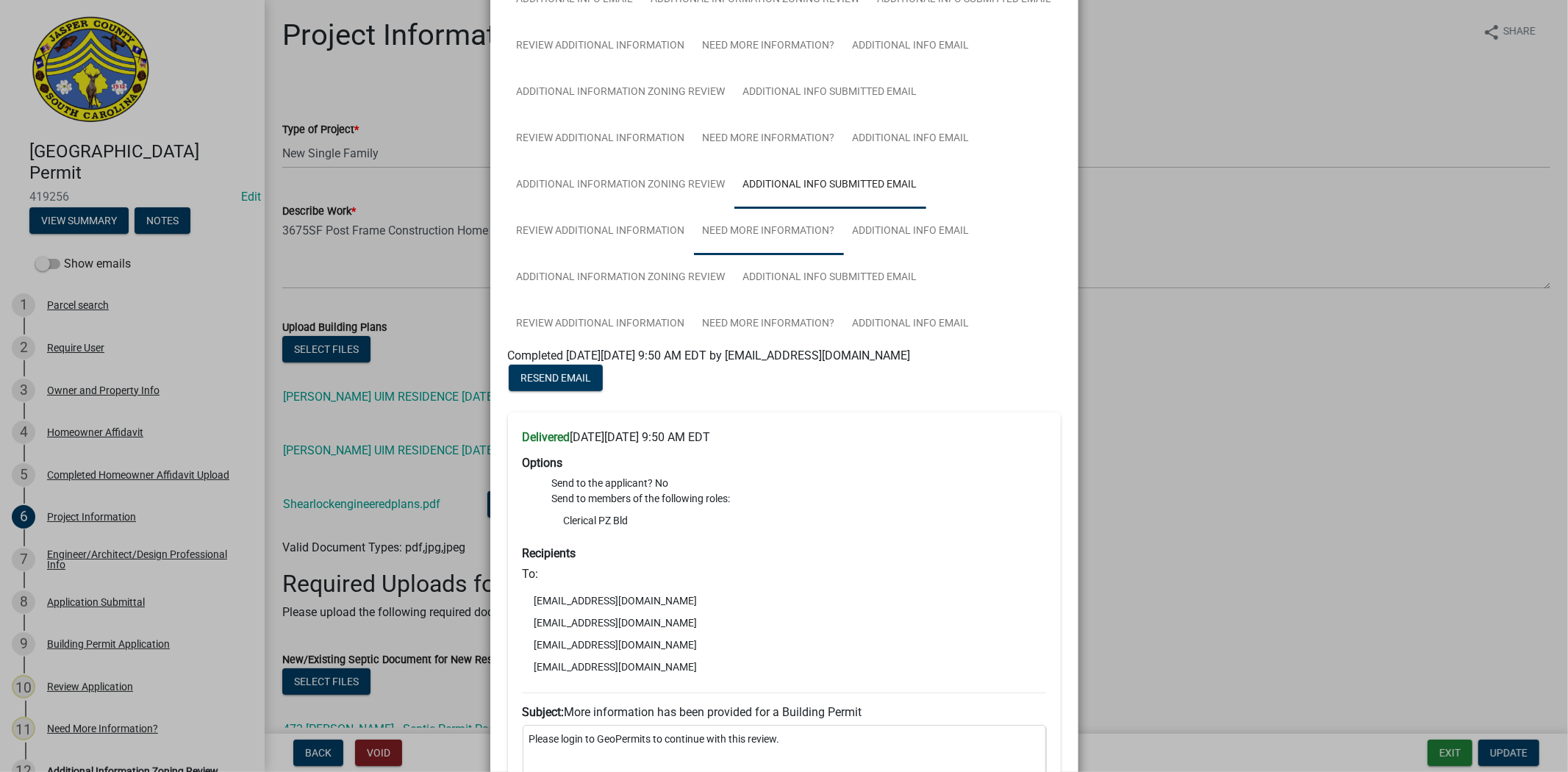
click at [804, 240] on link "Need More Information?" at bounding box center [768, 232] width 150 height 47
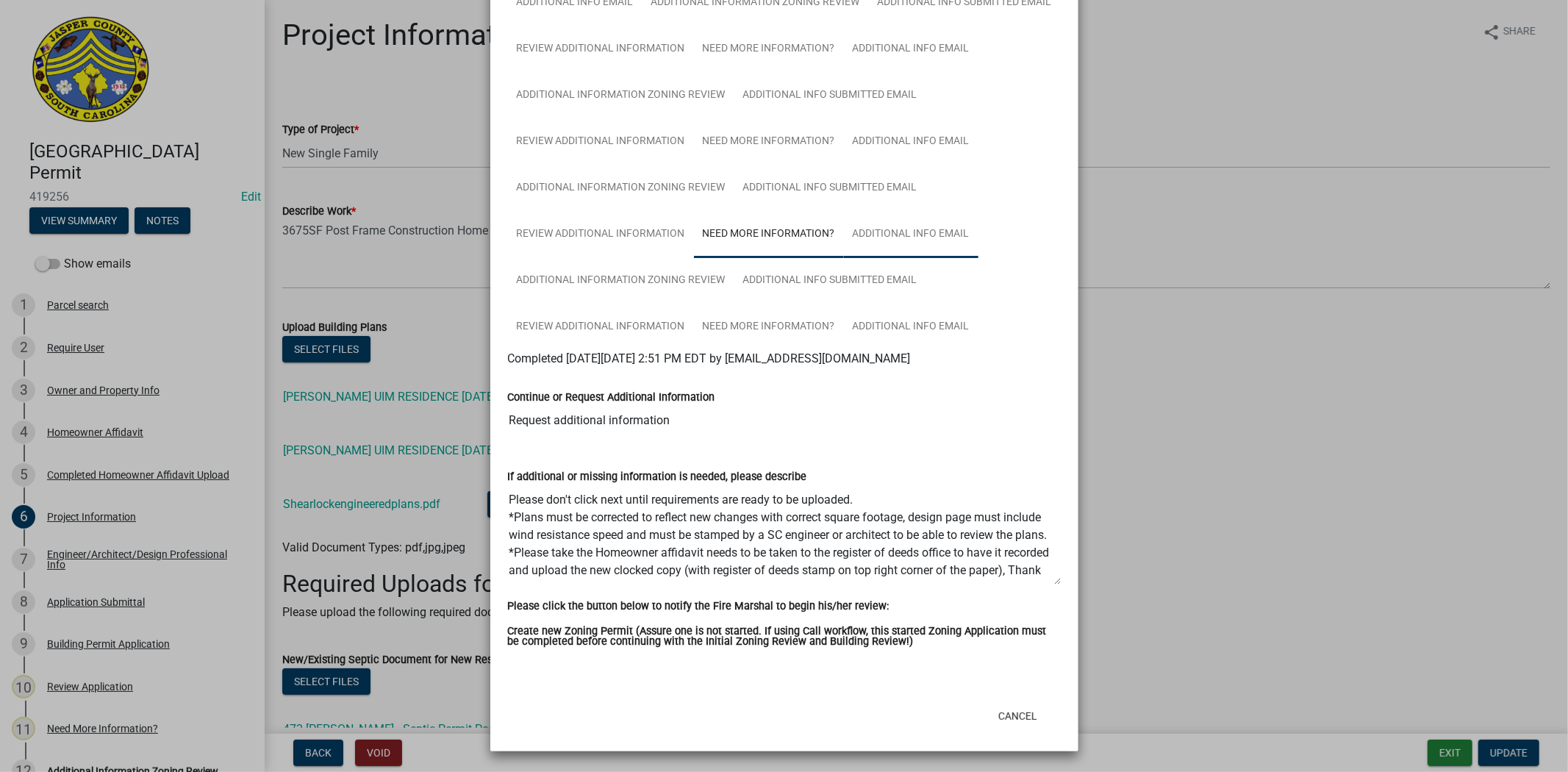
click at [887, 239] on link "Additional info email" at bounding box center [911, 234] width 134 height 47
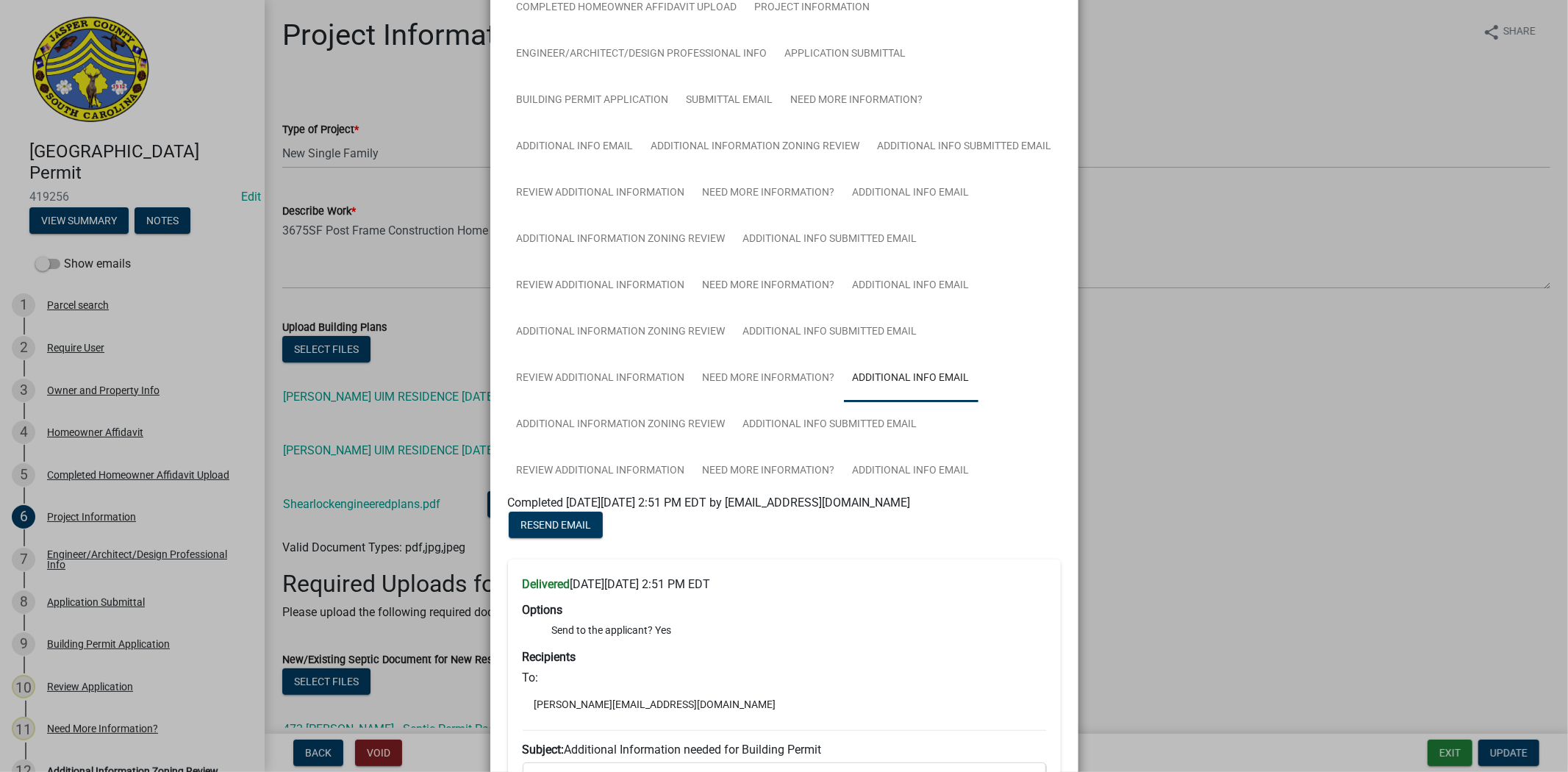
scroll to position [86, 0]
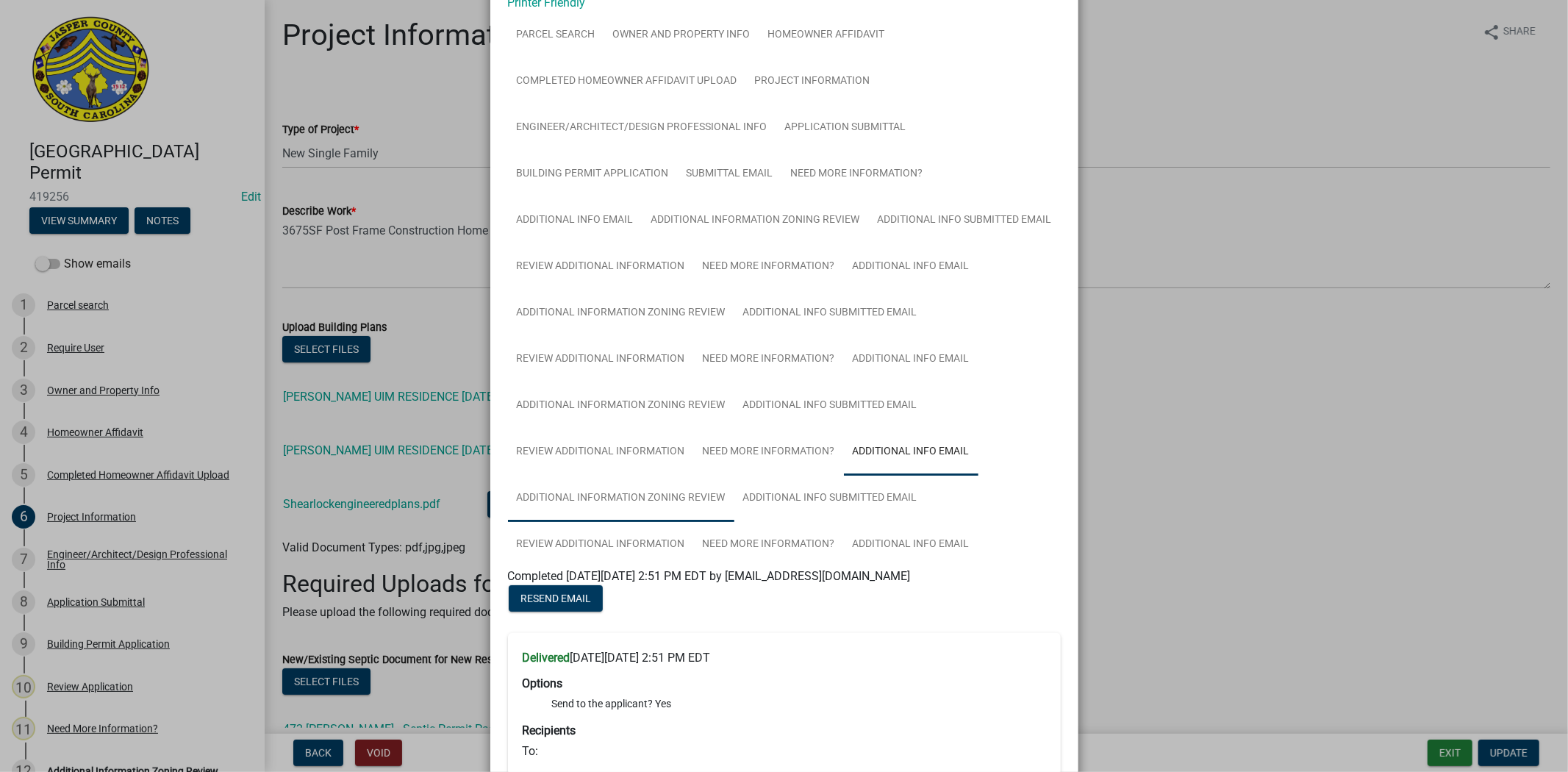
click at [588, 519] on link "Additional Information Zoning Review" at bounding box center [621, 498] width 227 height 47
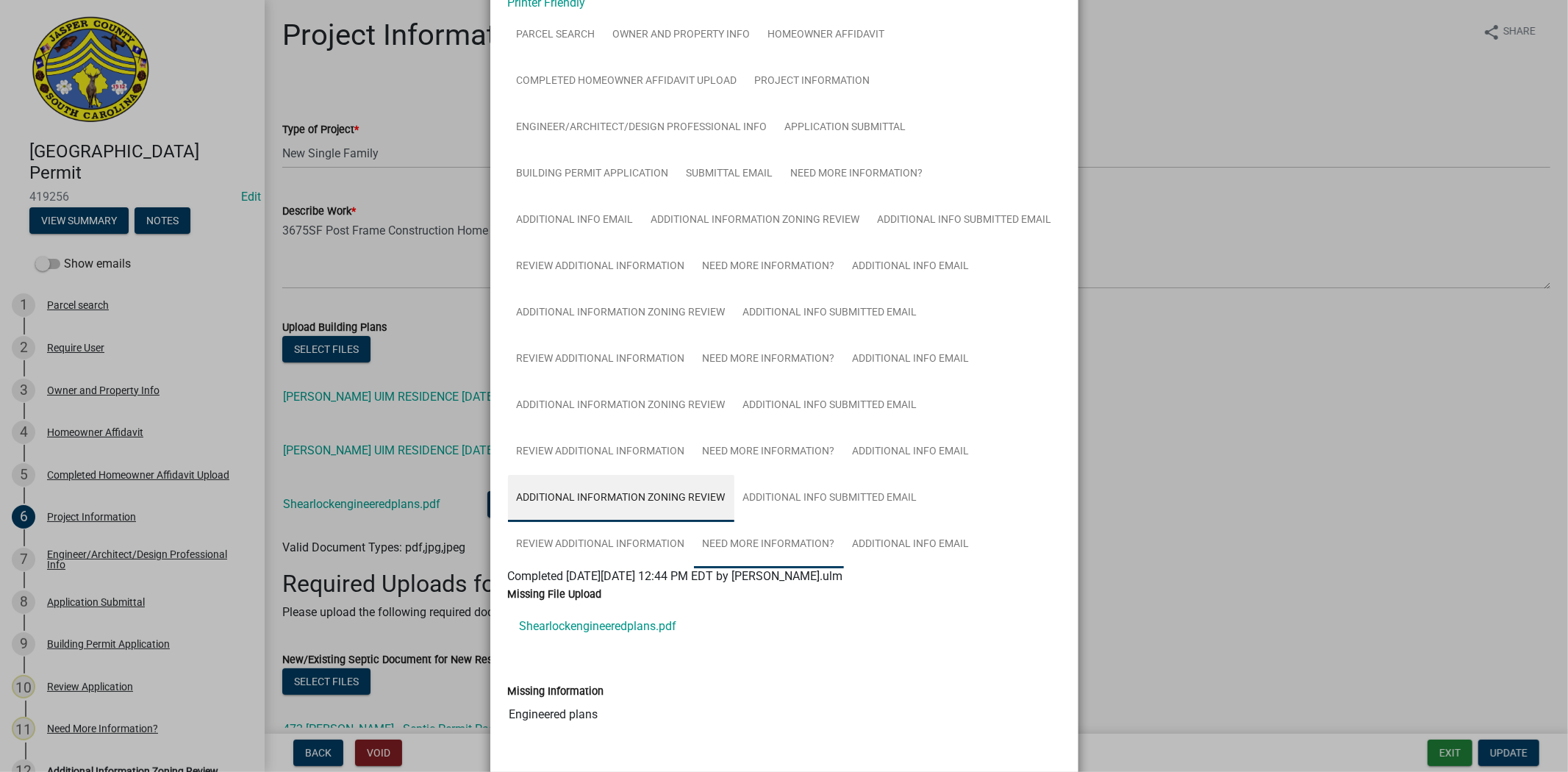
scroll to position [318, 0]
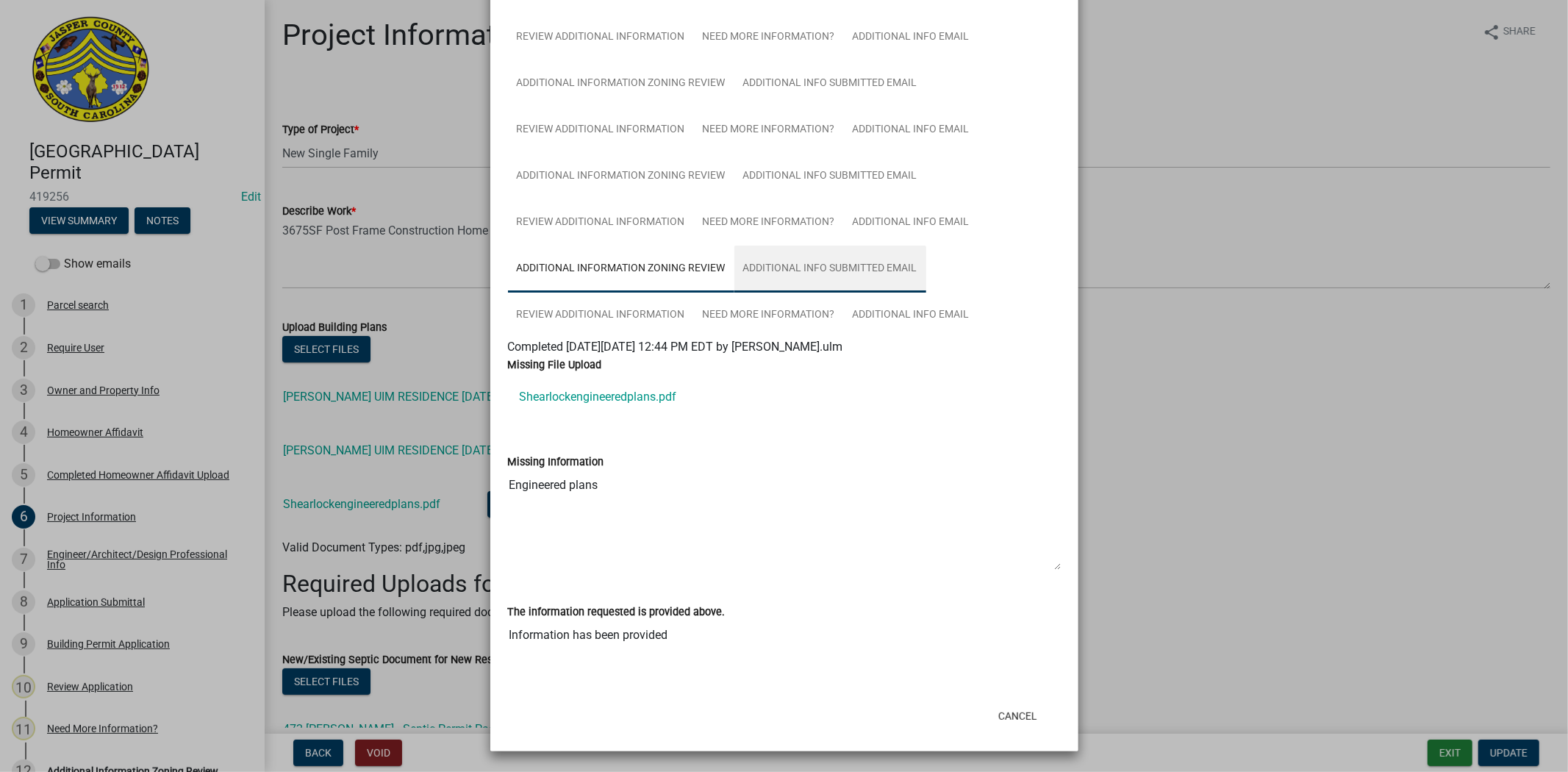
click at [802, 284] on link "Additional Info submitted Email" at bounding box center [830, 269] width 191 height 47
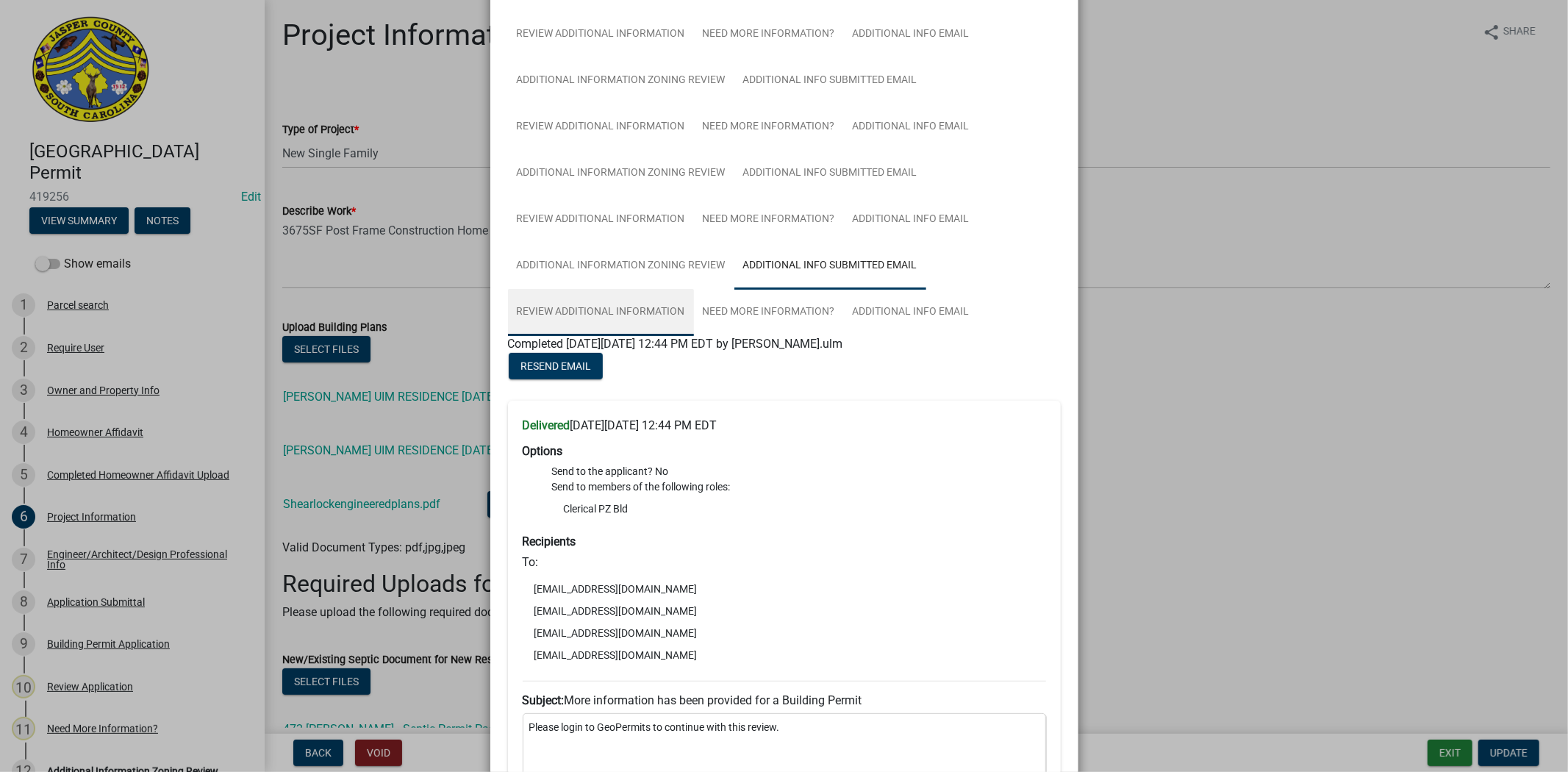
click at [585, 328] on link "Review Additional Information" at bounding box center [600, 312] width 186 height 47
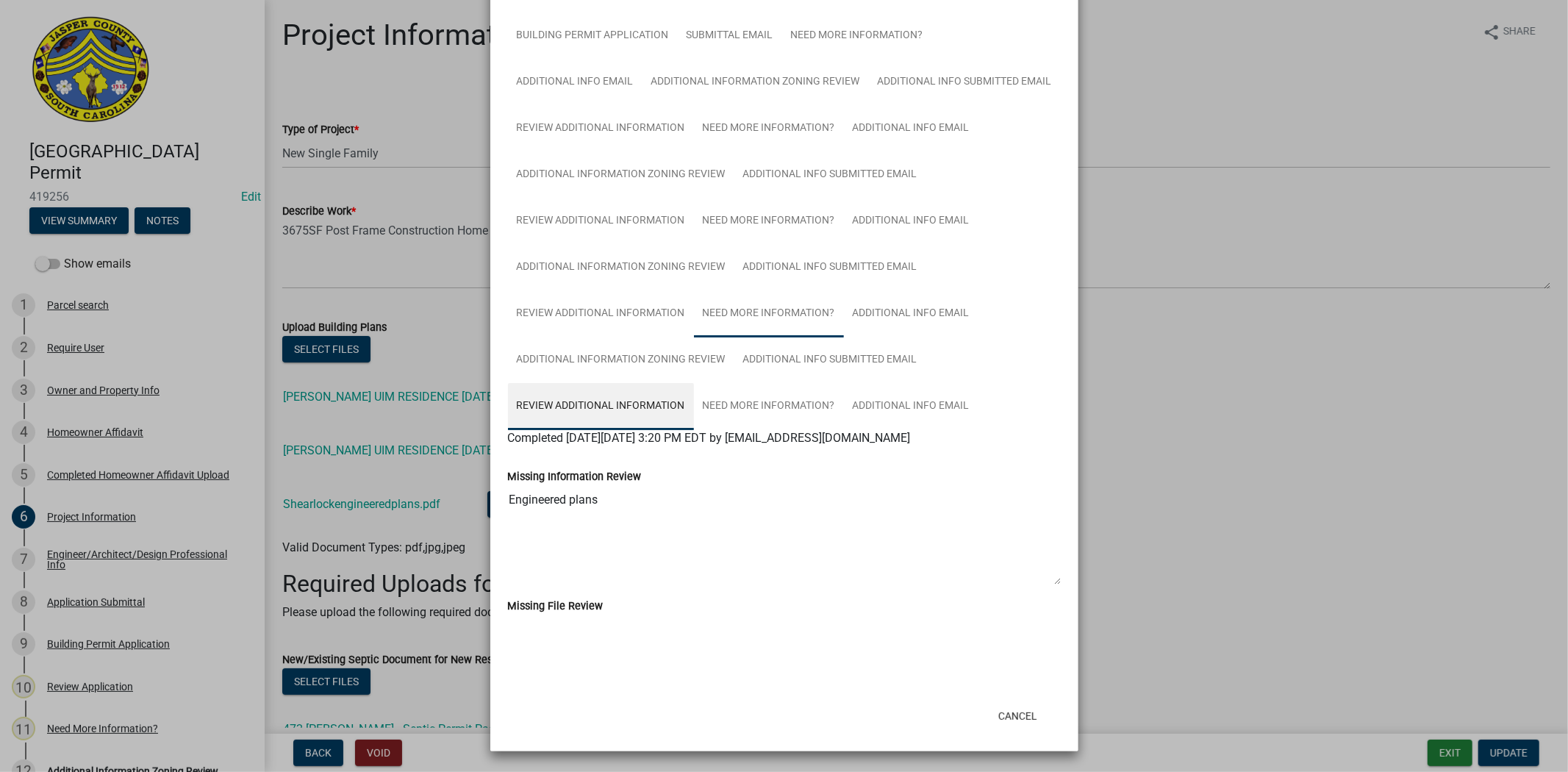
scroll to position [226, 0]
click at [758, 318] on link "Need More Information?" at bounding box center [768, 314] width 150 height 47
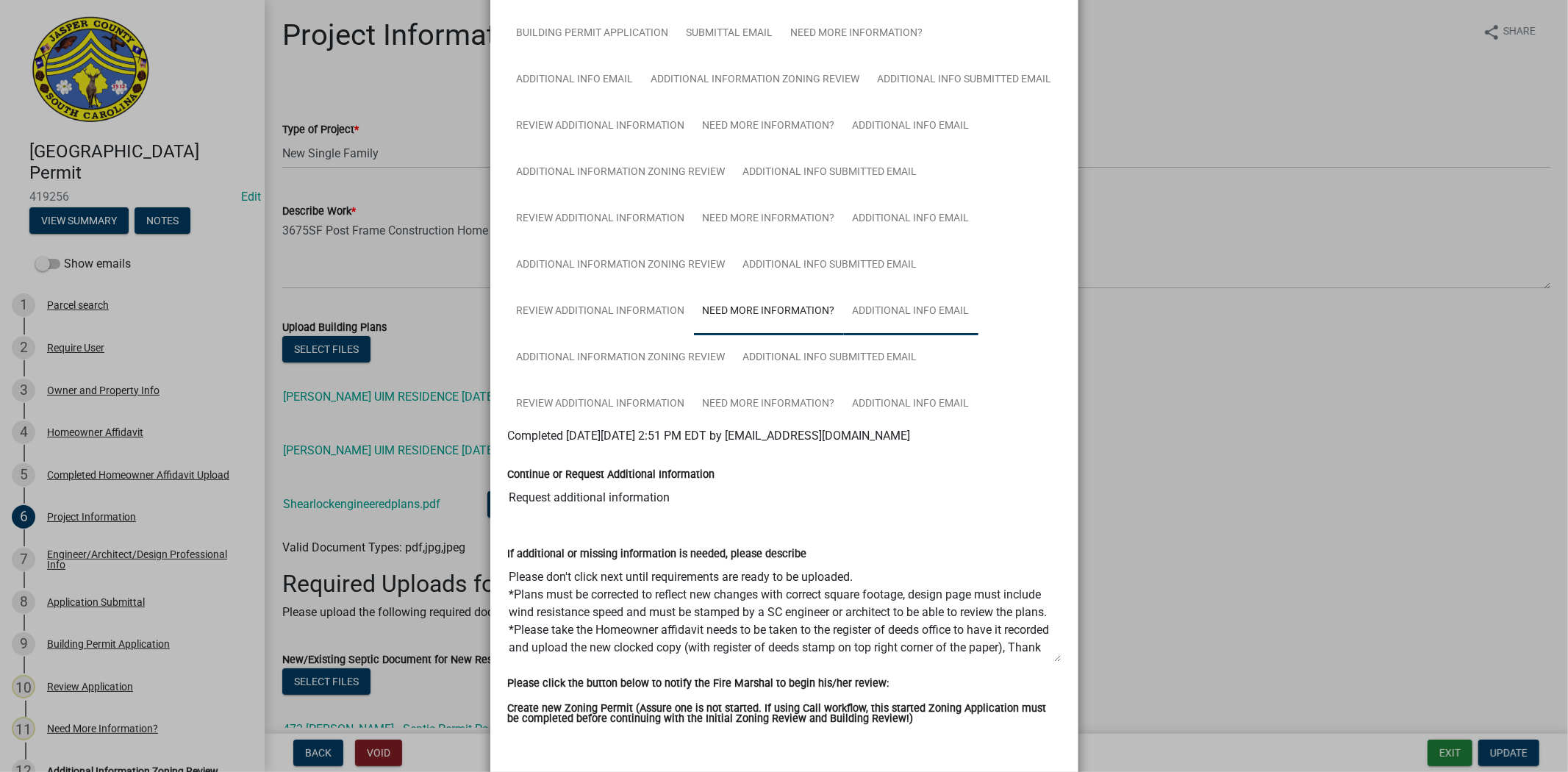
click at [897, 312] on link "Additional info email" at bounding box center [911, 312] width 134 height 47
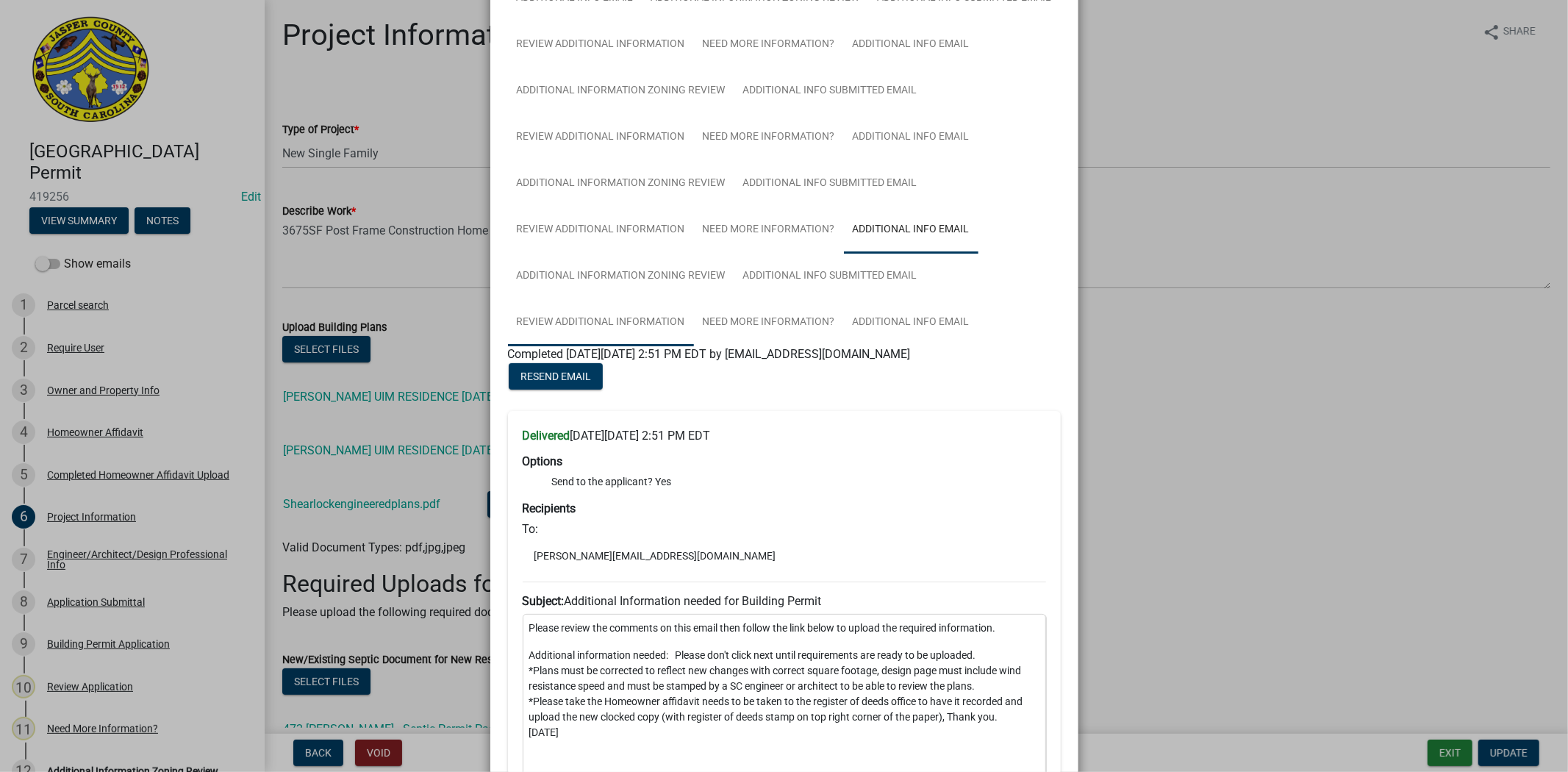
click at [567, 321] on link "Review Additional Information" at bounding box center [600, 323] width 186 height 47
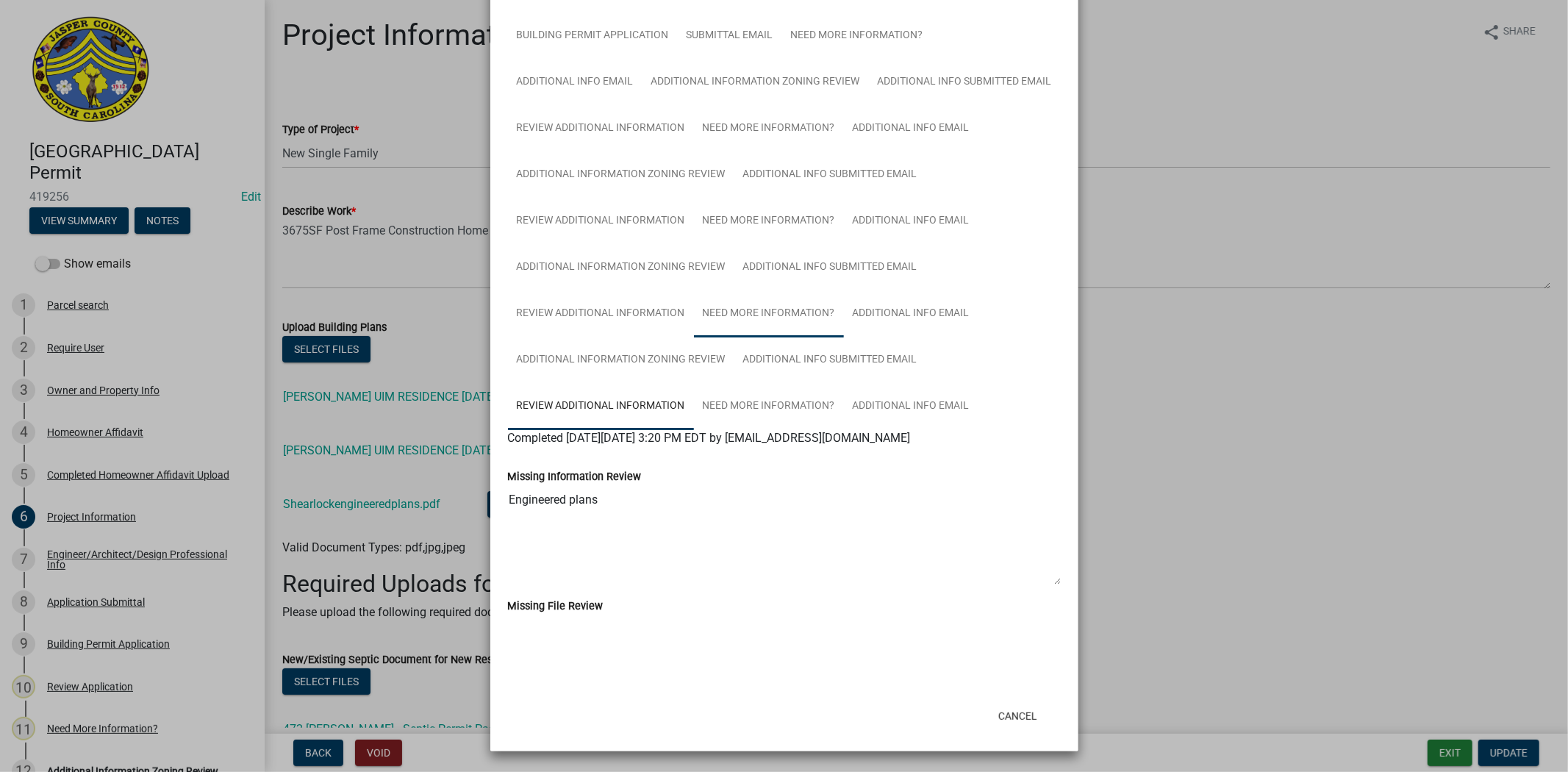
click at [739, 319] on link "Need More Information?" at bounding box center [768, 314] width 150 height 47
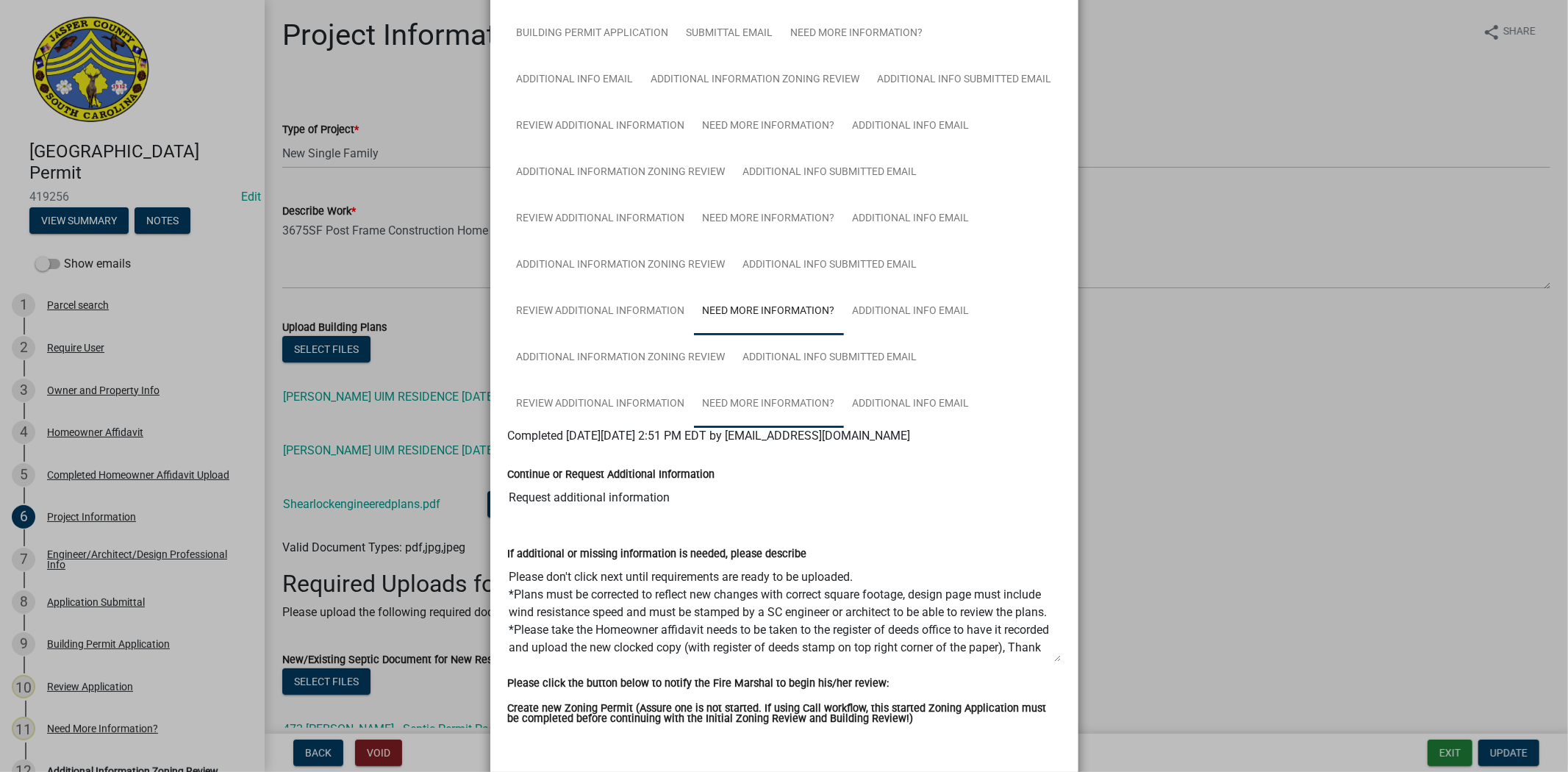
click at [805, 408] on link "Need More Information?" at bounding box center [768, 404] width 150 height 47
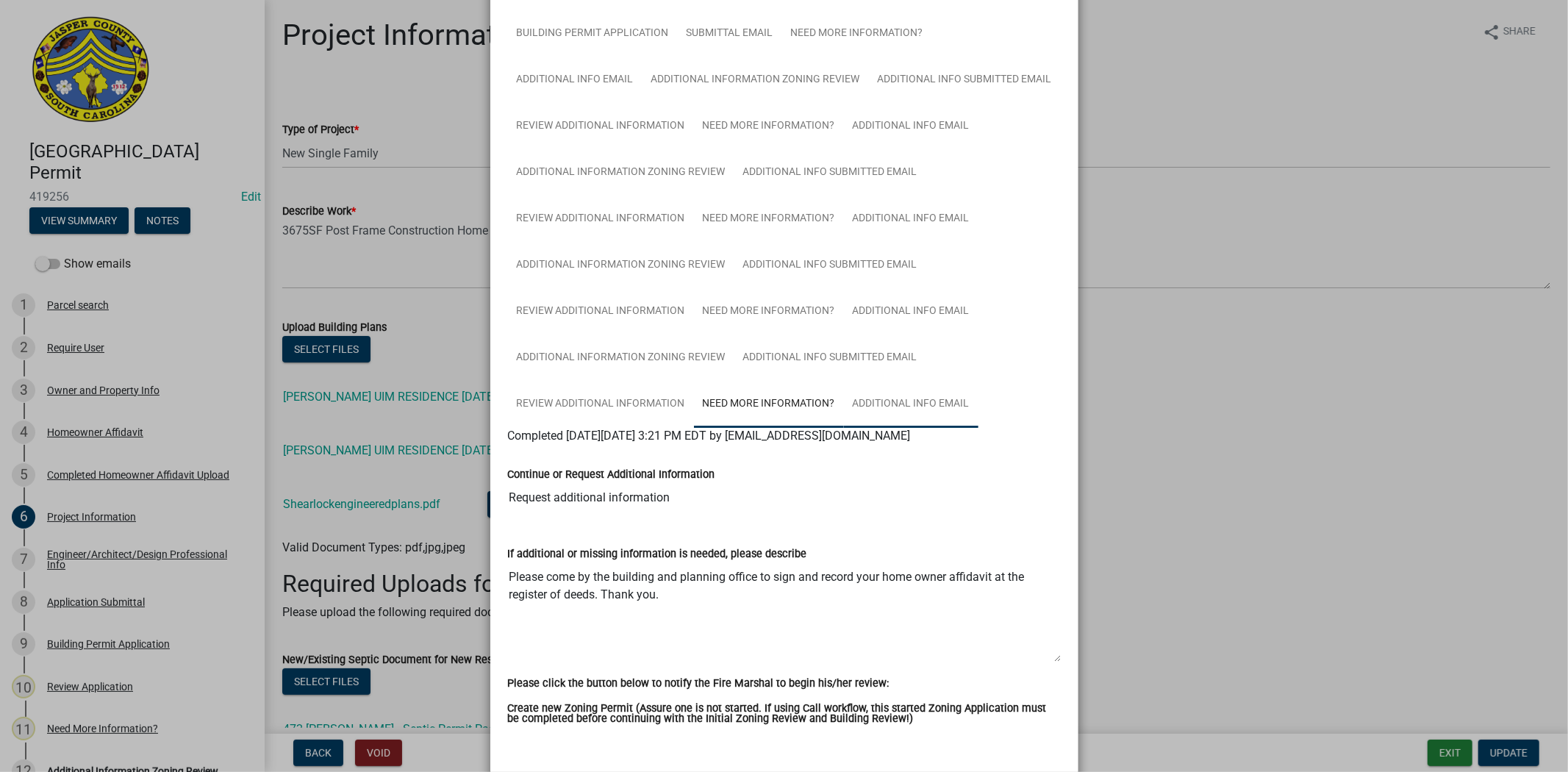
click at [889, 402] on link "Additional info email" at bounding box center [911, 404] width 134 height 47
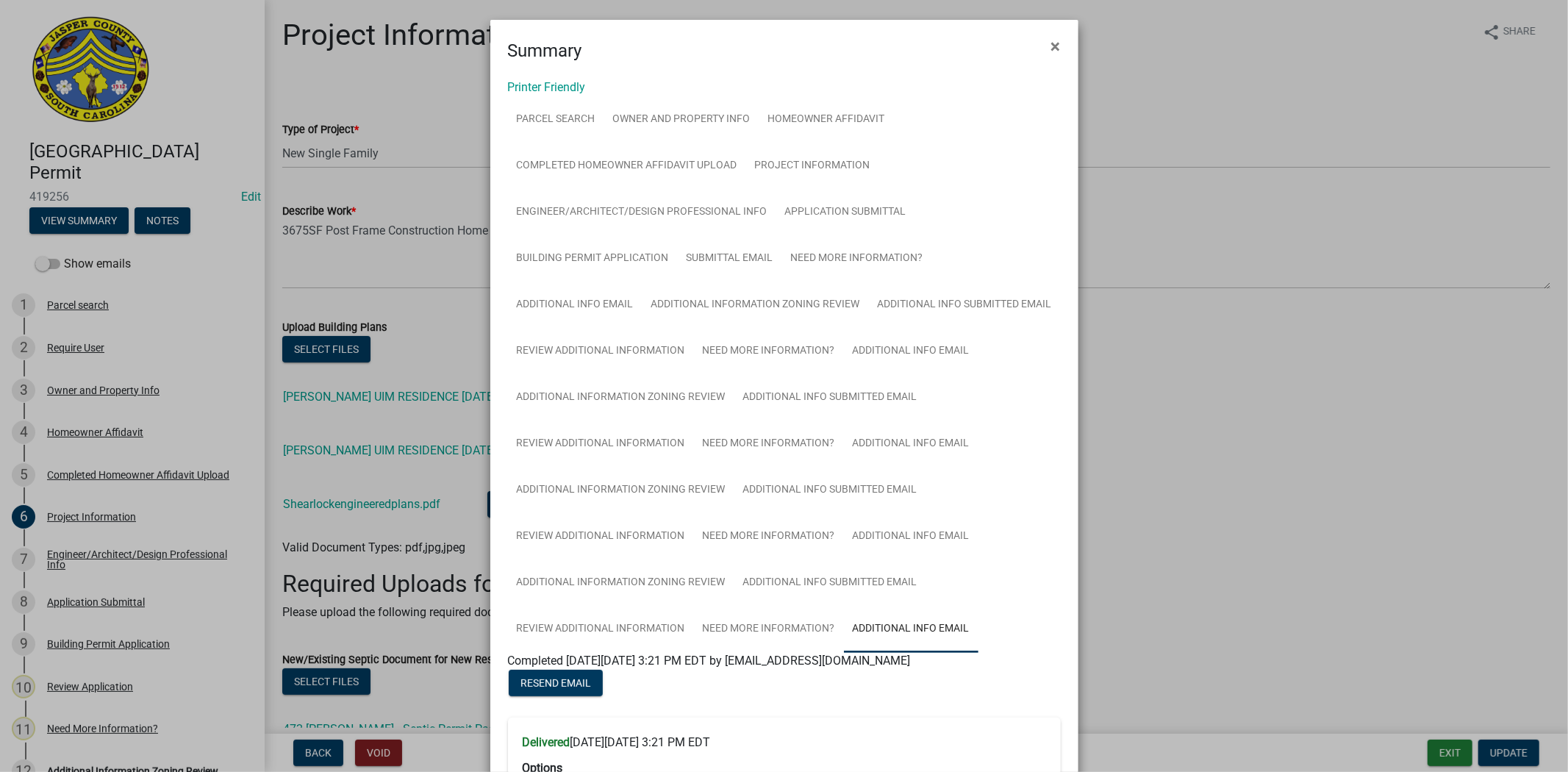
scroll to position [0, 0]
click at [1054, 45] on button "×" at bounding box center [1056, 47] width 33 height 41
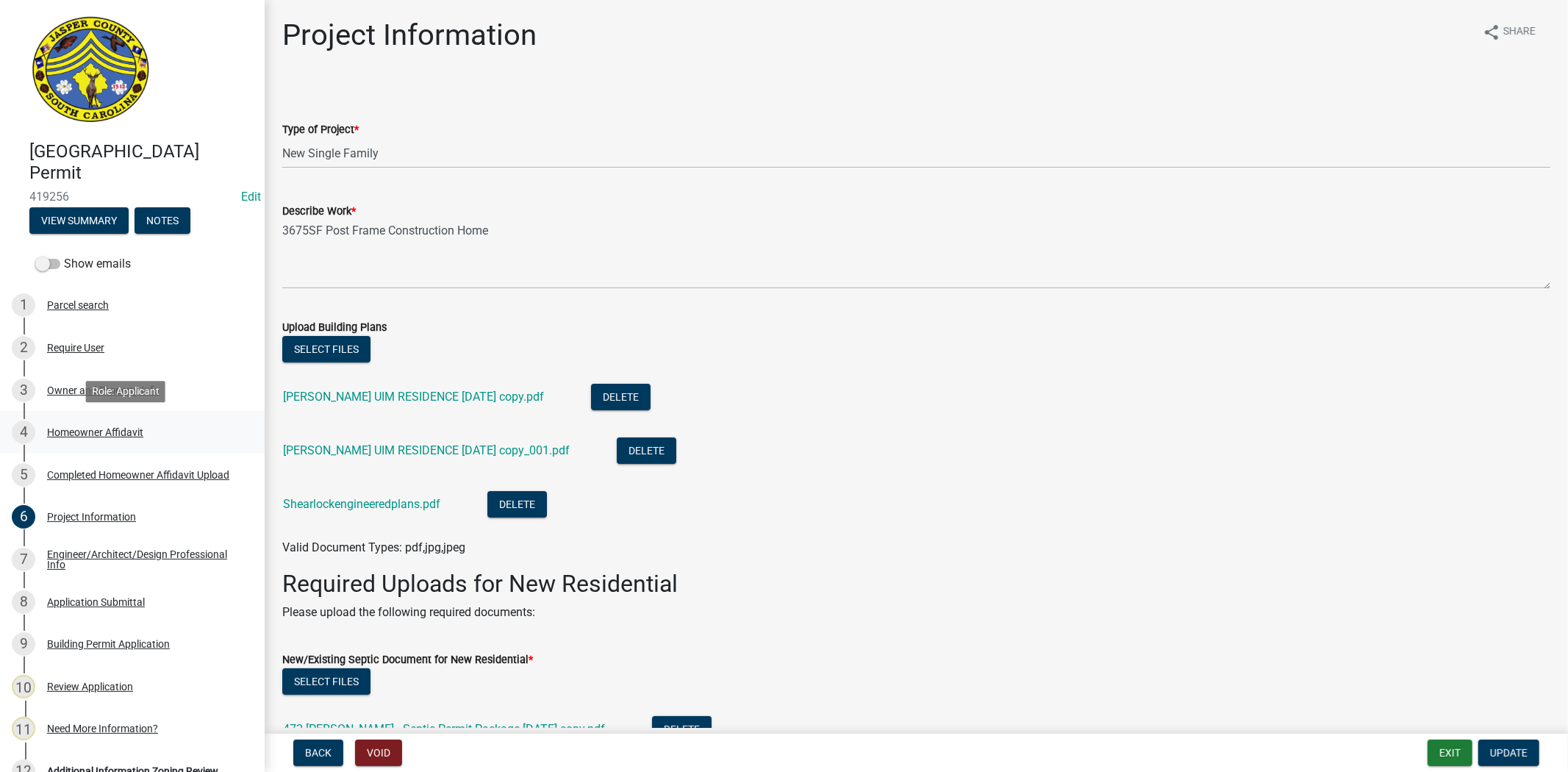
click at [93, 439] on div "4 Homeowner Affidavit" at bounding box center [126, 433] width 229 height 24
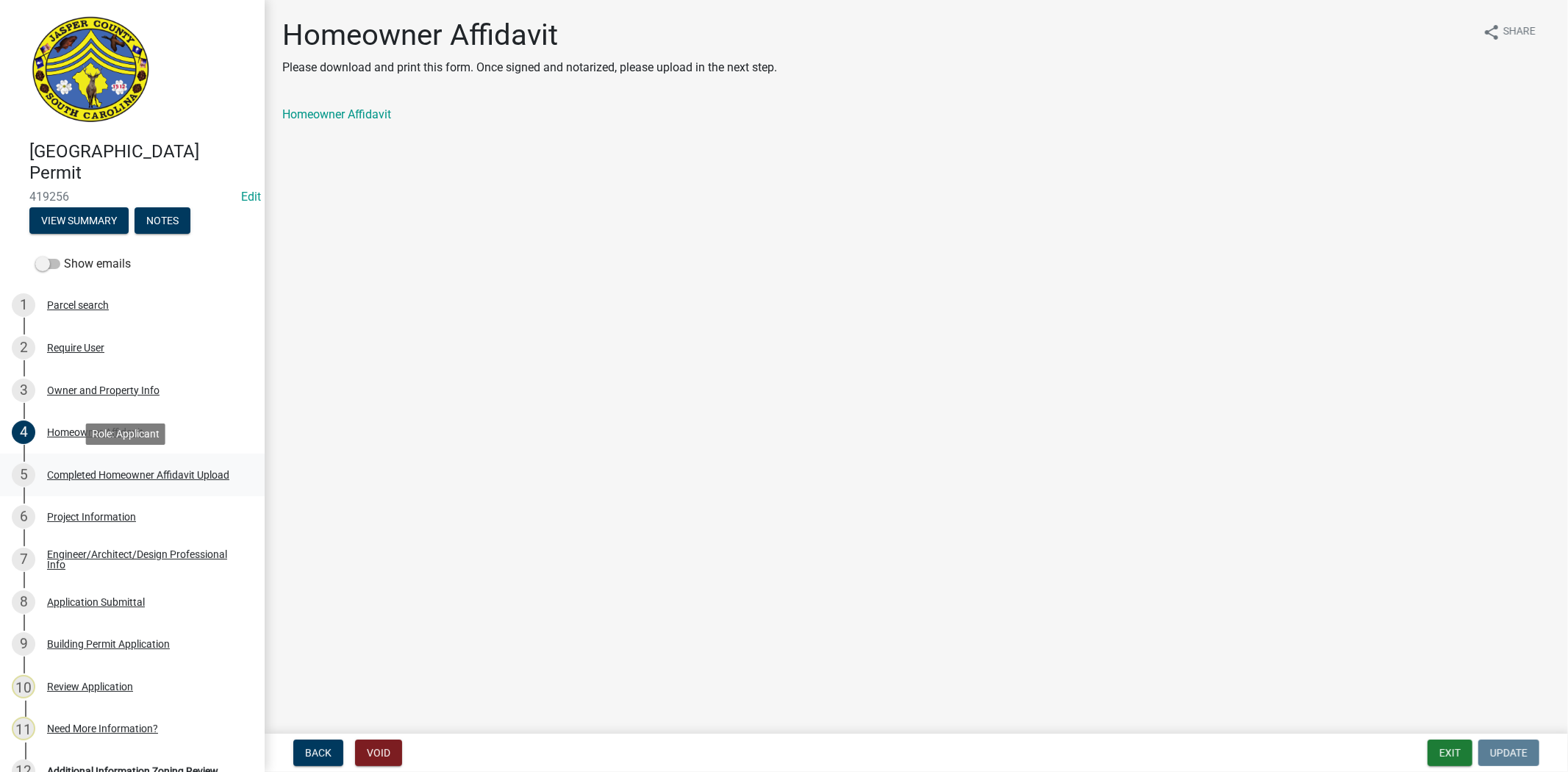
click at [87, 458] on link "5 Completed Homeowner Affidavit Upload" at bounding box center [132, 475] width 265 height 43
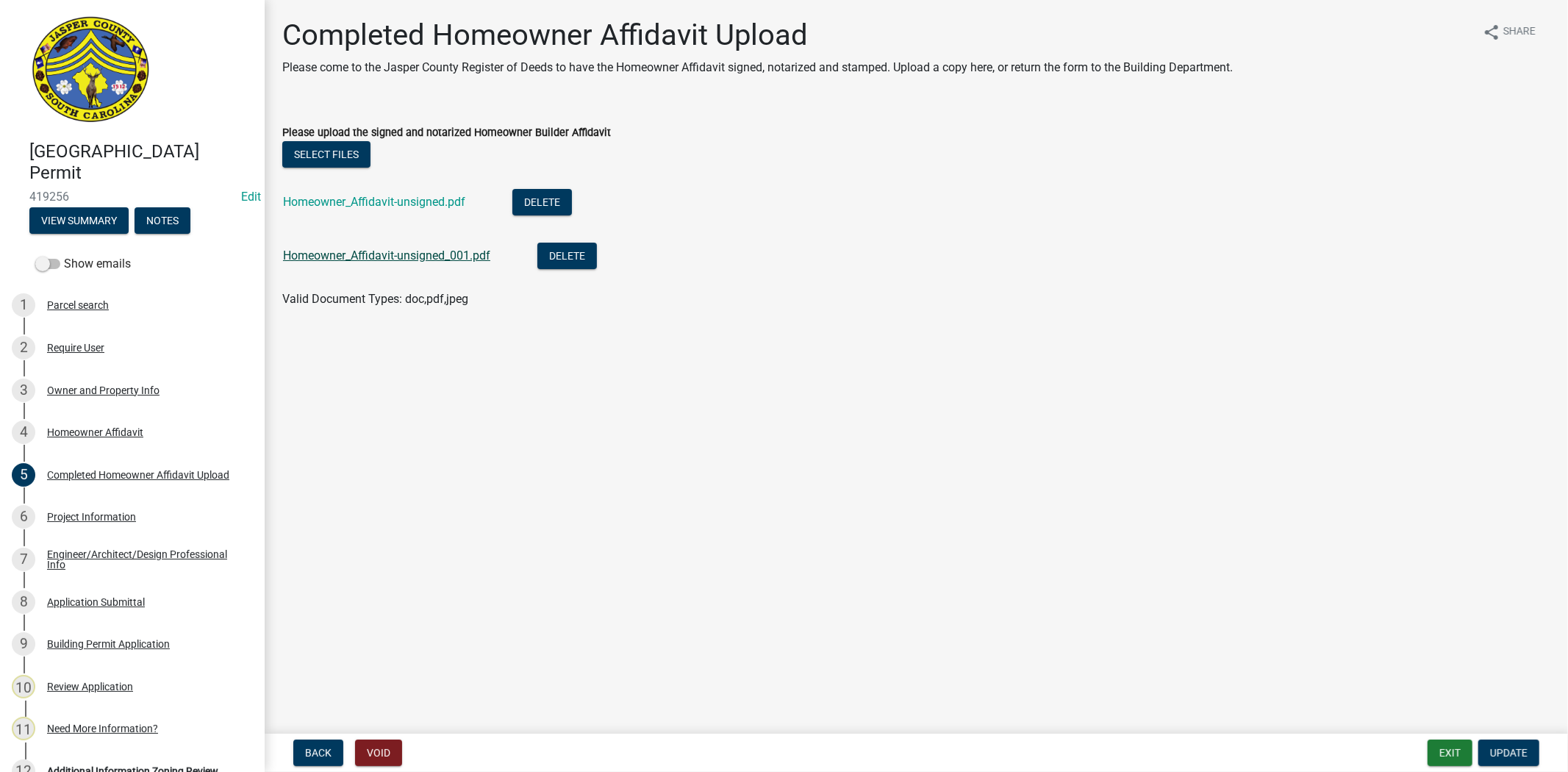
click at [406, 262] on link "Homeowner_Affidavit-unsigned_001.pdf" at bounding box center [386, 255] width 207 height 14
click at [368, 207] on link "Homeowner_Affidavit-unsigned.pdf" at bounding box center [374, 202] width 182 height 14
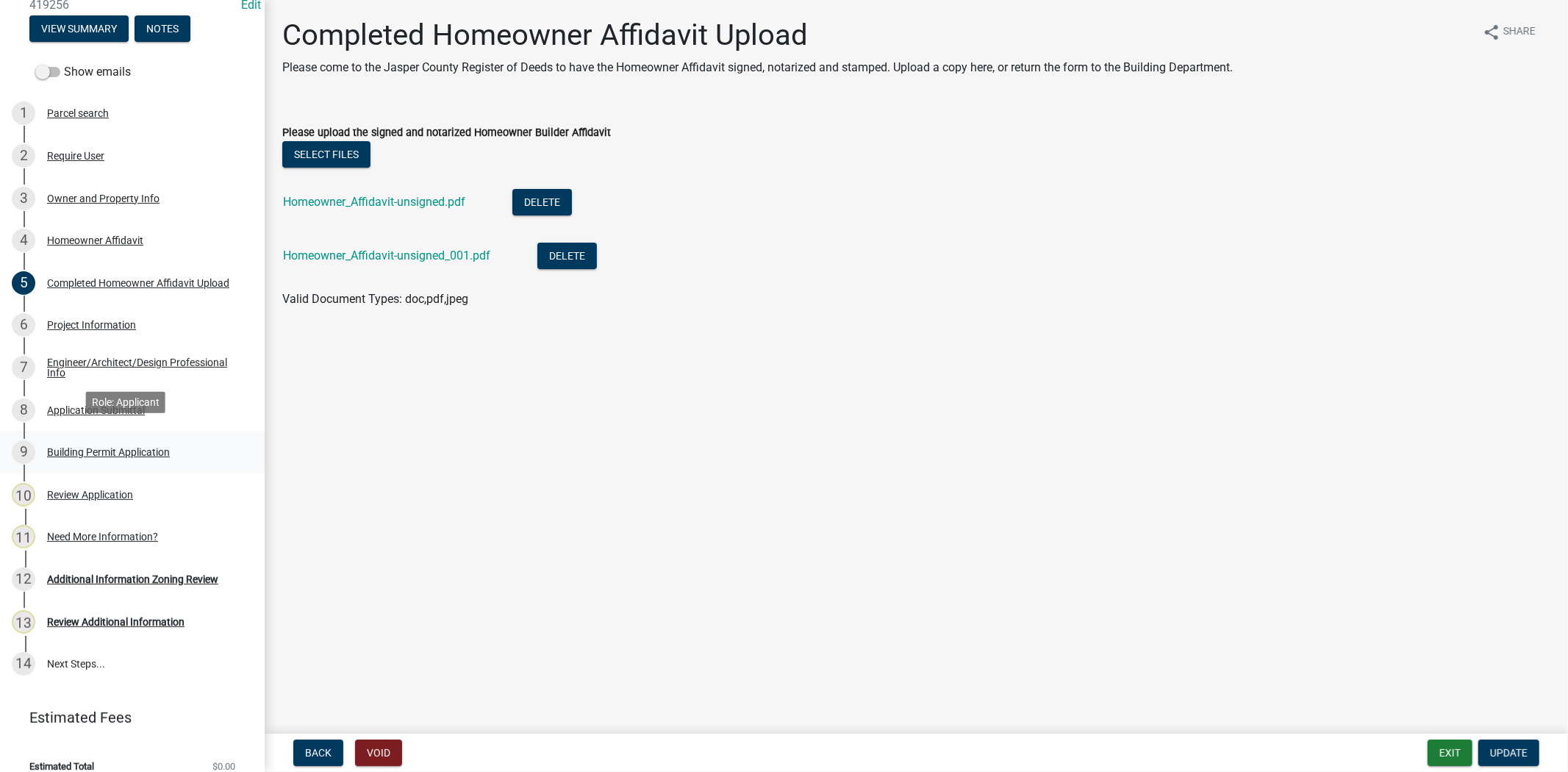
scroll to position [208, 0]
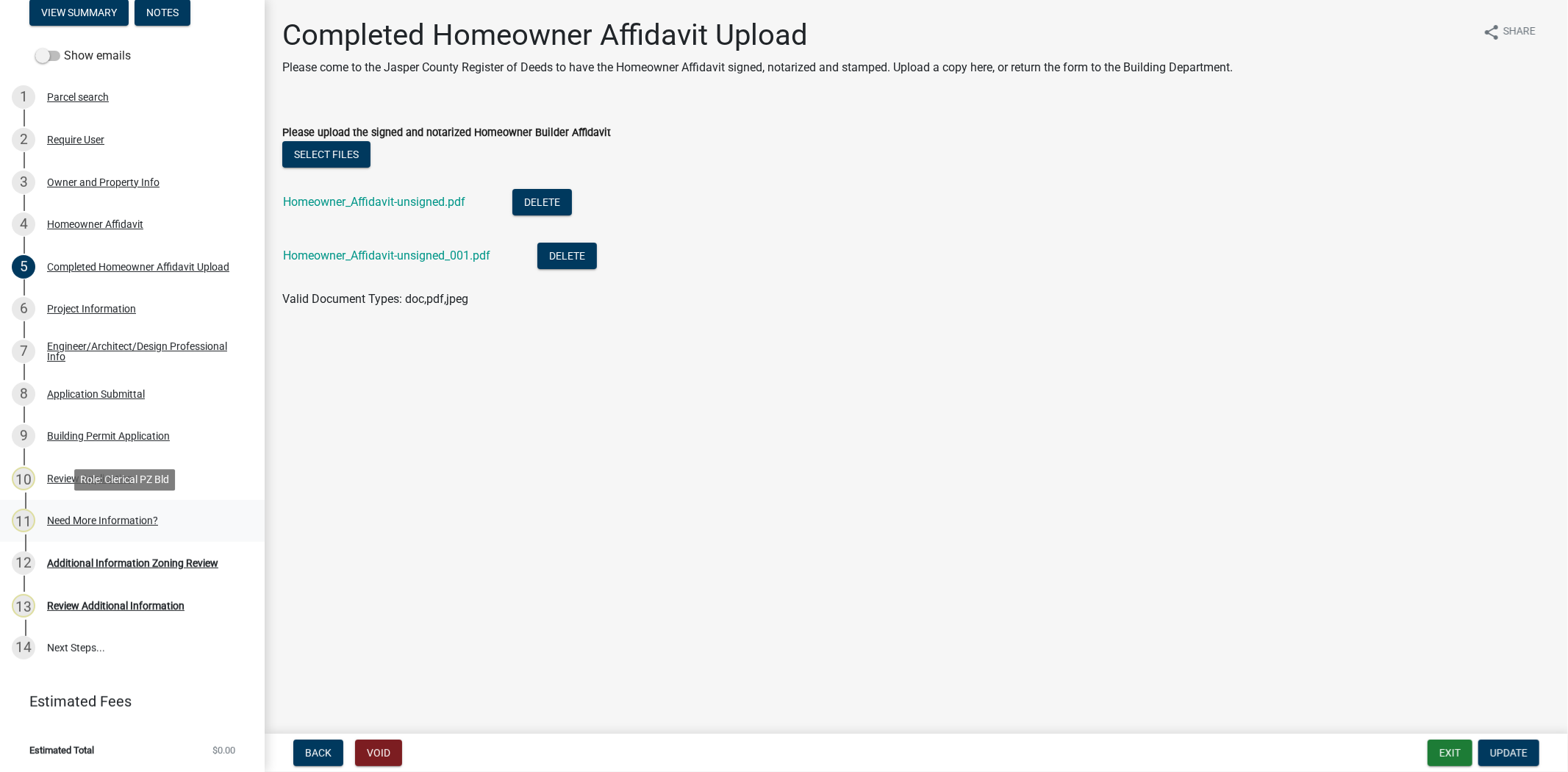
click at [101, 523] on div "Need More Information?" at bounding box center [102, 521] width 111 height 10
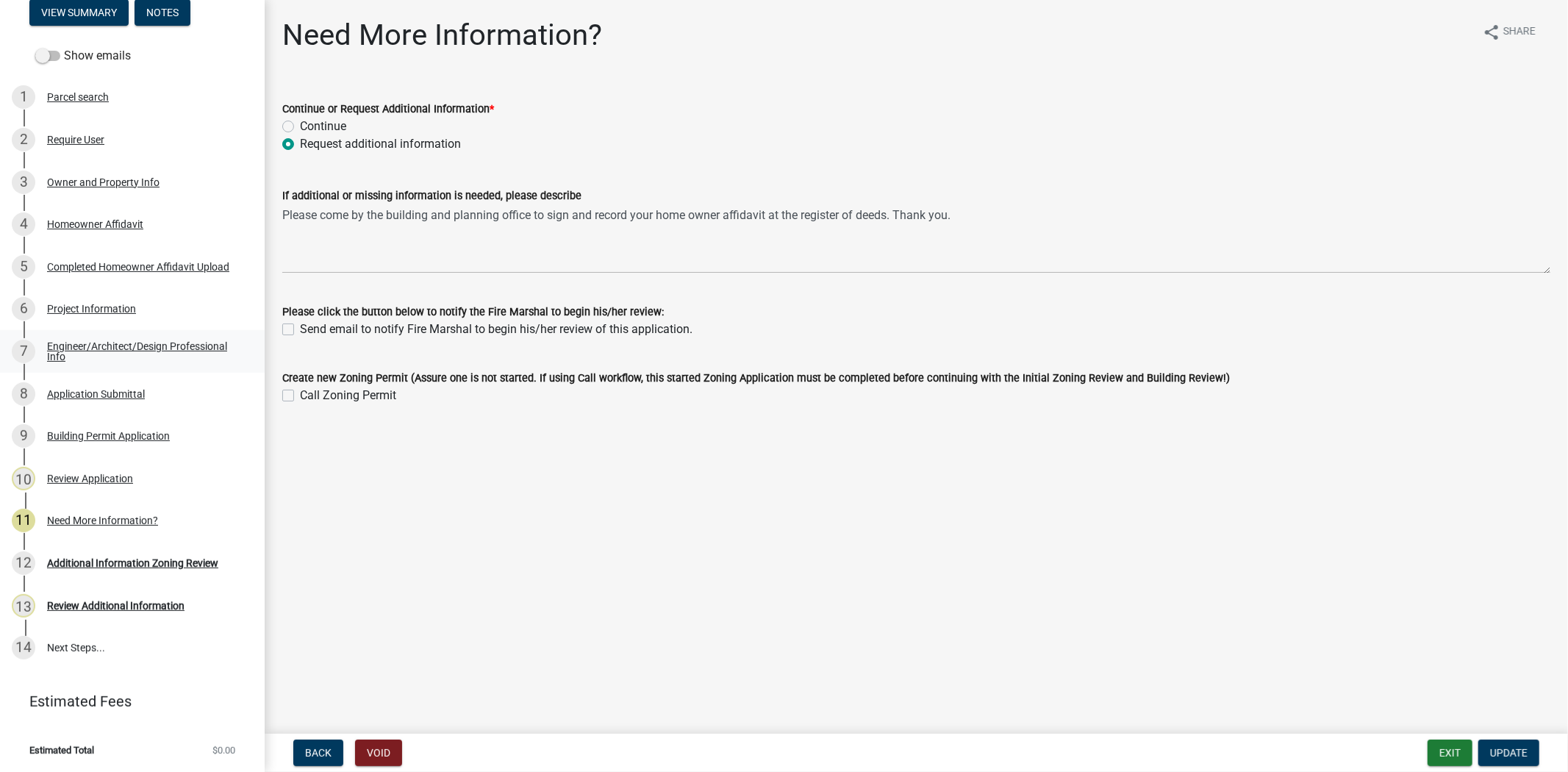
click at [97, 353] on div "Engineer/Architect/Design Professional Info" at bounding box center [144, 351] width 194 height 21
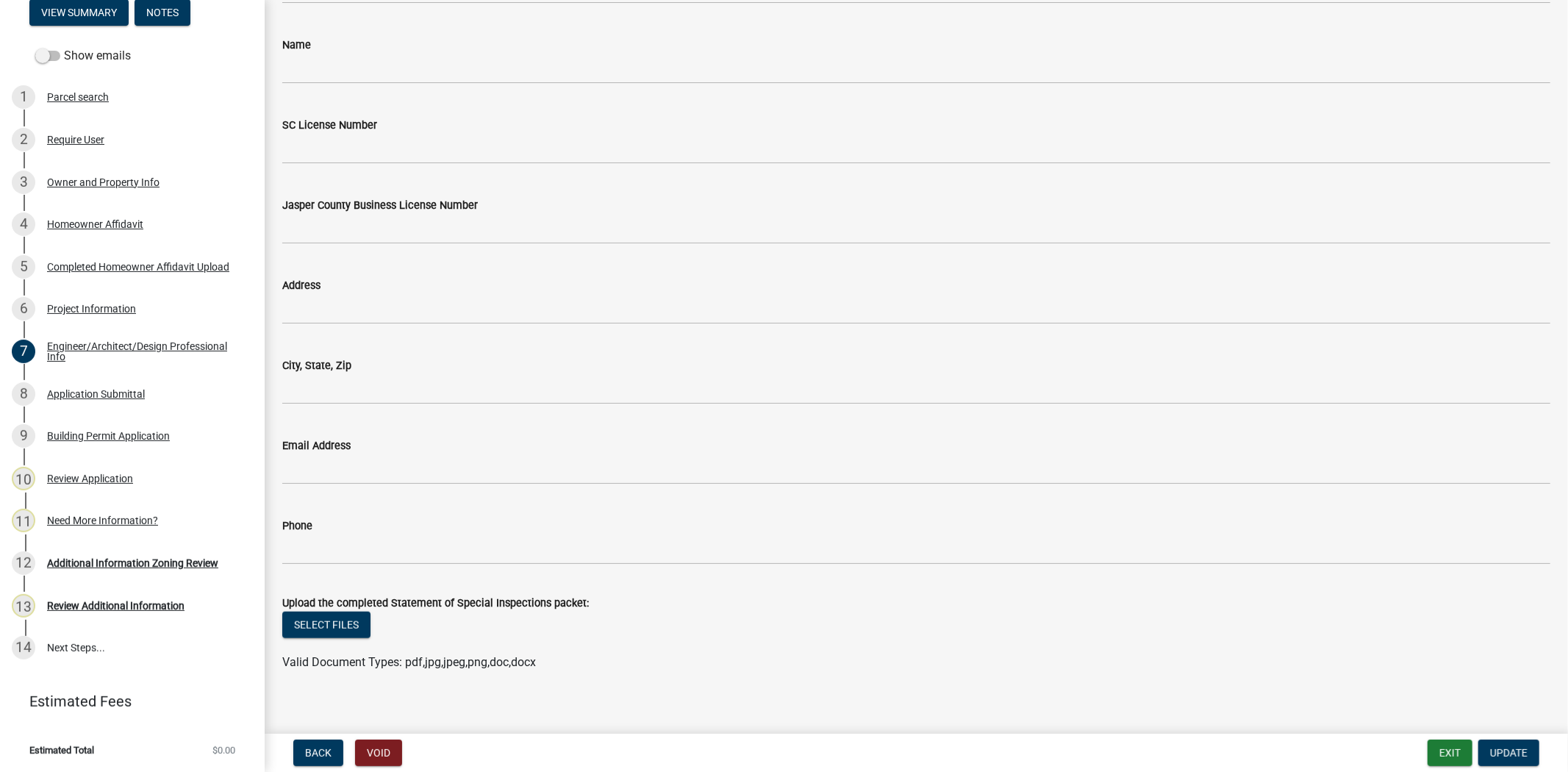
scroll to position [993, 0]
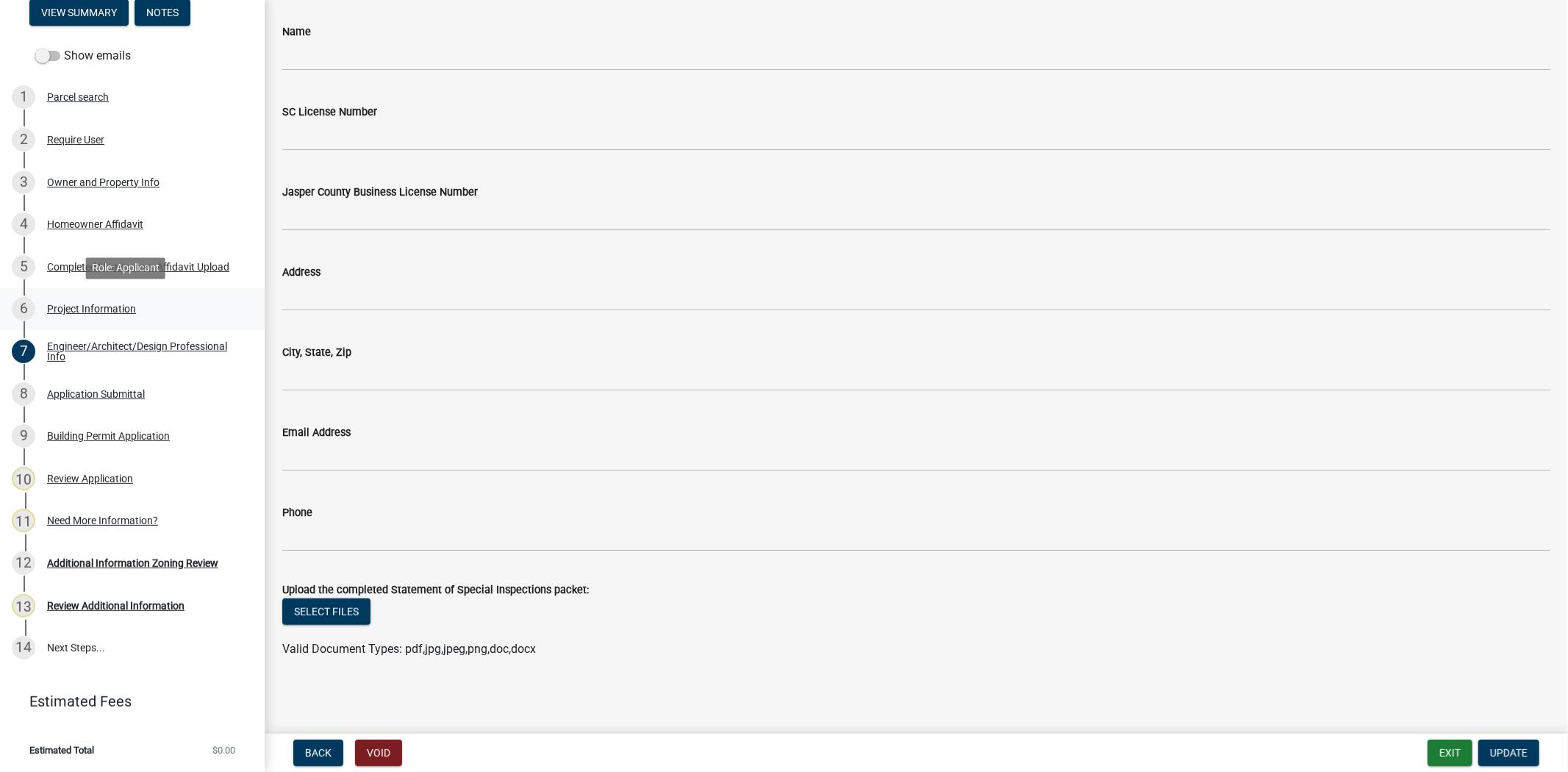
click at [149, 312] on div "6 Project Information" at bounding box center [126, 309] width 229 height 24
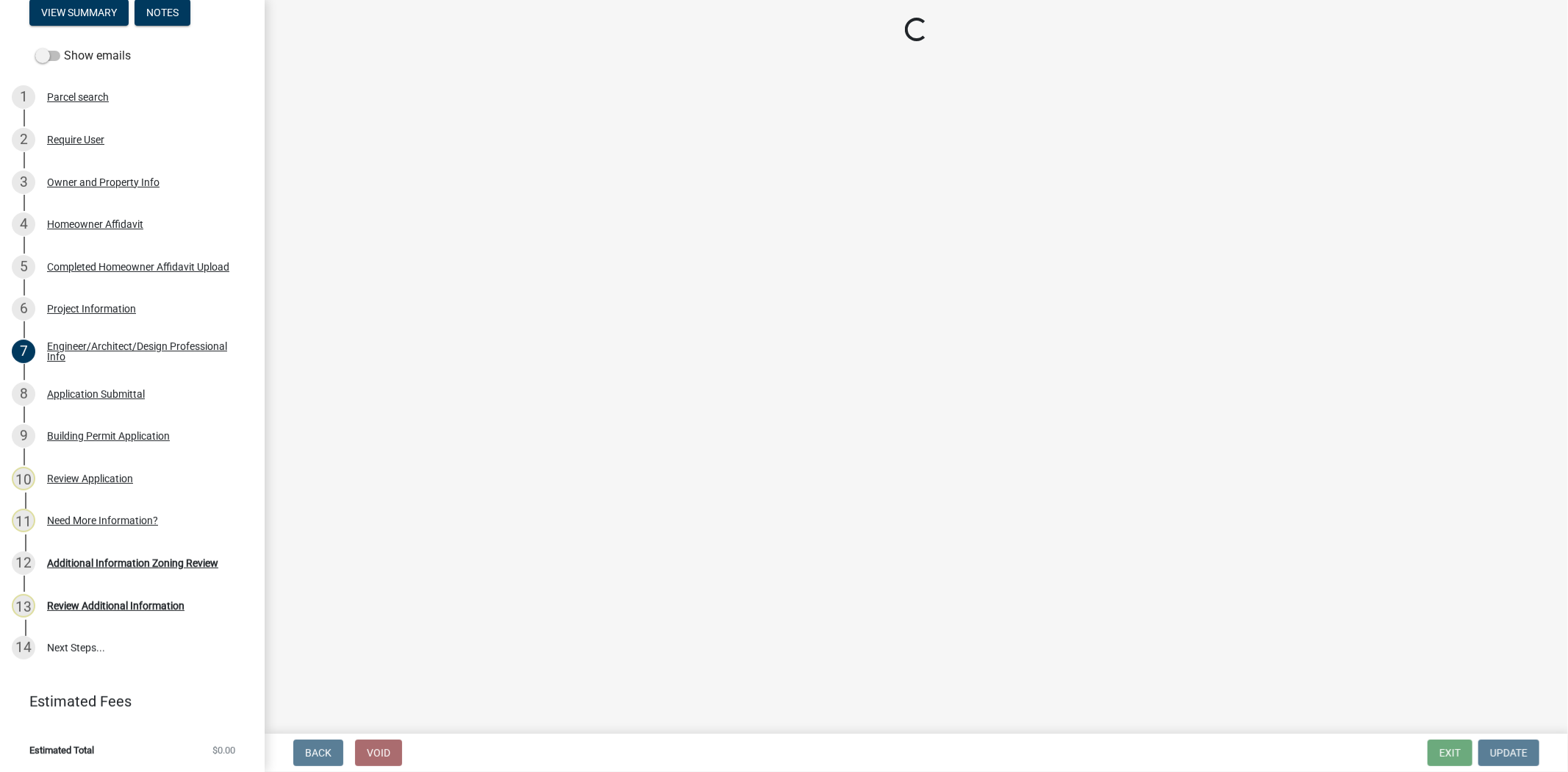
select select "42590599-3c97-479d-b3e9-fbeca9af4fb5"
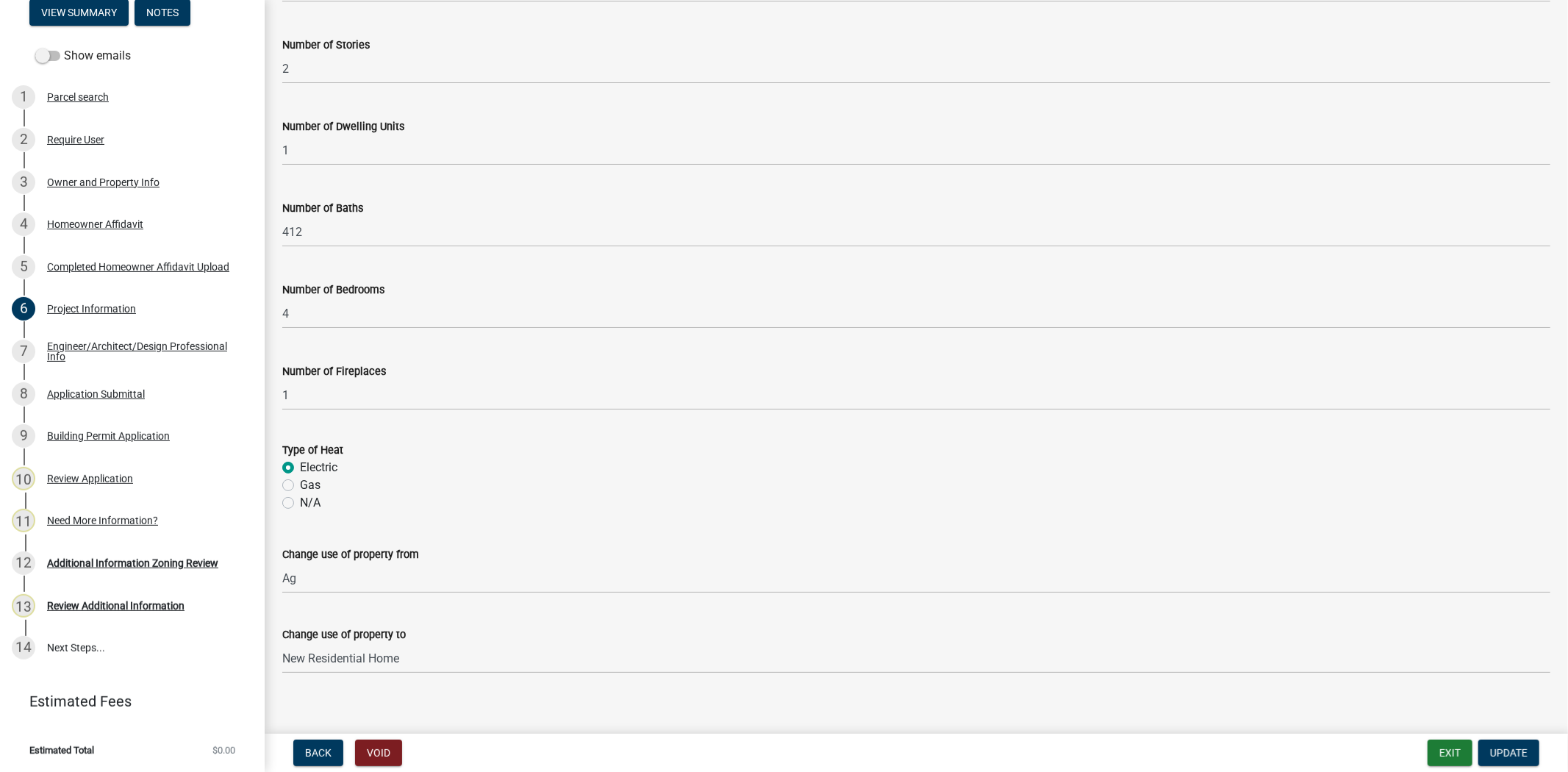
scroll to position [1321, 0]
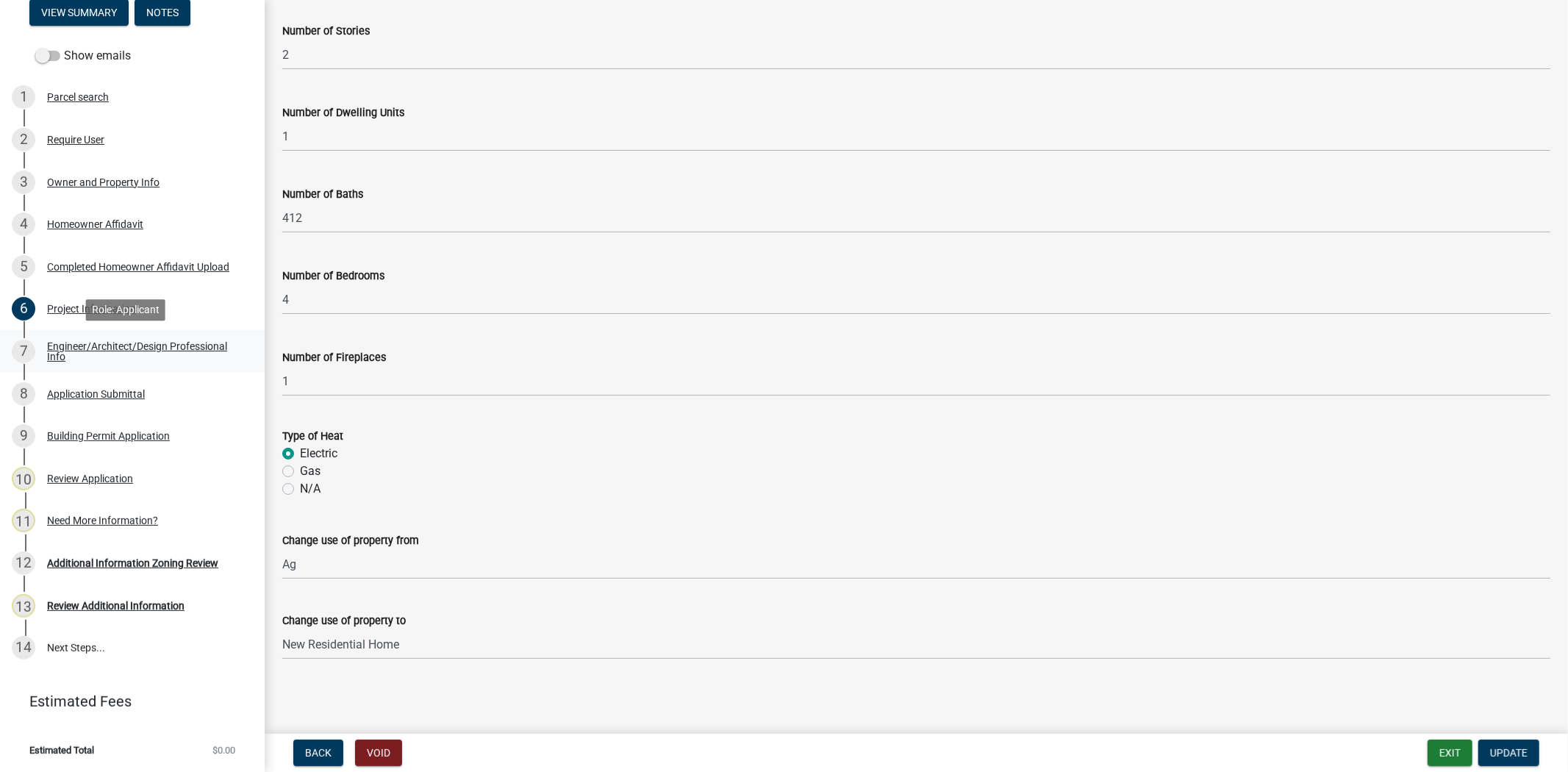
click at [129, 349] on div "Engineer/Architect/Design Professional Info" at bounding box center [144, 351] width 194 height 21
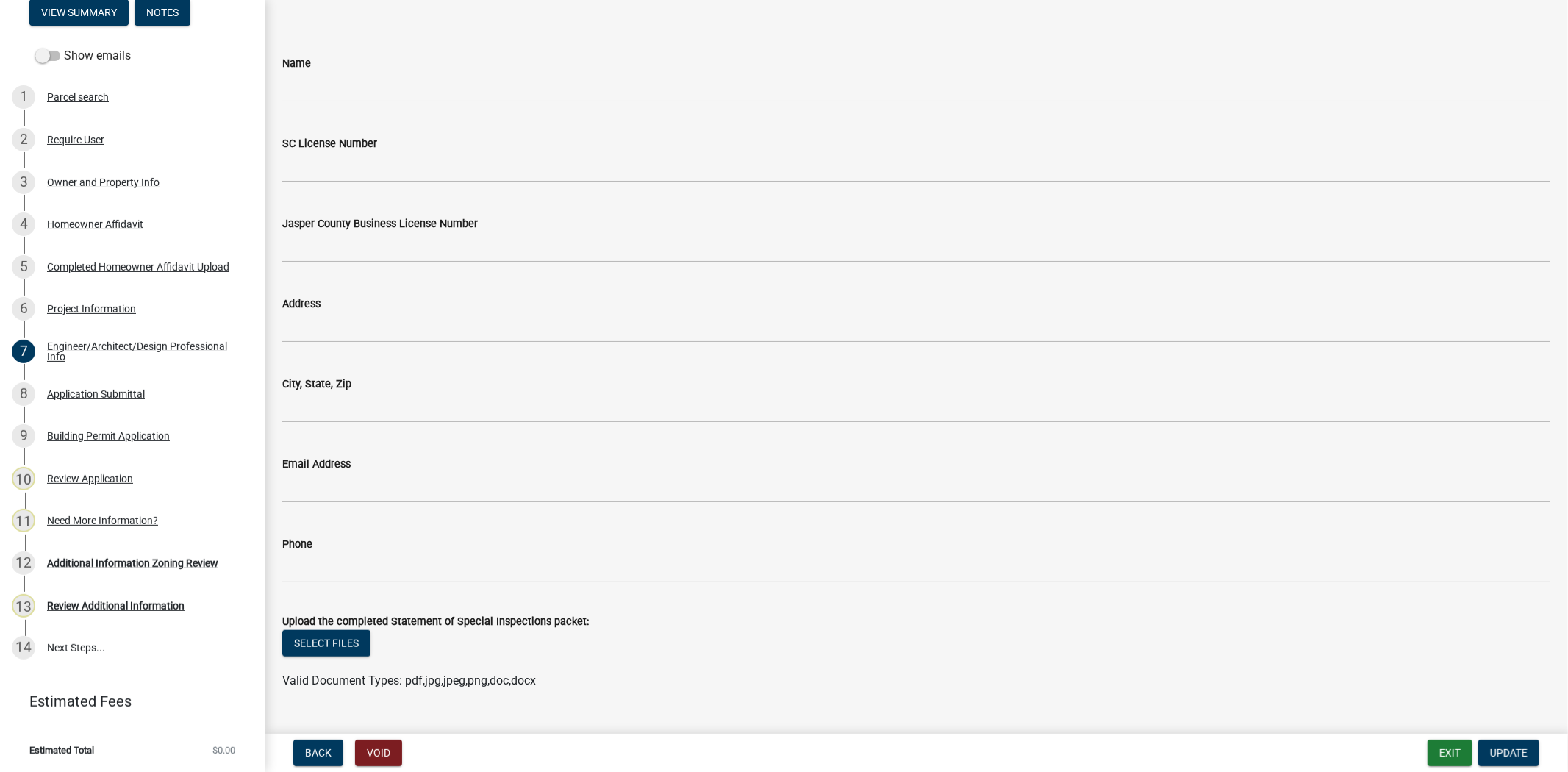
scroll to position [993, 0]
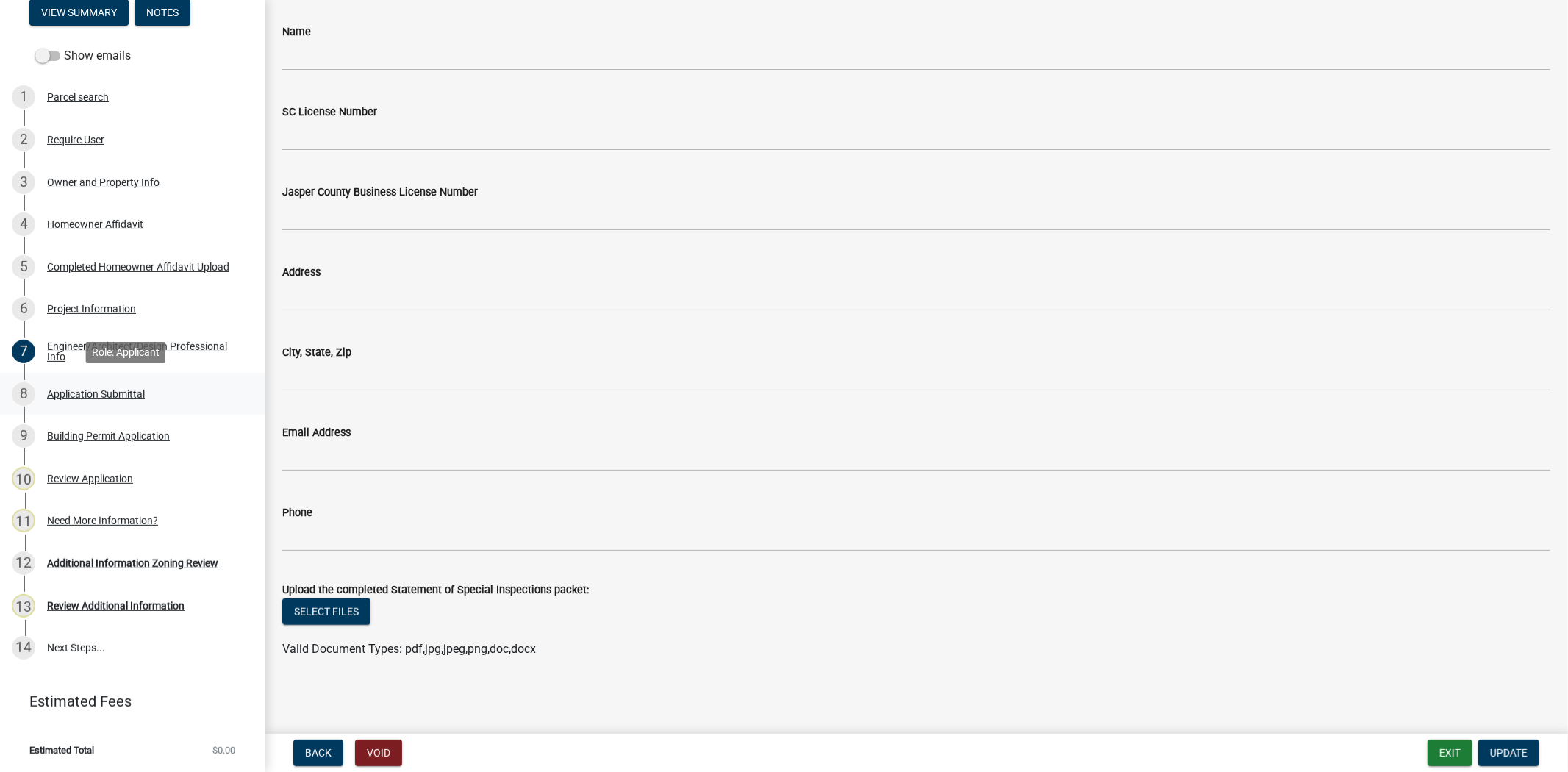
click at [74, 404] on div "8 Application Submittal" at bounding box center [126, 394] width 229 height 24
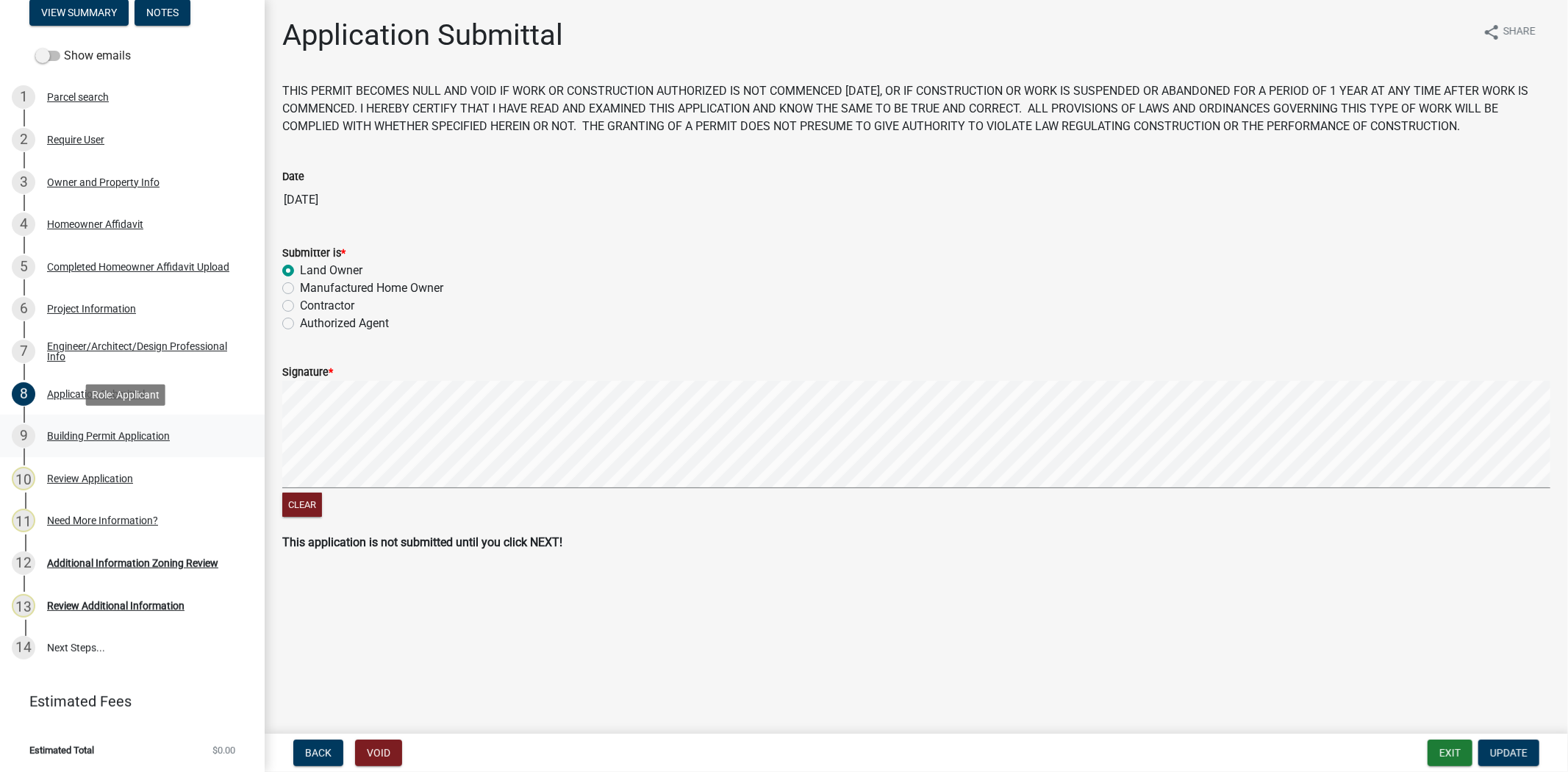
click at [83, 454] on link "9 Building Permit Application" at bounding box center [132, 436] width 265 height 43
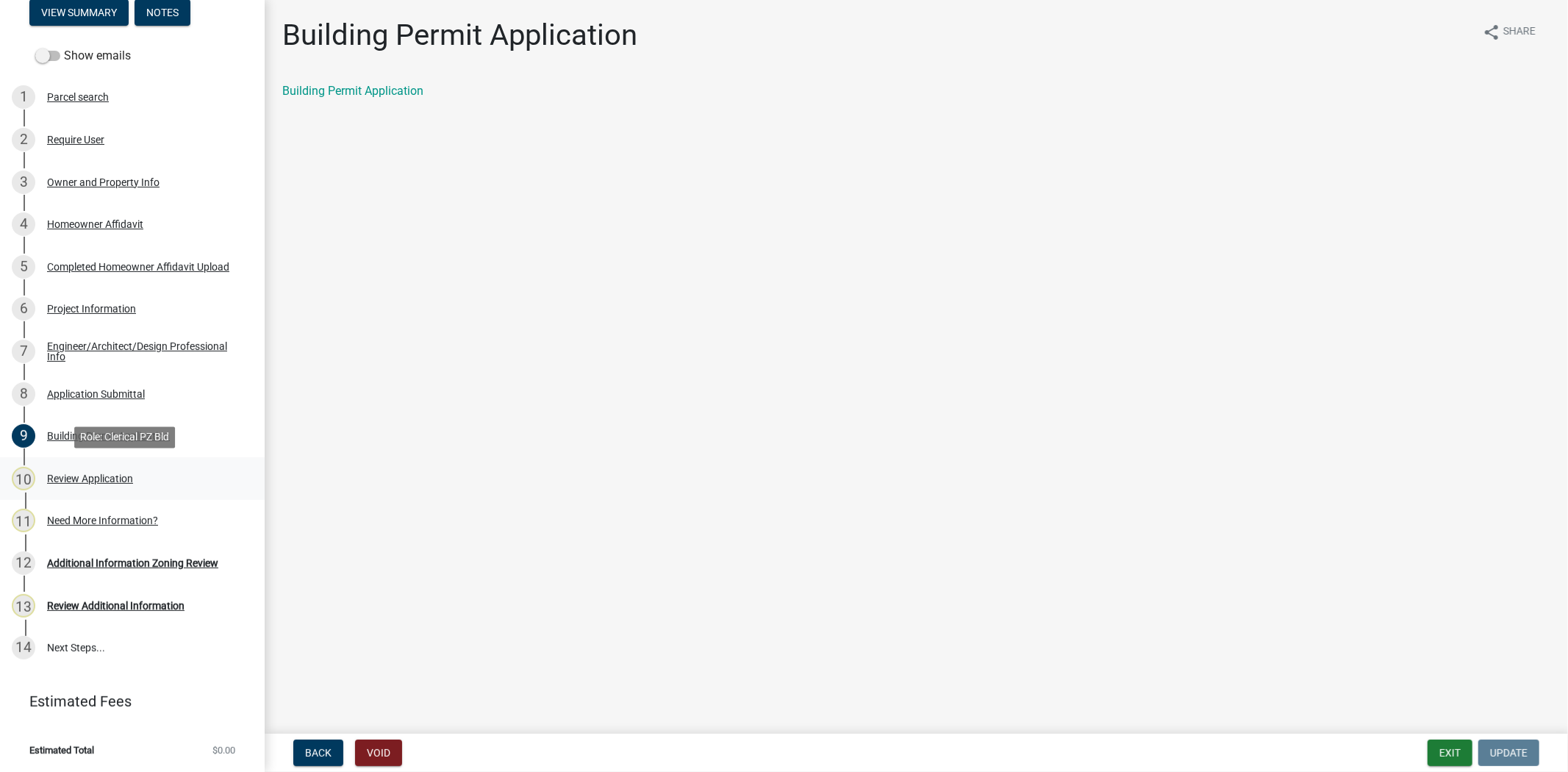
click at [113, 478] on div "Review Application" at bounding box center [90, 479] width 86 height 10
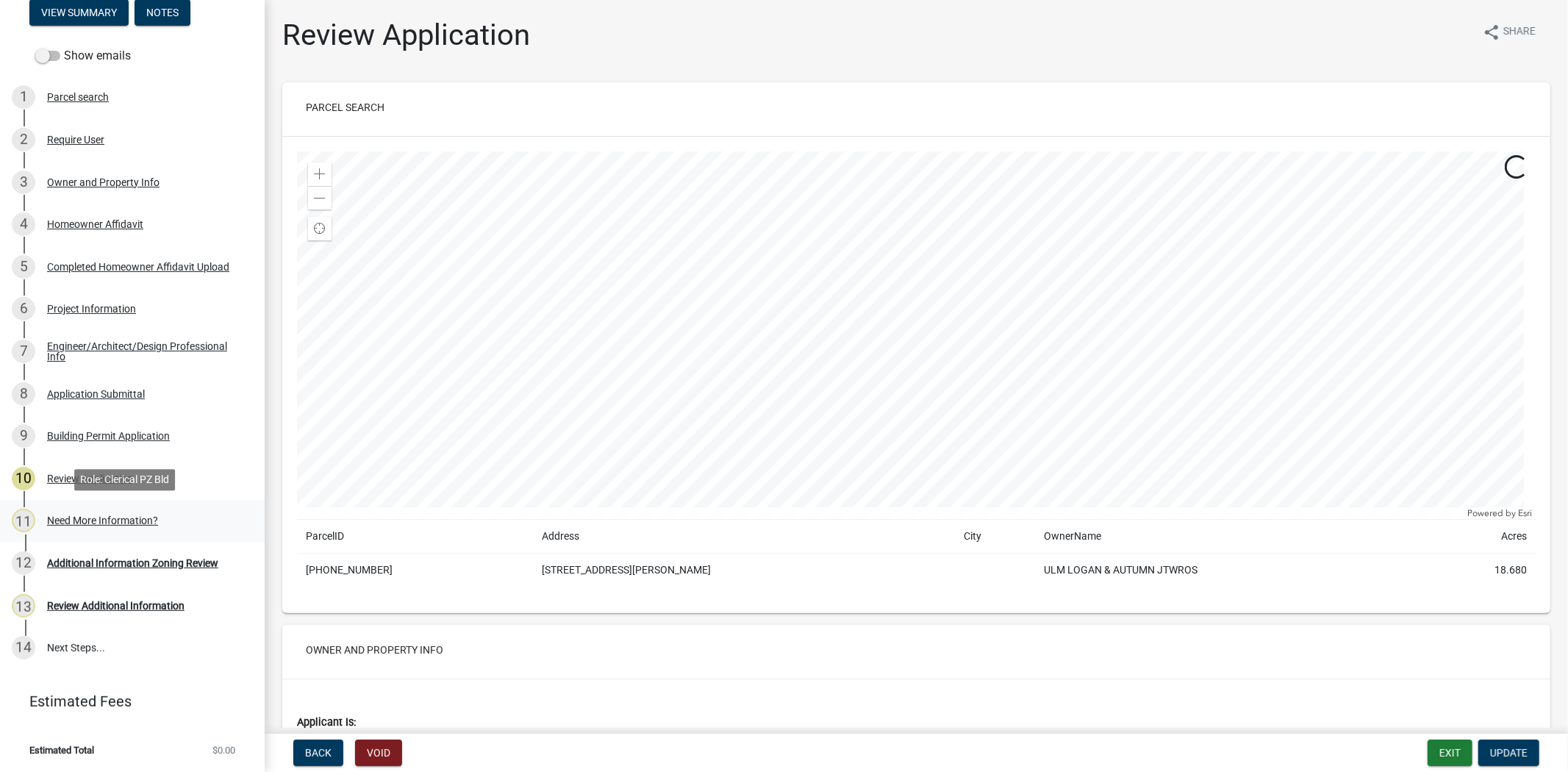
click at [113, 527] on div "11 Need More Information?" at bounding box center [126, 521] width 229 height 24
